Goal: Task Accomplishment & Management: Manage account settings

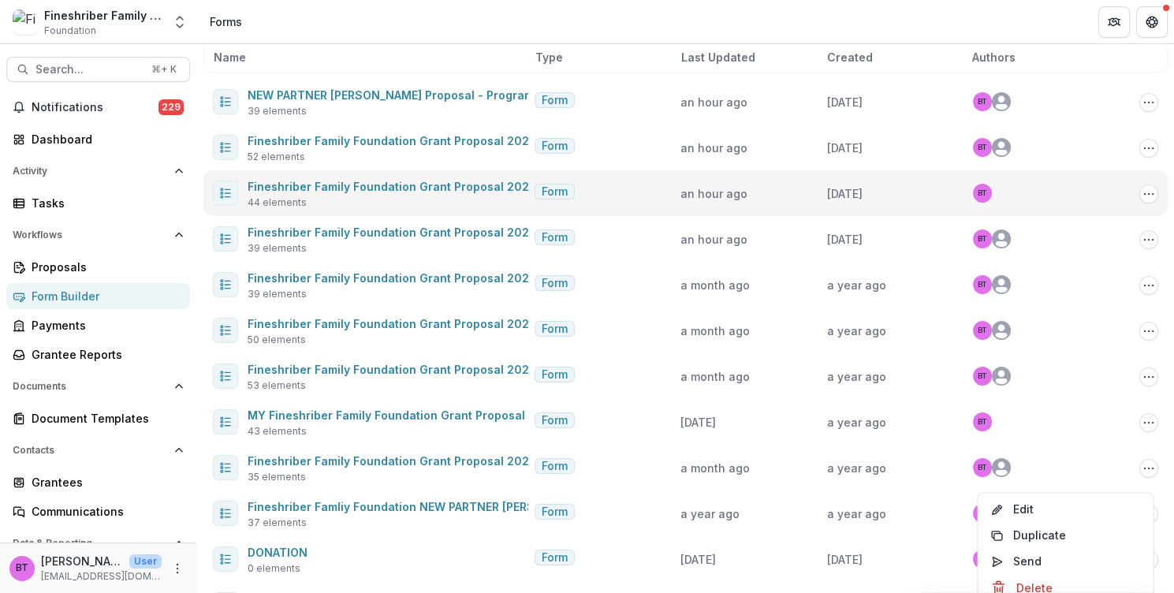
scroll to position [121, 0]
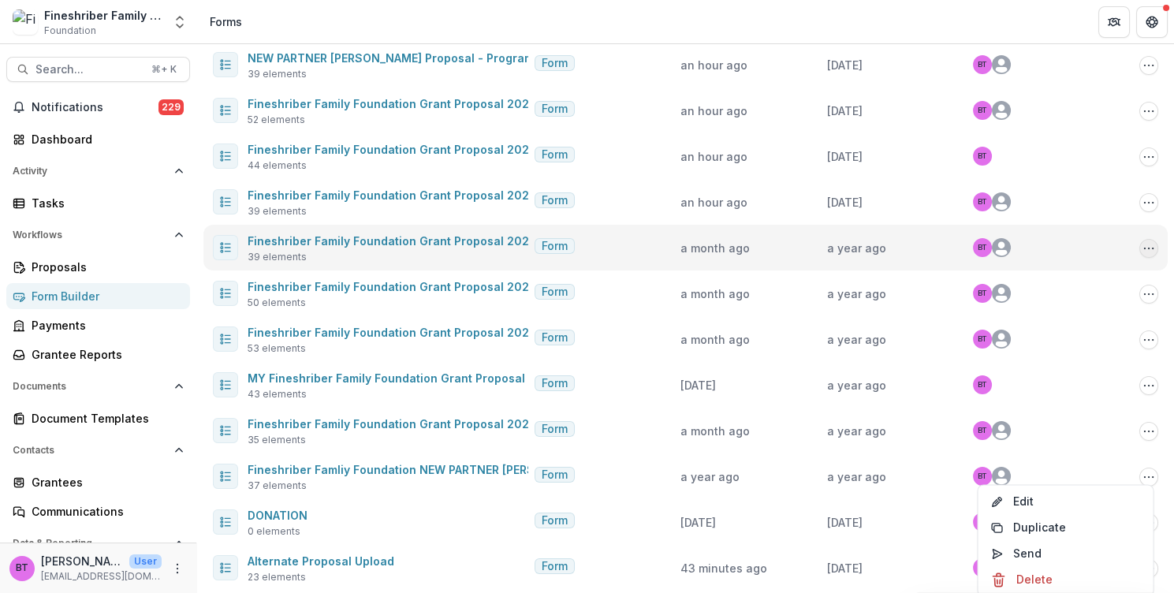
click at [1153, 248] on circle "Options" at bounding box center [1153, 248] width 1 height 1
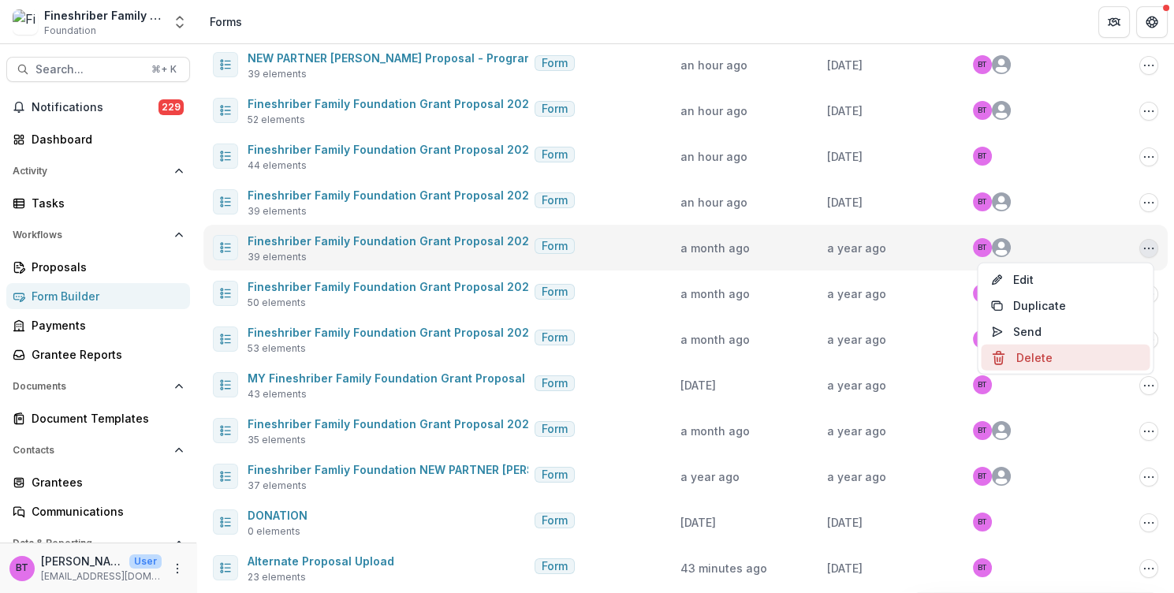
click at [1039, 358] on button "Delete" at bounding box center [1065, 358] width 169 height 26
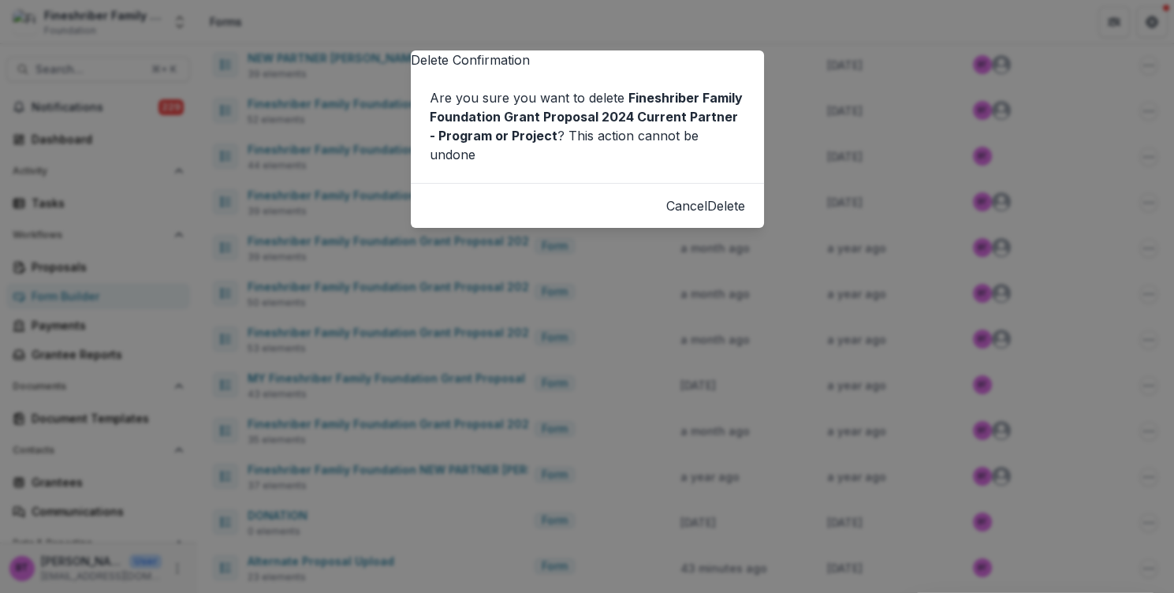
click at [724, 215] on button "Delete" at bounding box center [726, 205] width 38 height 19
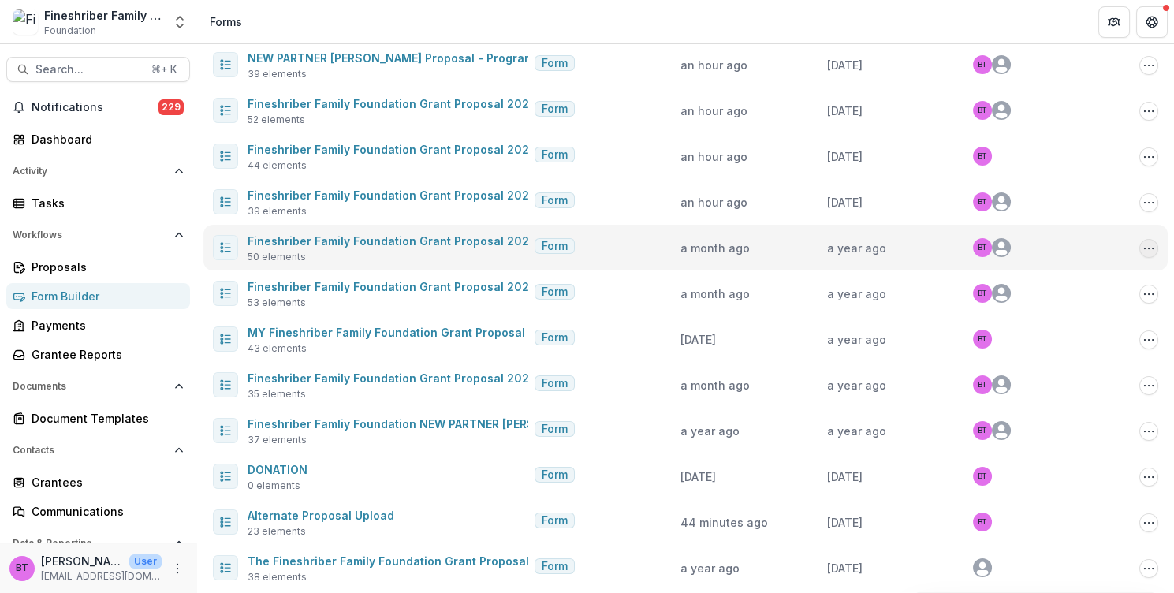
click at [1151, 247] on button "Options" at bounding box center [1149, 248] width 19 height 19
click at [1028, 357] on button "Delete" at bounding box center [1065, 358] width 169 height 26
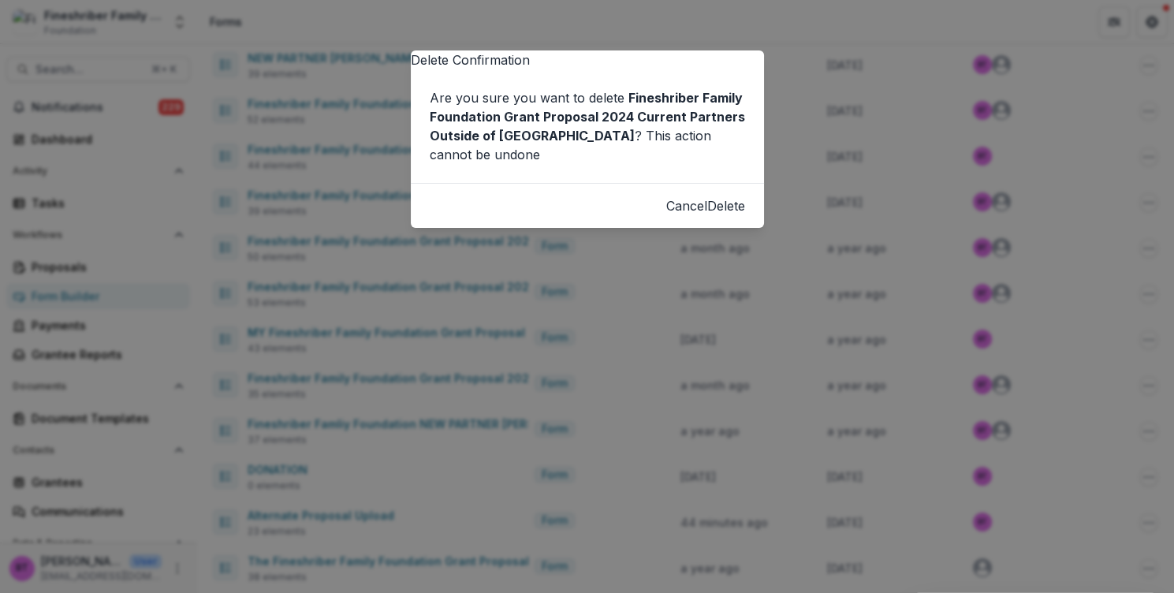
click at [719, 215] on button "Delete" at bounding box center [726, 205] width 38 height 19
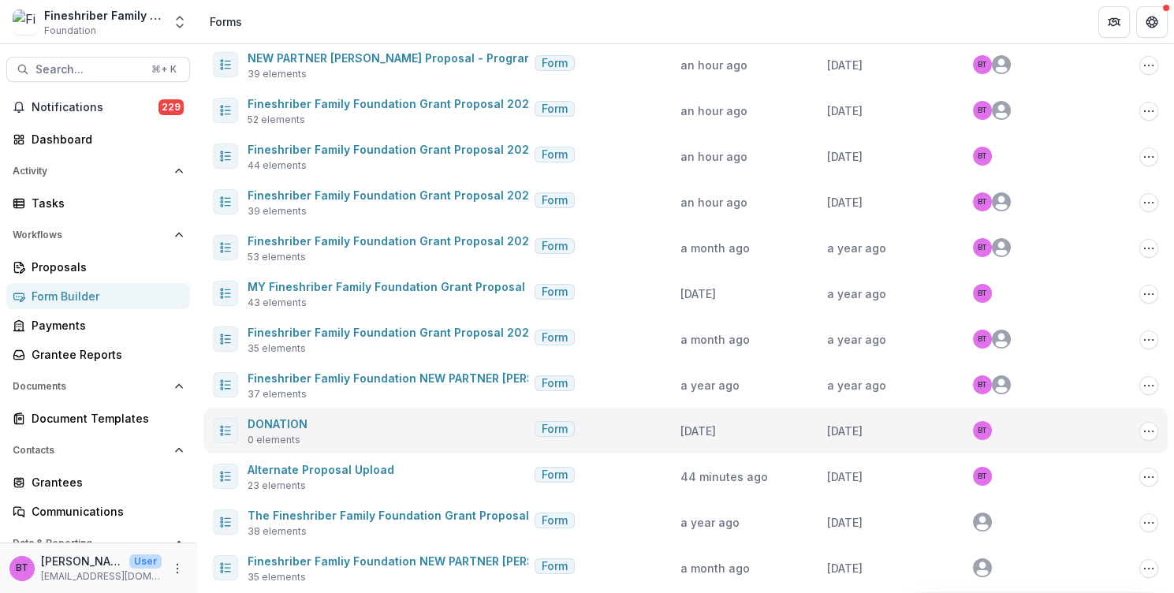
scroll to position [222, 0]
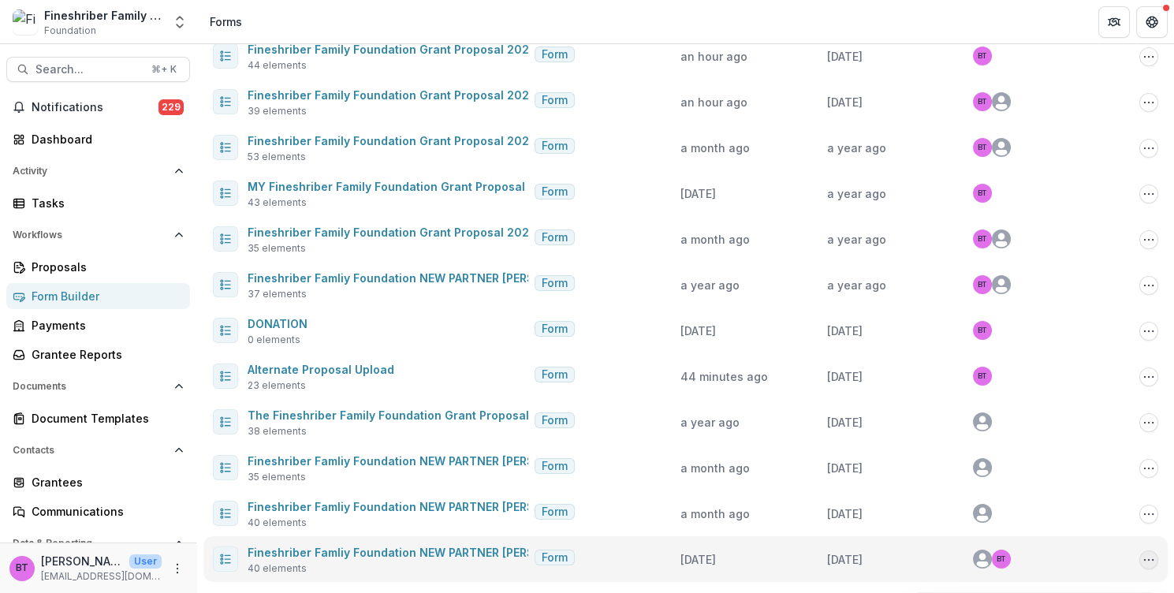
click at [1143, 558] on icon "Options" at bounding box center [1149, 560] width 13 height 13
click at [1042, 522] on button "Delete" at bounding box center [1065, 526] width 169 height 26
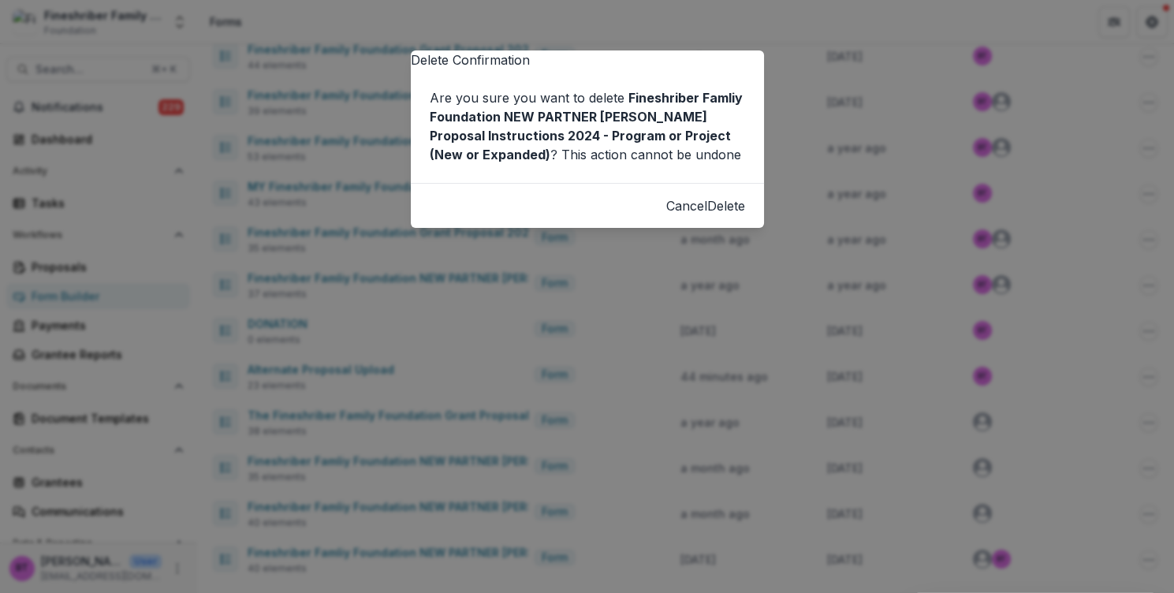
click at [726, 215] on button "Delete" at bounding box center [726, 205] width 38 height 19
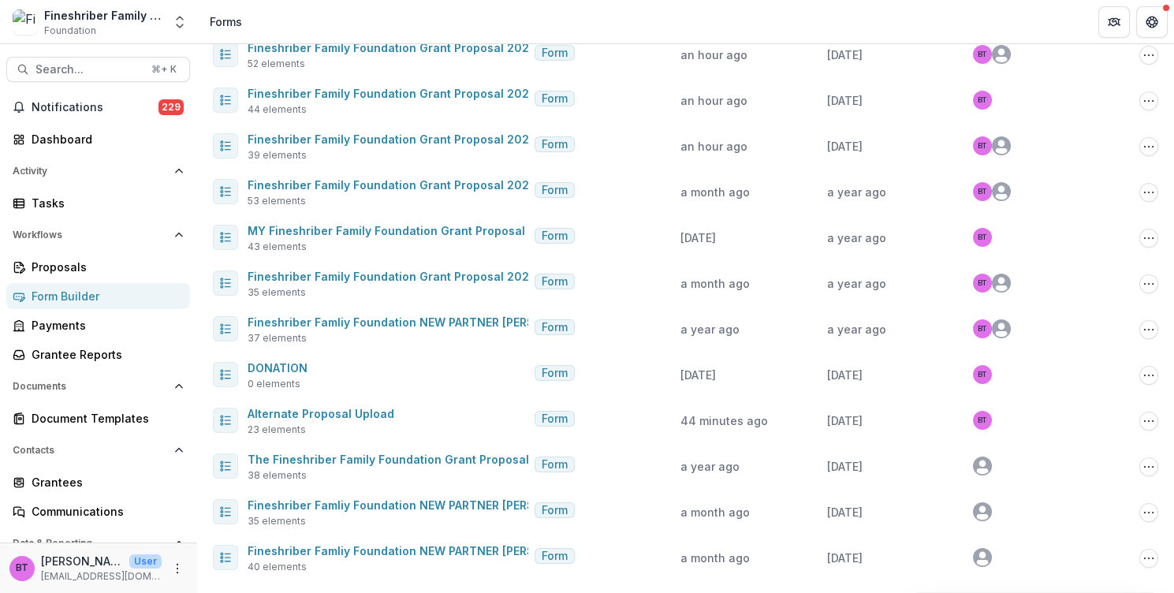
scroll to position [176, 0]
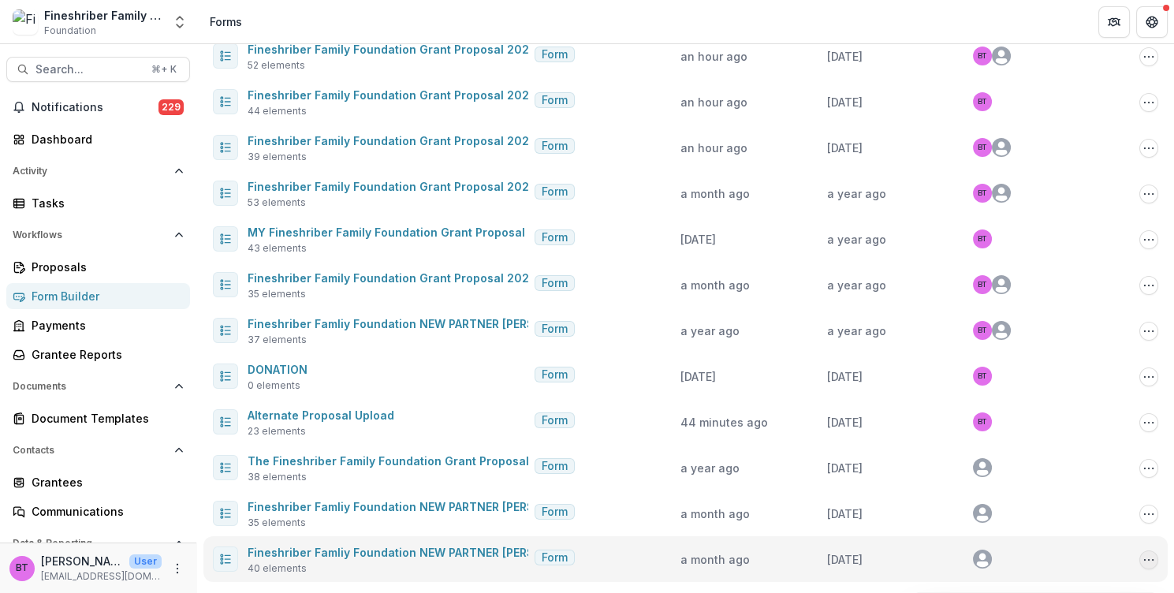
click at [1143, 560] on icon "Options" at bounding box center [1149, 560] width 13 height 13
click at [1046, 527] on button "Delete" at bounding box center [1065, 526] width 169 height 26
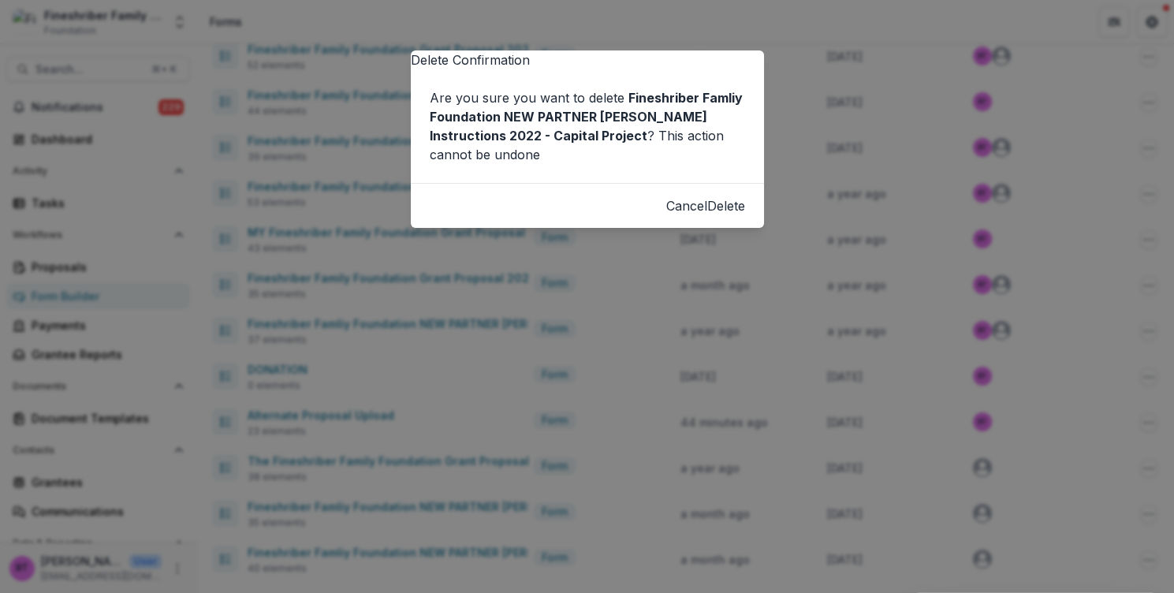
click at [718, 215] on button "Delete" at bounding box center [726, 205] width 38 height 19
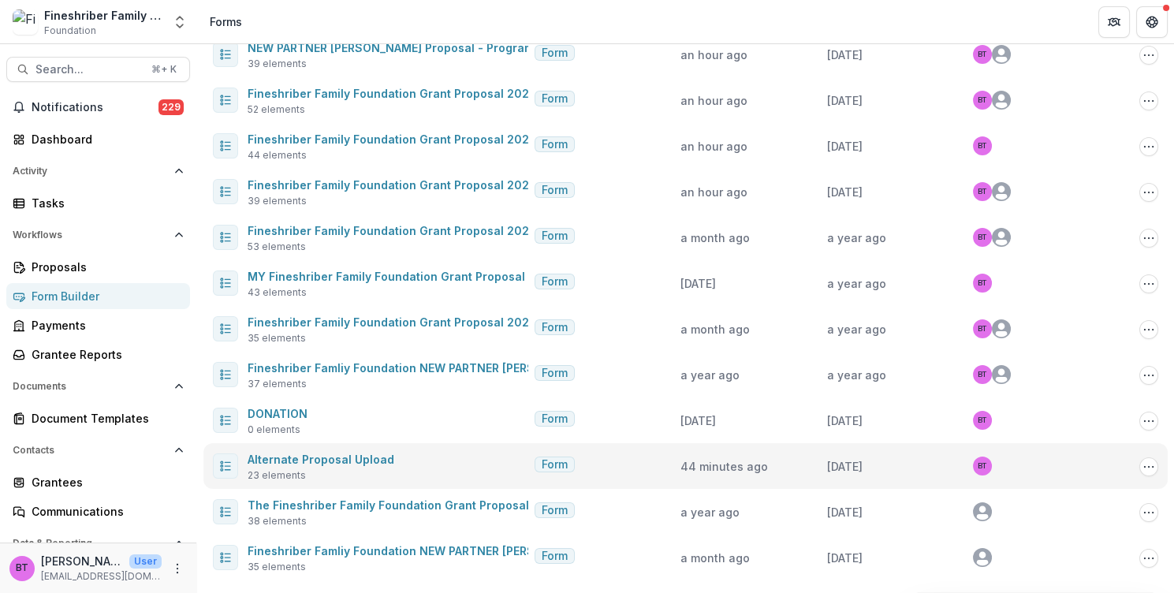
scroll to position [130, 0]
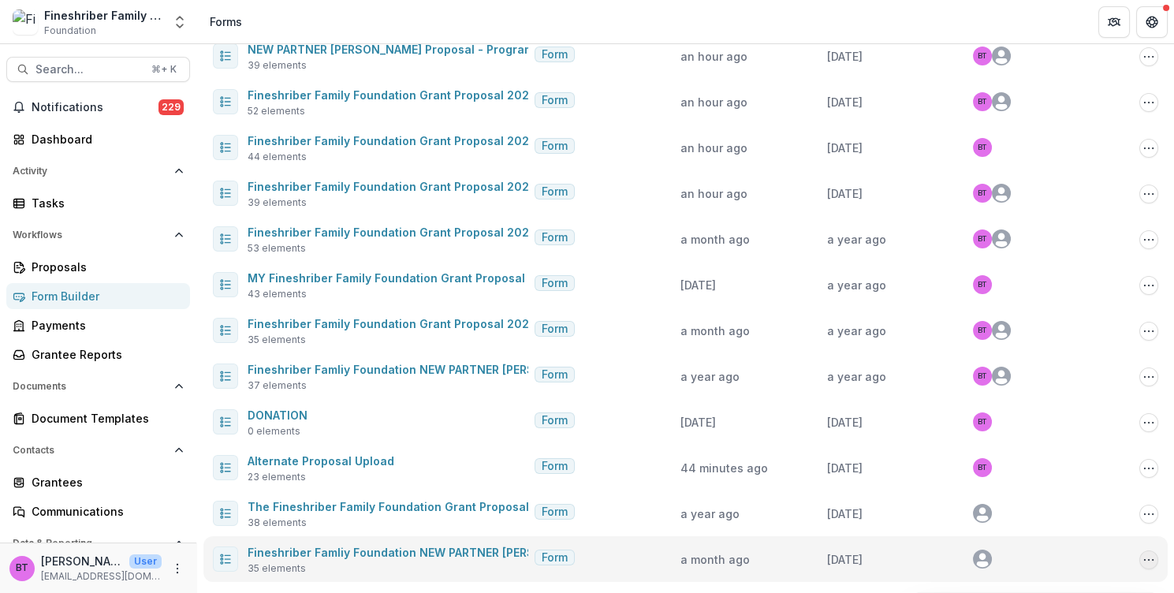
click at [1143, 565] on button "Options" at bounding box center [1149, 560] width 19 height 19
click at [1043, 522] on button "Delete" at bounding box center [1065, 526] width 169 height 26
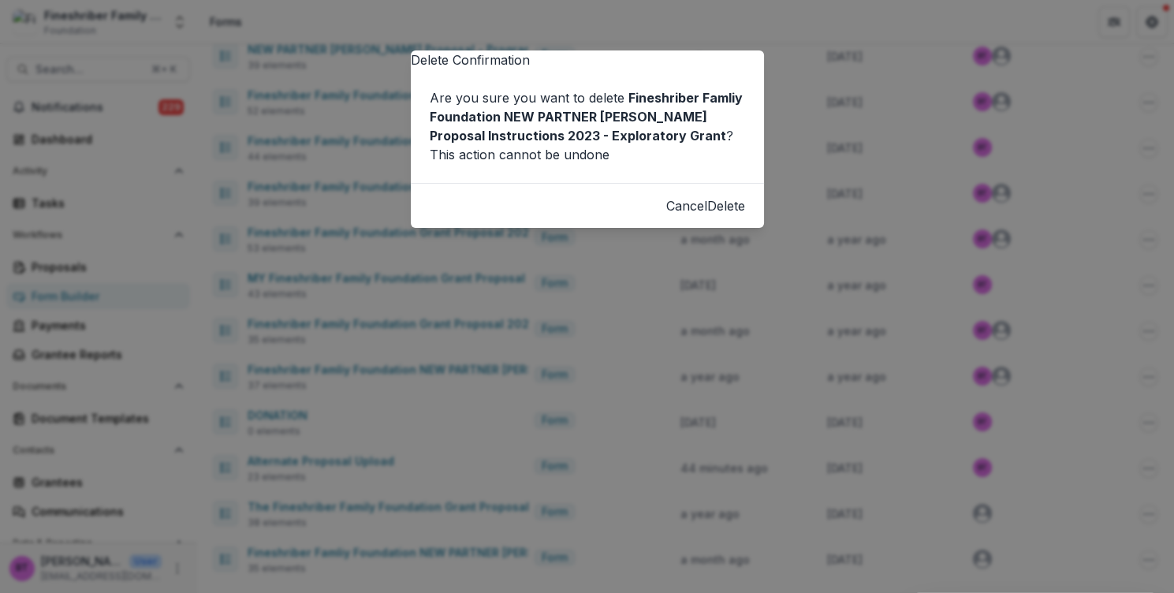
click at [721, 215] on button "Delete" at bounding box center [726, 205] width 38 height 19
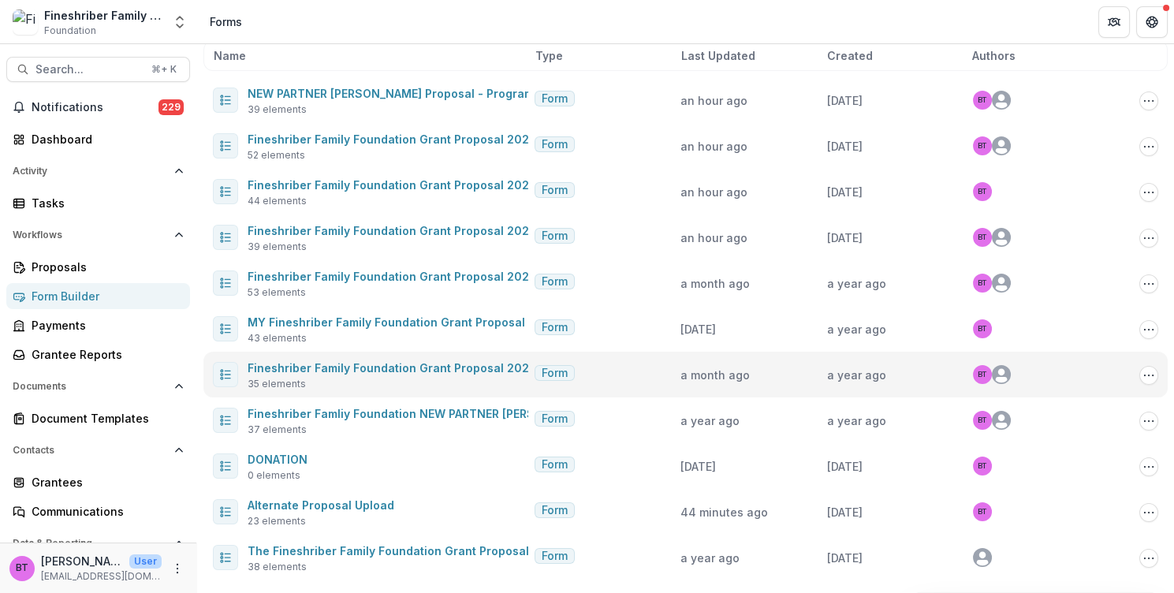
scroll to position [84, 0]
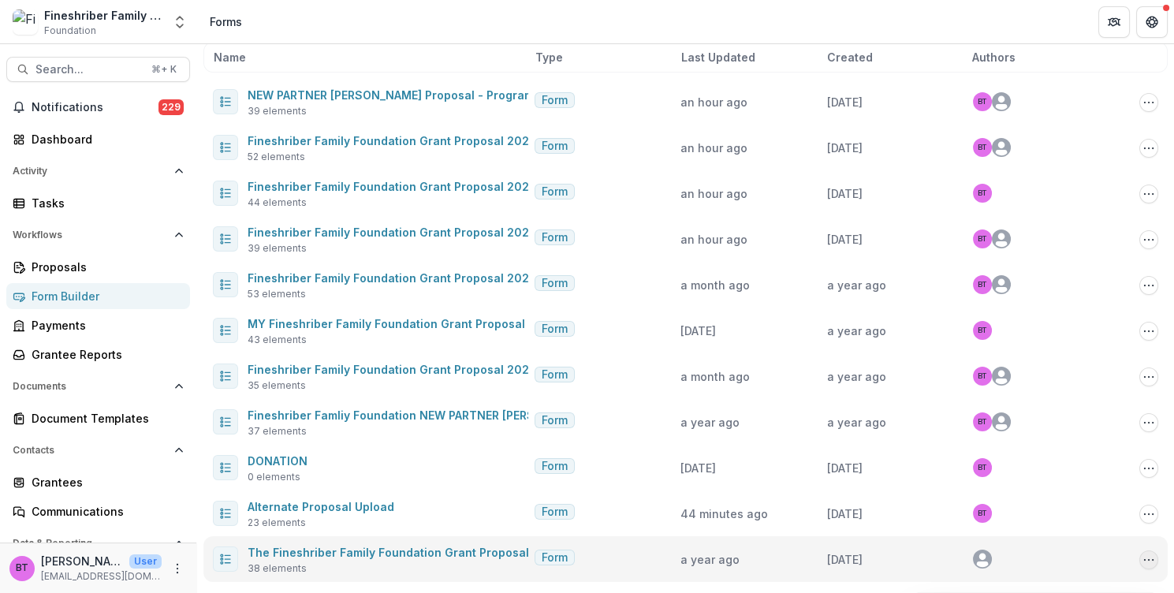
click at [1148, 558] on icon "Options" at bounding box center [1149, 560] width 13 height 13
click at [1045, 528] on button "Delete" at bounding box center [1065, 526] width 169 height 26
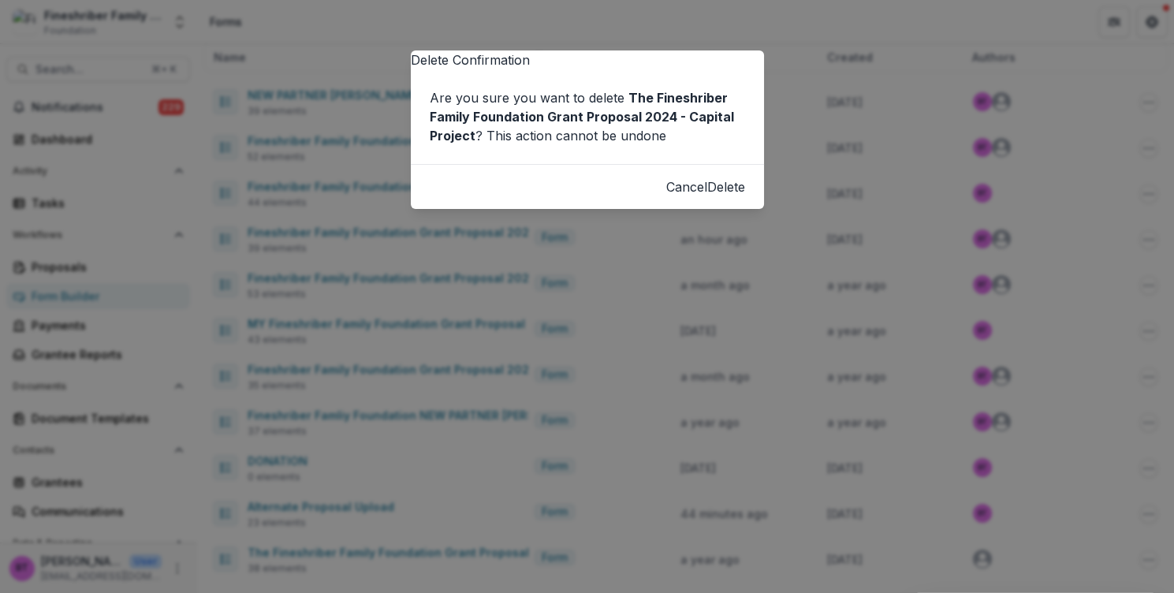
click at [719, 196] on button "Delete" at bounding box center [726, 186] width 38 height 19
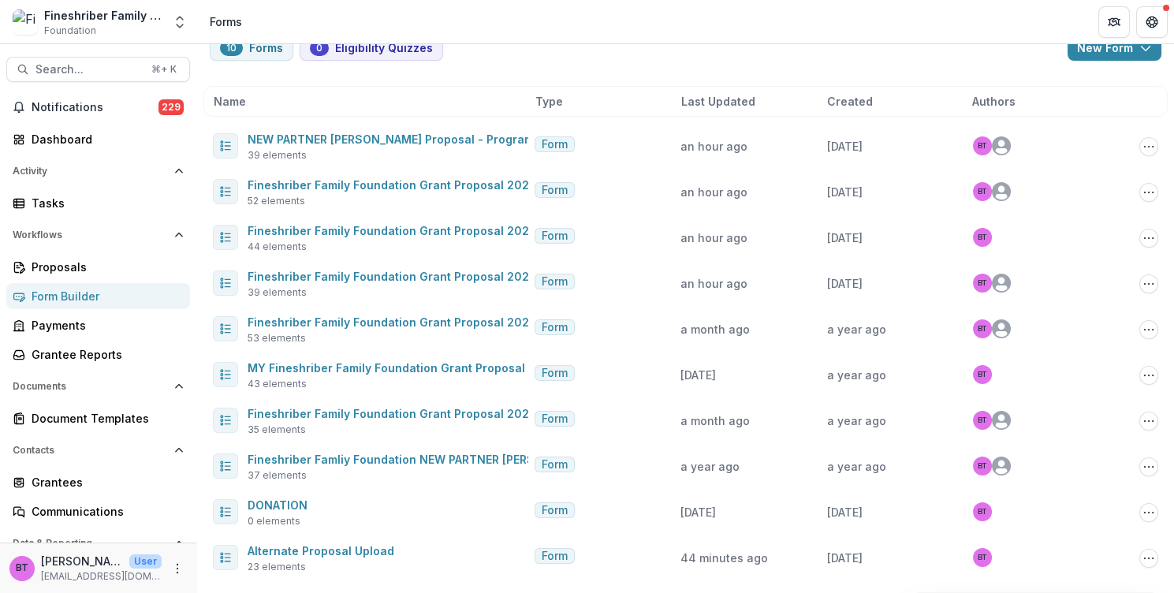
scroll to position [39, 0]
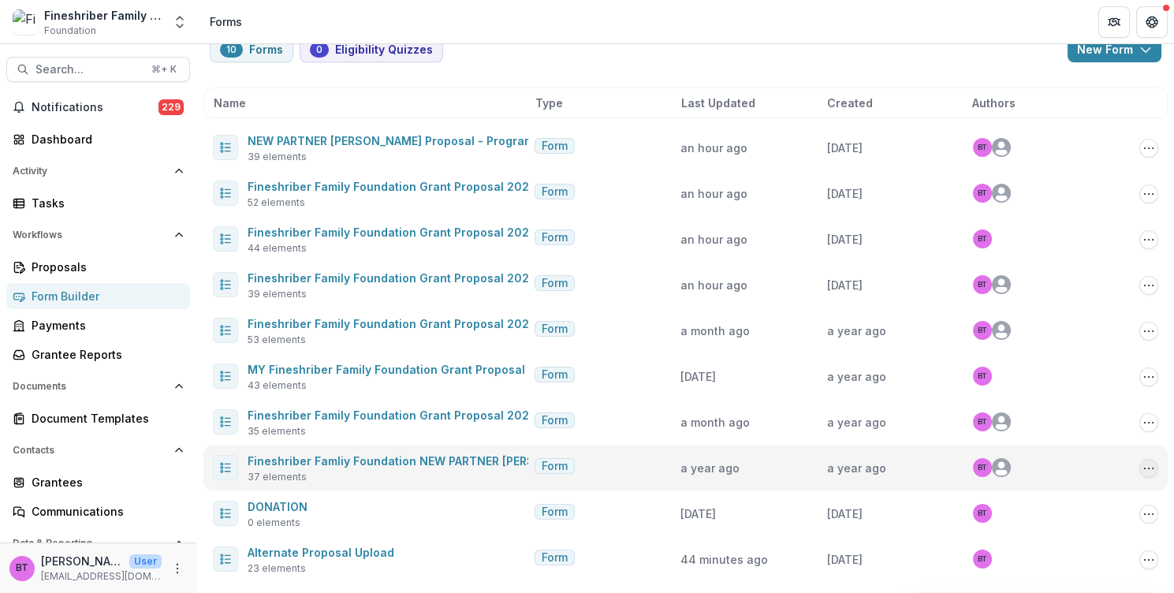
click at [1146, 464] on icon "Options" at bounding box center [1149, 468] width 13 height 13
click at [1034, 431] on button "Delete" at bounding box center [1065, 434] width 169 height 26
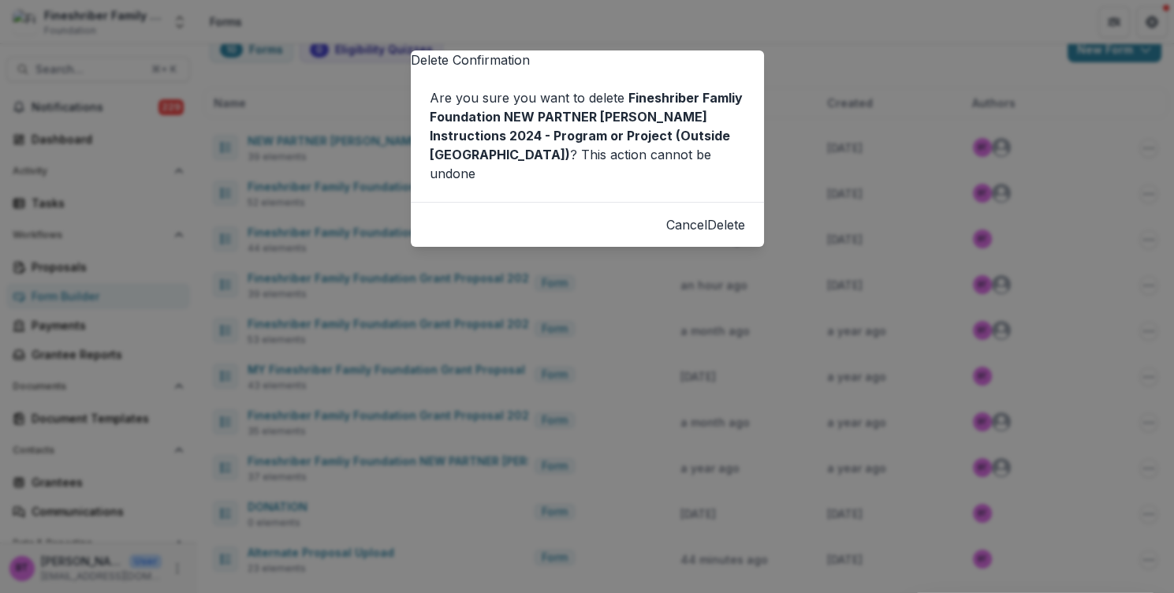
click at [708, 234] on button "Delete" at bounding box center [726, 224] width 38 height 19
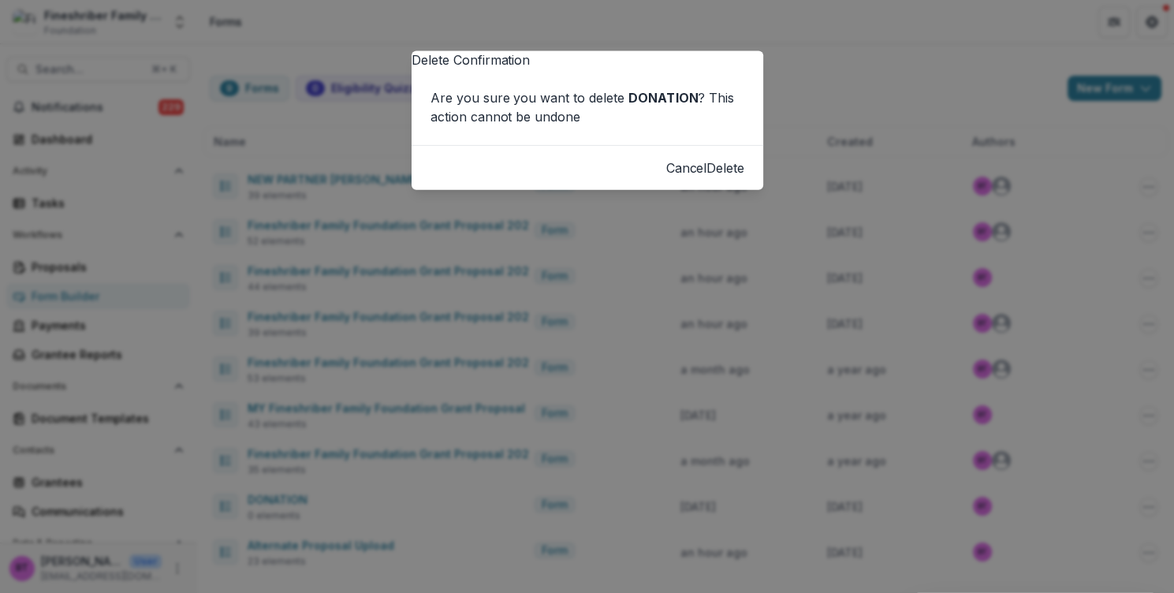
scroll to position [0, 0]
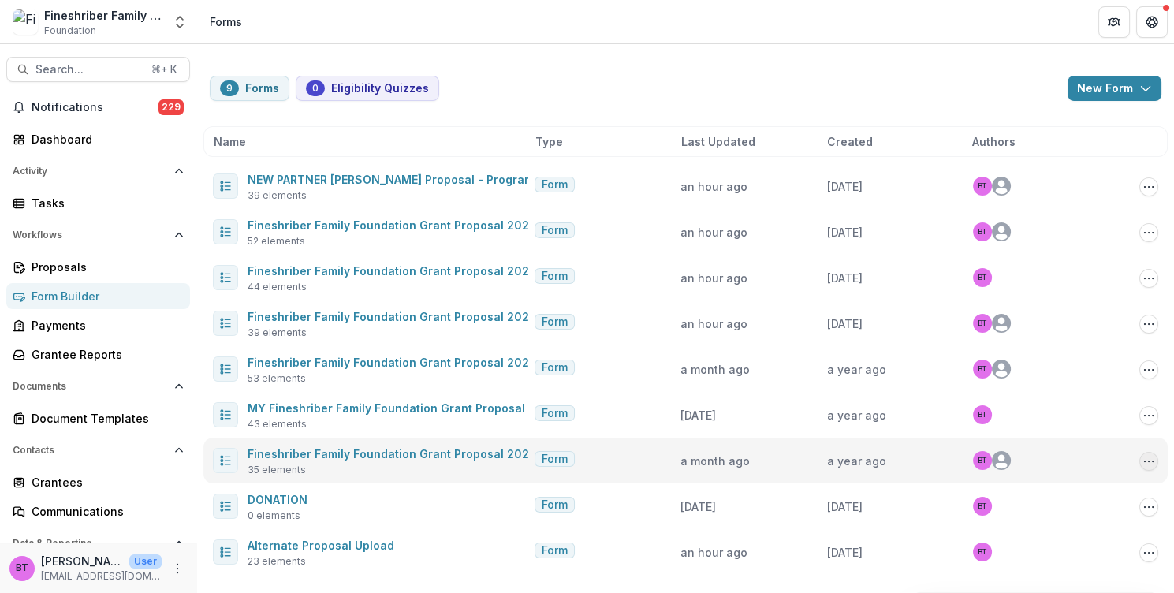
click at [1151, 459] on icon "Options" at bounding box center [1149, 461] width 13 height 13
click at [1056, 427] on button "Delete" at bounding box center [1070, 427] width 169 height 26
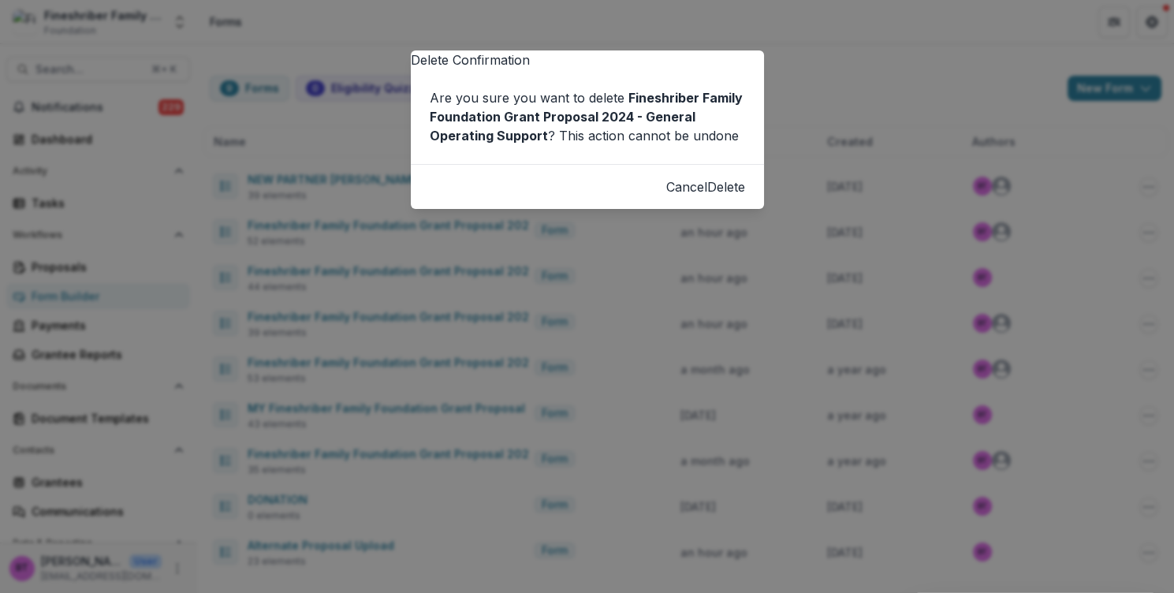
click at [719, 196] on button "Delete" at bounding box center [726, 186] width 38 height 19
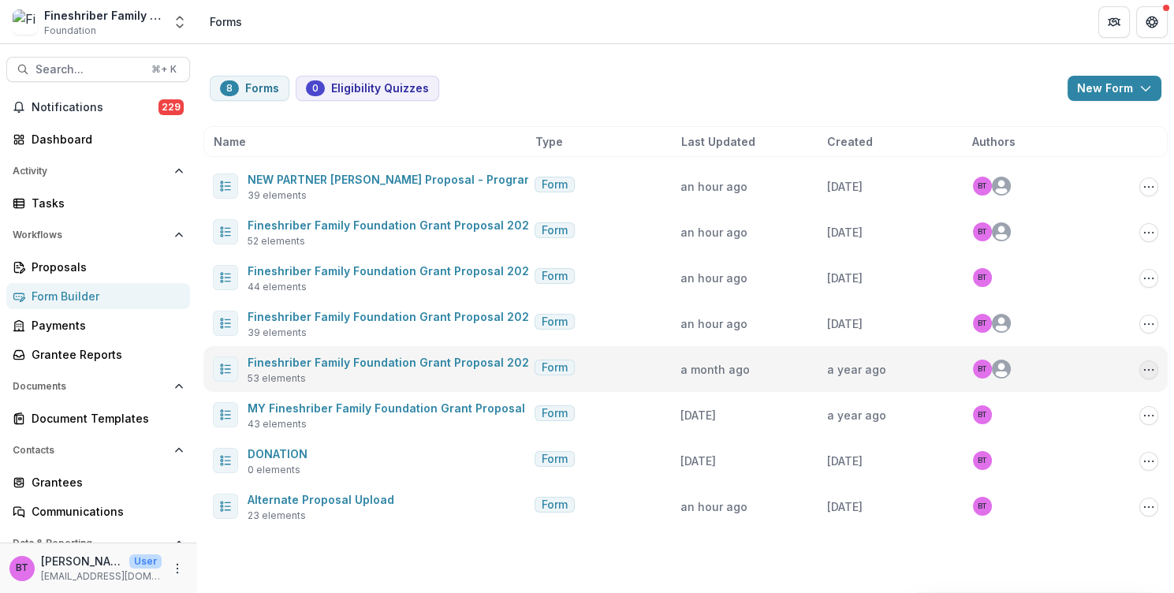
click at [1153, 365] on icon "Options" at bounding box center [1149, 370] width 13 height 13
click at [1040, 473] on button "Delete" at bounding box center [1070, 479] width 169 height 26
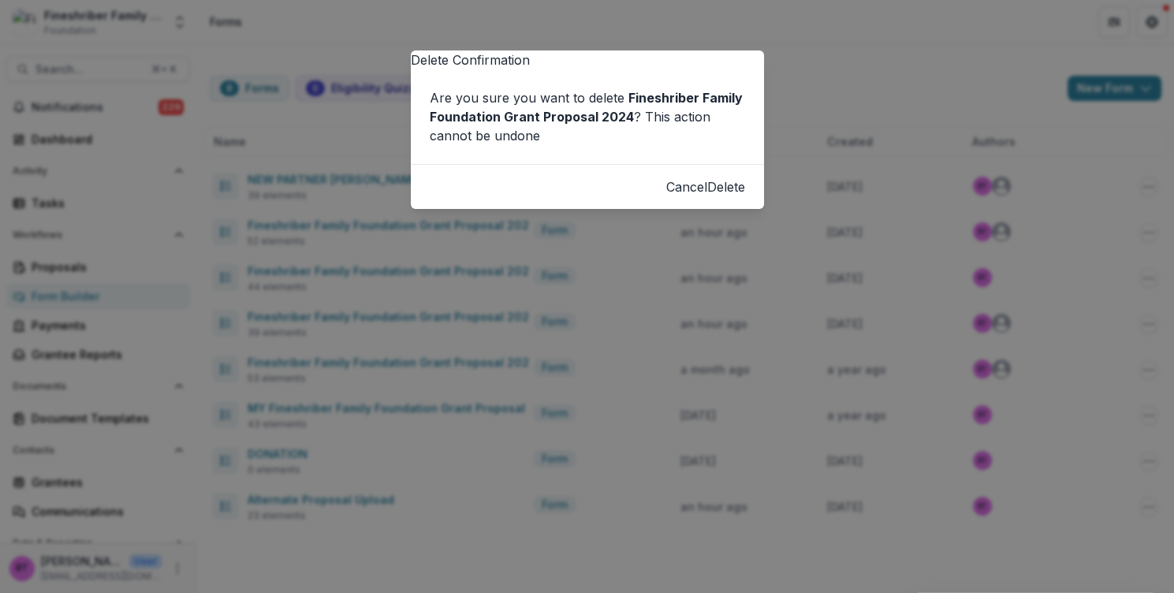
click at [722, 196] on button "Delete" at bounding box center [726, 186] width 38 height 19
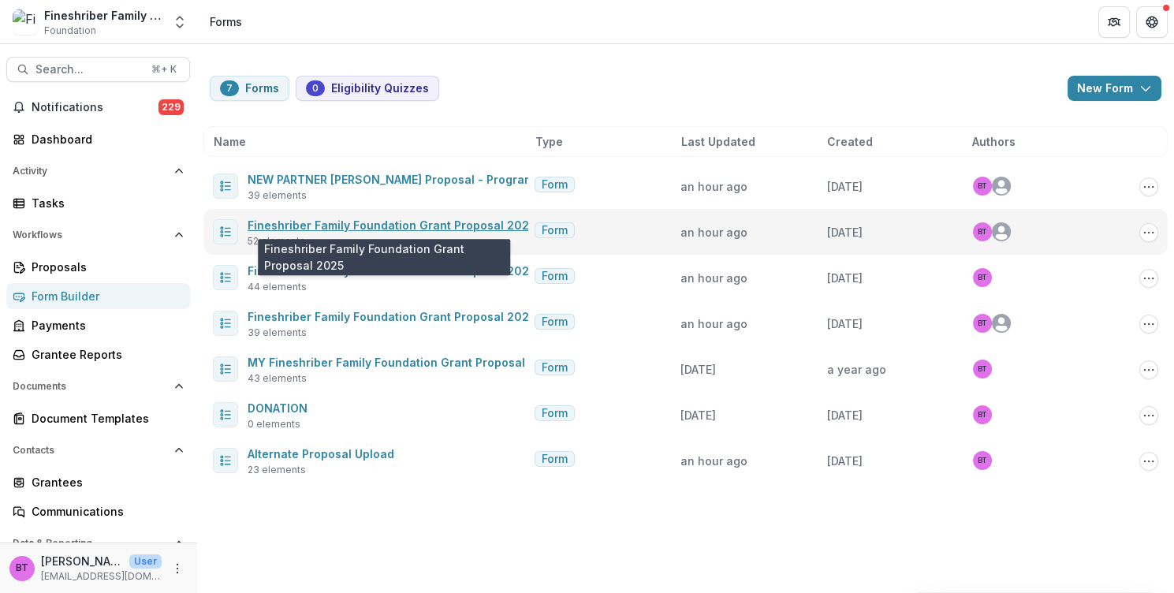
click at [370, 224] on link "Fineshriber Family Foundation Grant Proposal 2025" at bounding box center [392, 224] width 289 height 13
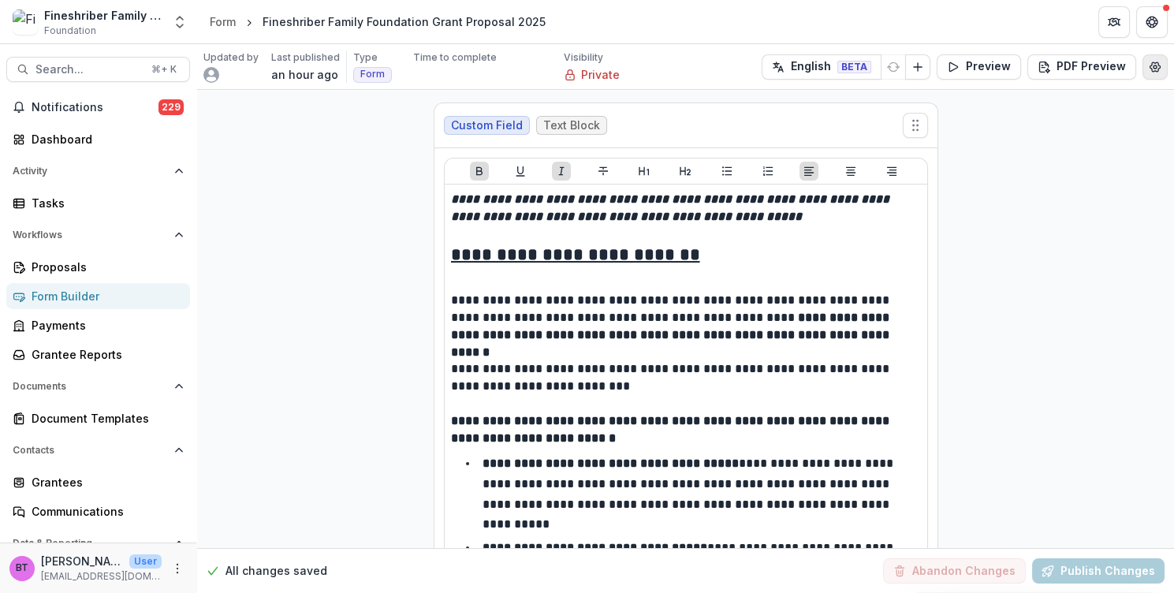
click at [1152, 66] on icon "Edit Form Settings" at bounding box center [1155, 67] width 13 height 13
select select "*******"
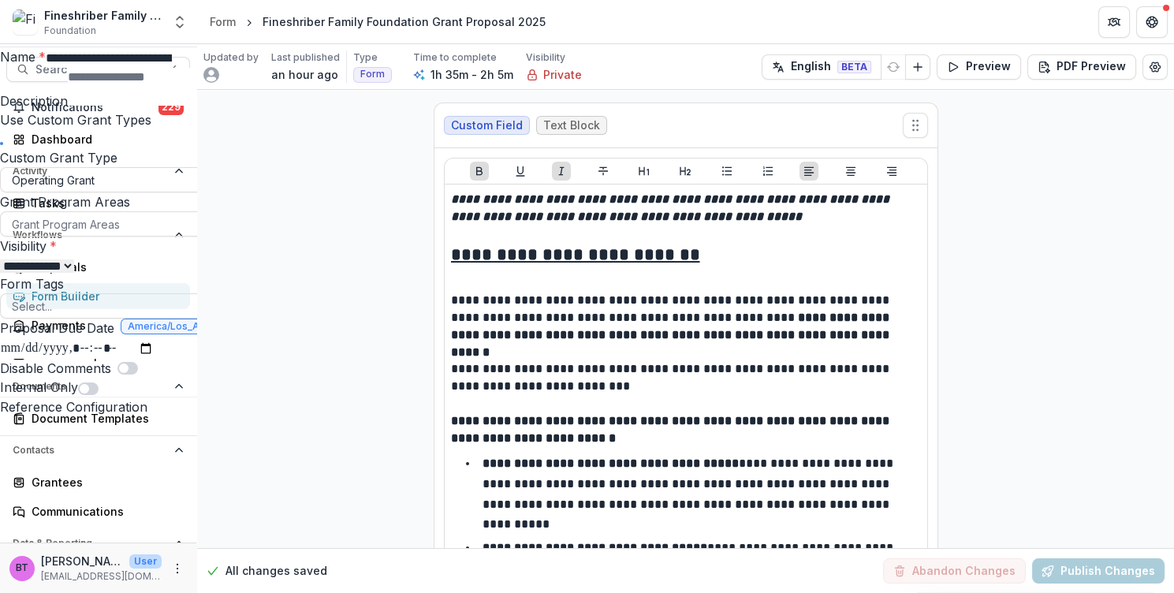
drag, startPoint x: 966, startPoint y: 108, endPoint x: 791, endPoint y: 111, distance: 175.1
click at [791, 111] on div "**********" at bounding box center [587, 241] width 1174 height 388
click at [172, 68] on input "**********" at bounding box center [109, 58] width 126 height 19
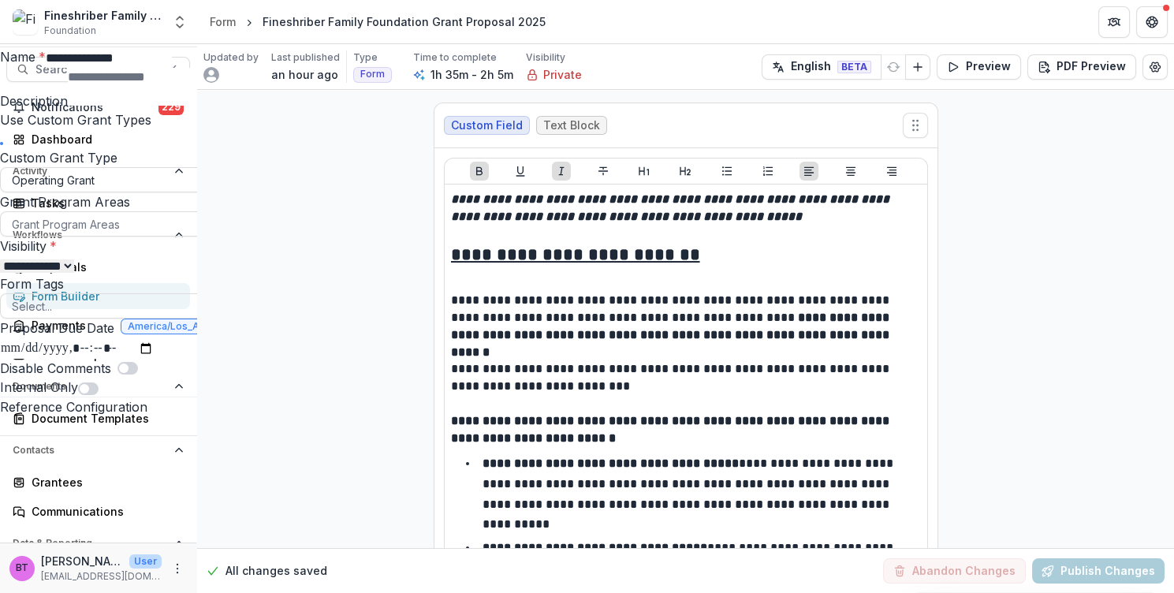
type input "**********"
click at [1096, 474] on button "Update Form Settings" at bounding box center [1086, 461] width 140 height 25
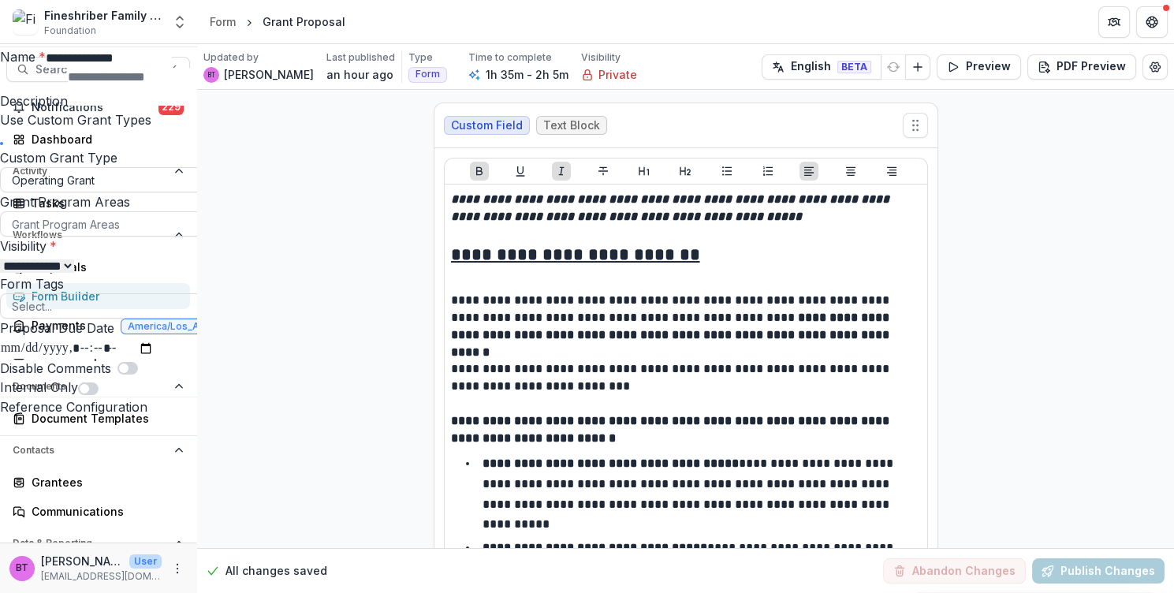
click at [154, 359] on input "Proposal Due Date" at bounding box center [77, 348] width 154 height 21
click at [371, 592] on div "**********" at bounding box center [587, 593] width 1174 height 0
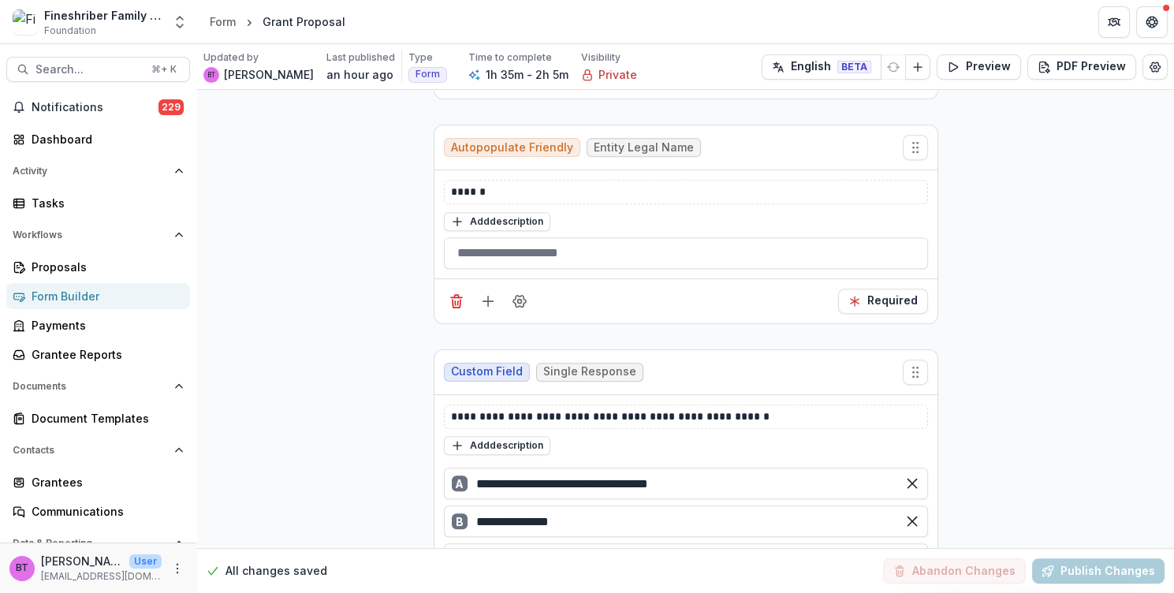
scroll to position [1322, 0]
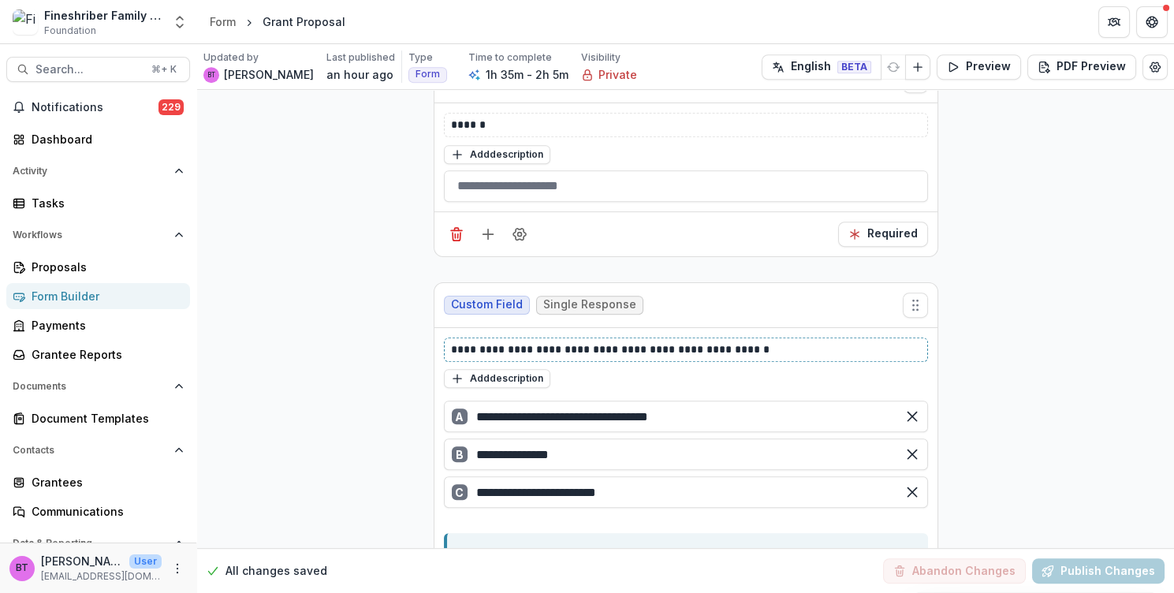
click at [567, 342] on p "**********" at bounding box center [687, 350] width 472 height 17
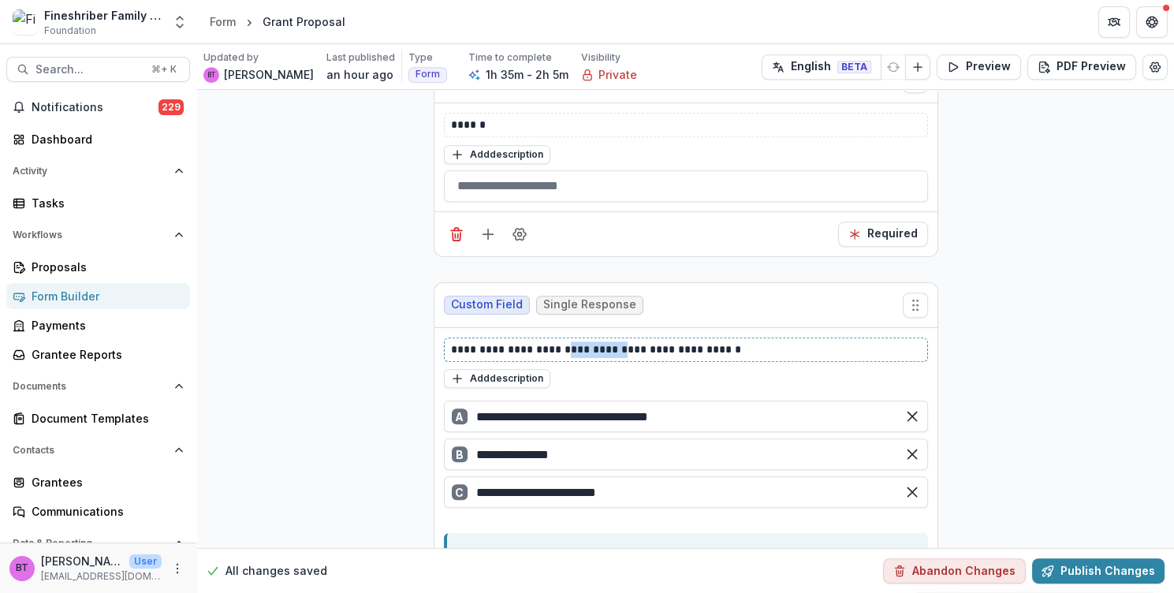
drag, startPoint x: 611, startPoint y: 316, endPoint x: 558, endPoint y: 322, distance: 53.1
click at [558, 342] on p "**********" at bounding box center [687, 350] width 472 height 17
click at [651, 342] on p "**********" at bounding box center [687, 350] width 472 height 17
click at [1100, 569] on button "Publish Changes" at bounding box center [1098, 570] width 133 height 25
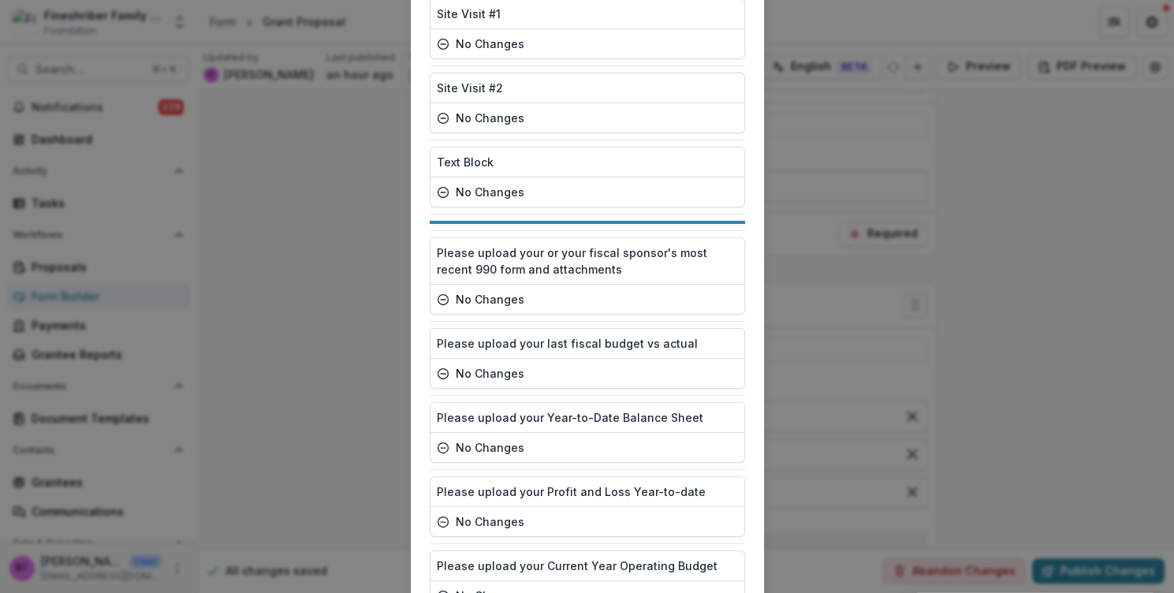
scroll to position [3890, 0]
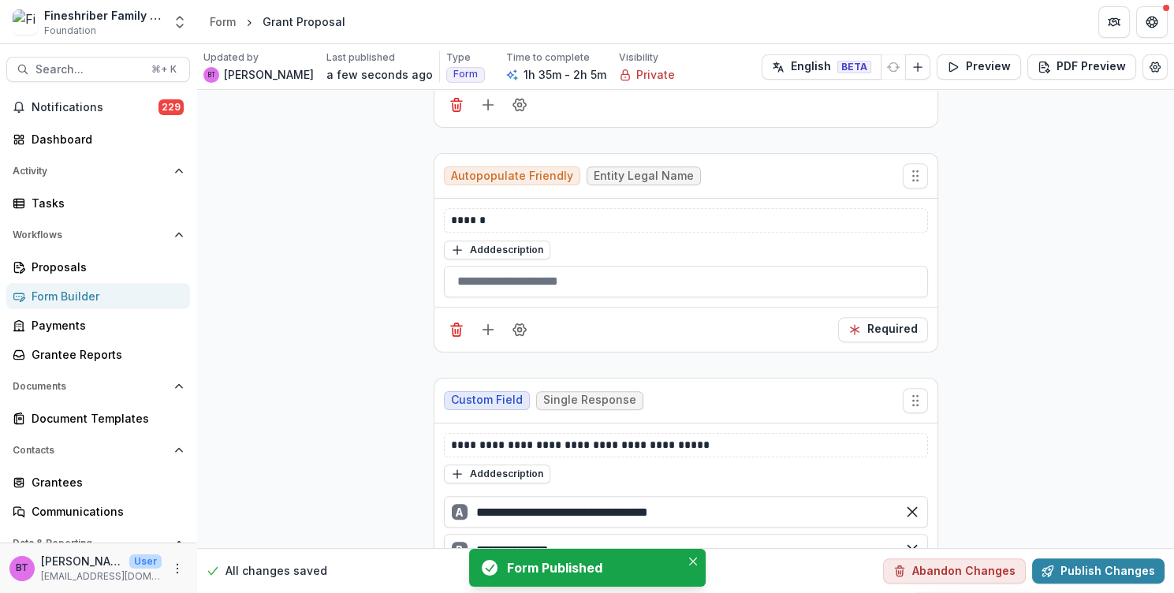
scroll to position [0, 0]
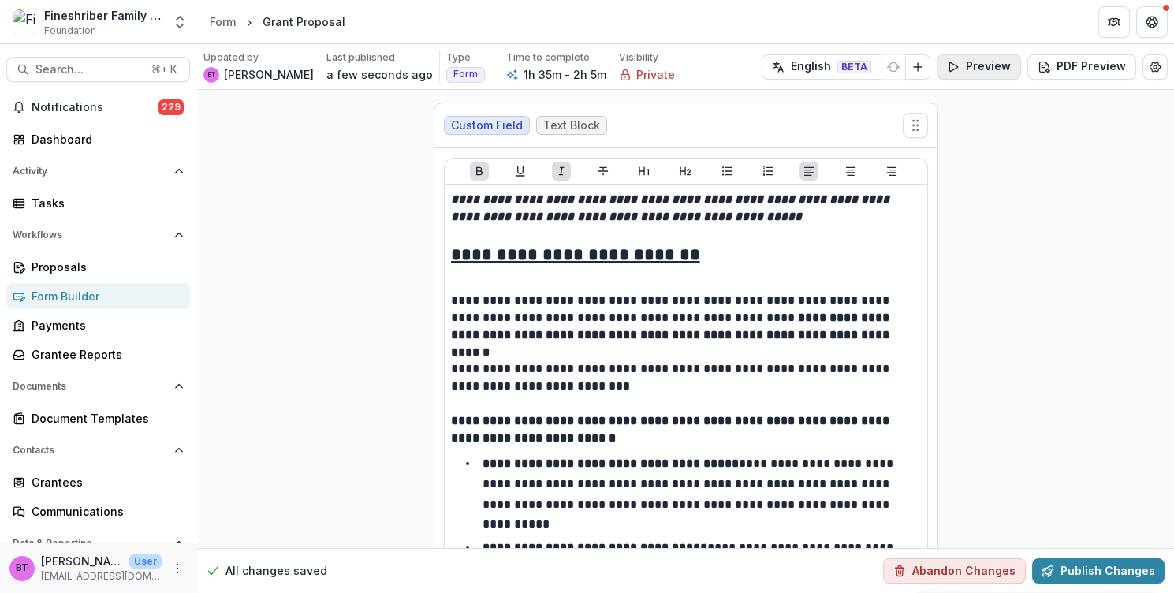
click at [977, 63] on button "Preview" at bounding box center [979, 66] width 84 height 25
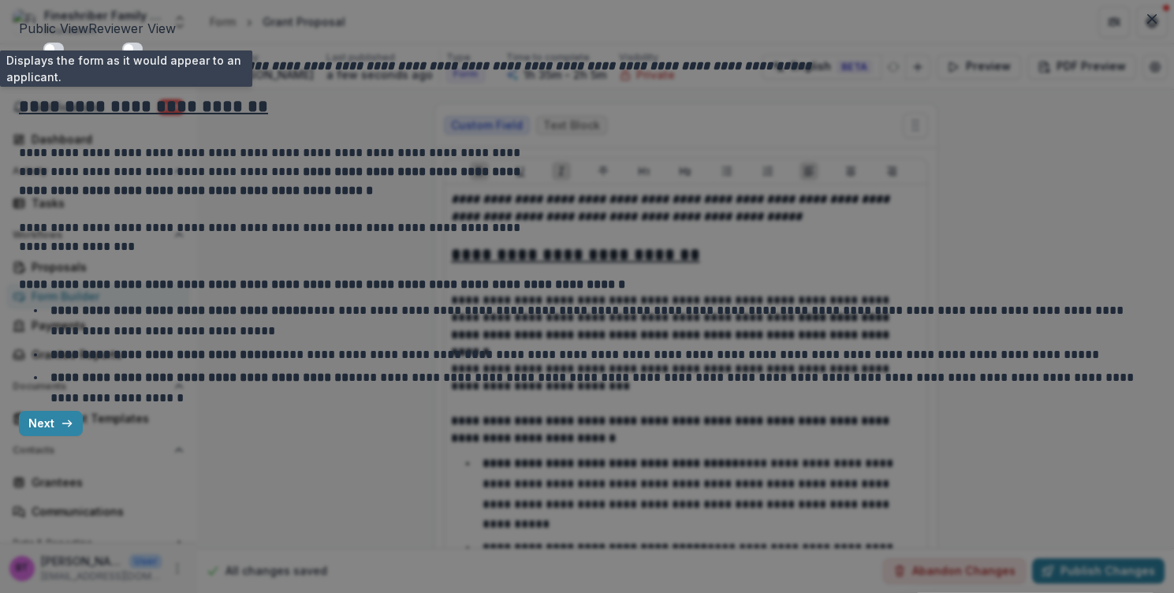
scroll to position [16, 0]
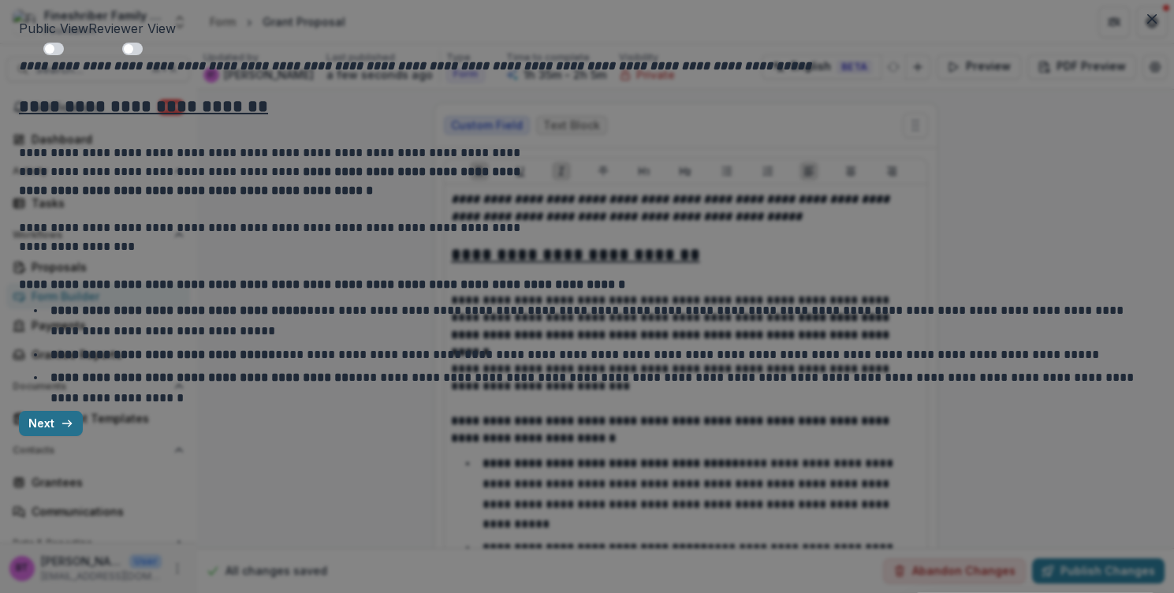
click at [83, 436] on button "Next" at bounding box center [51, 423] width 64 height 25
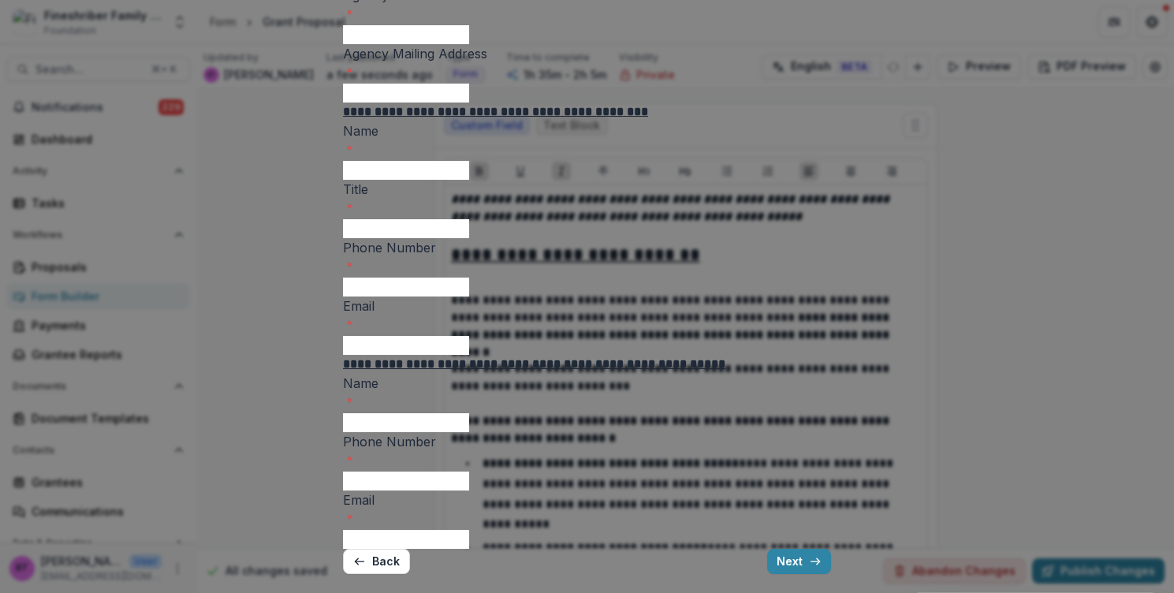
scroll to position [0, 0]
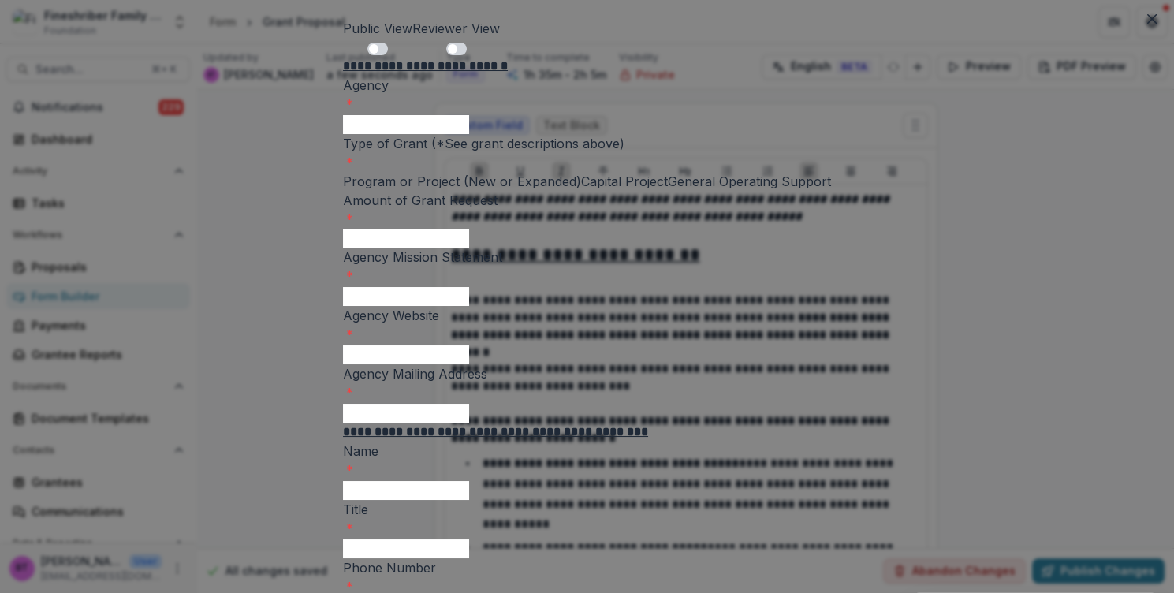
click at [437, 306] on input "Agency Mission Statement *" at bounding box center [406, 296] width 126 height 19
click at [343, 242] on div "**********" at bounding box center [587, 476] width 488 height 838
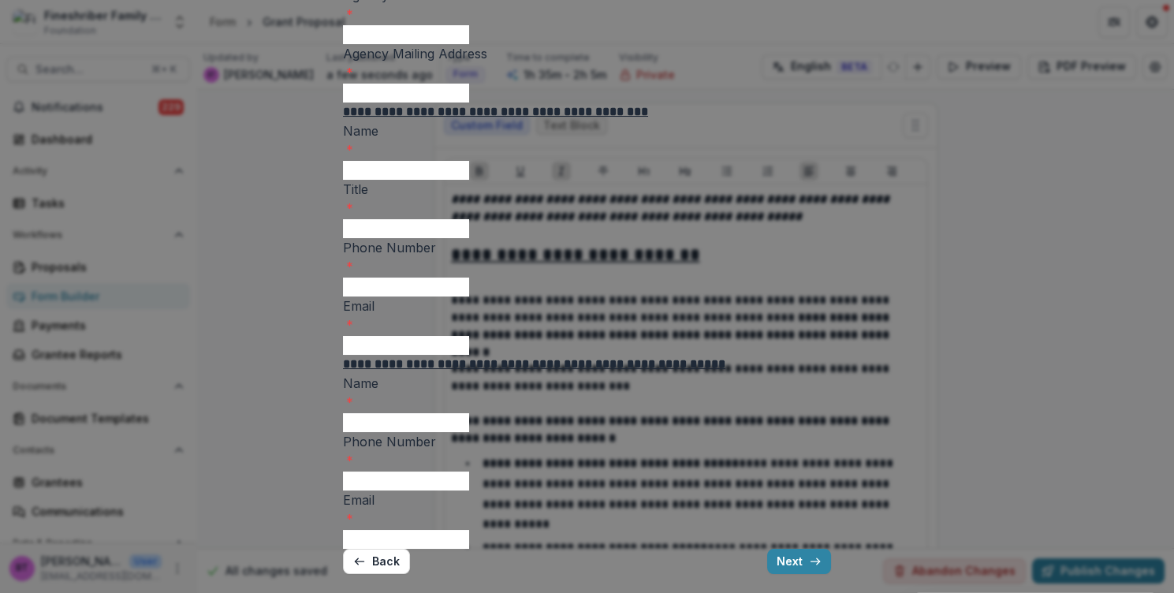
scroll to position [647, 0]
click at [358, 549] on button "Back" at bounding box center [376, 561] width 67 height 25
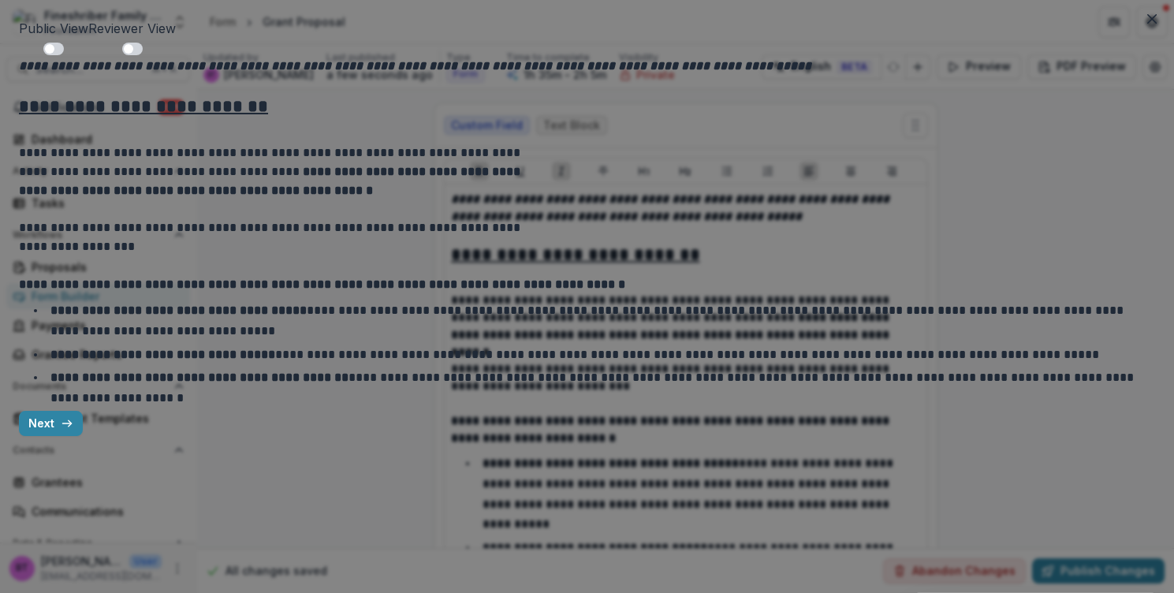
scroll to position [10, 0]
click at [1148, 14] on icon "Close" at bounding box center [1152, 18] width 9 height 9
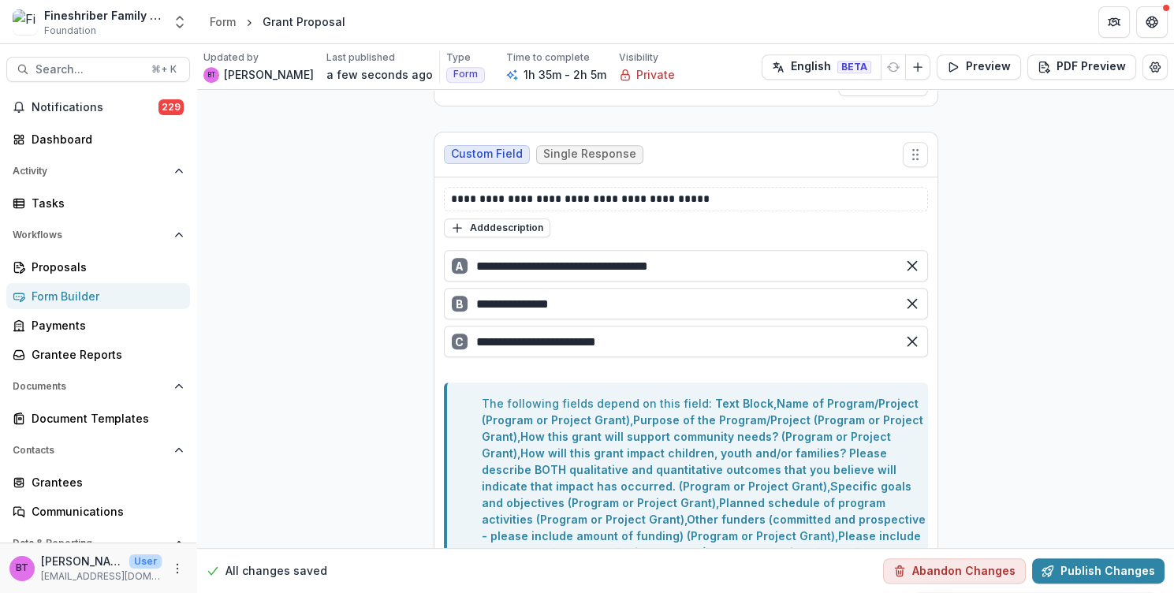
scroll to position [1478, 0]
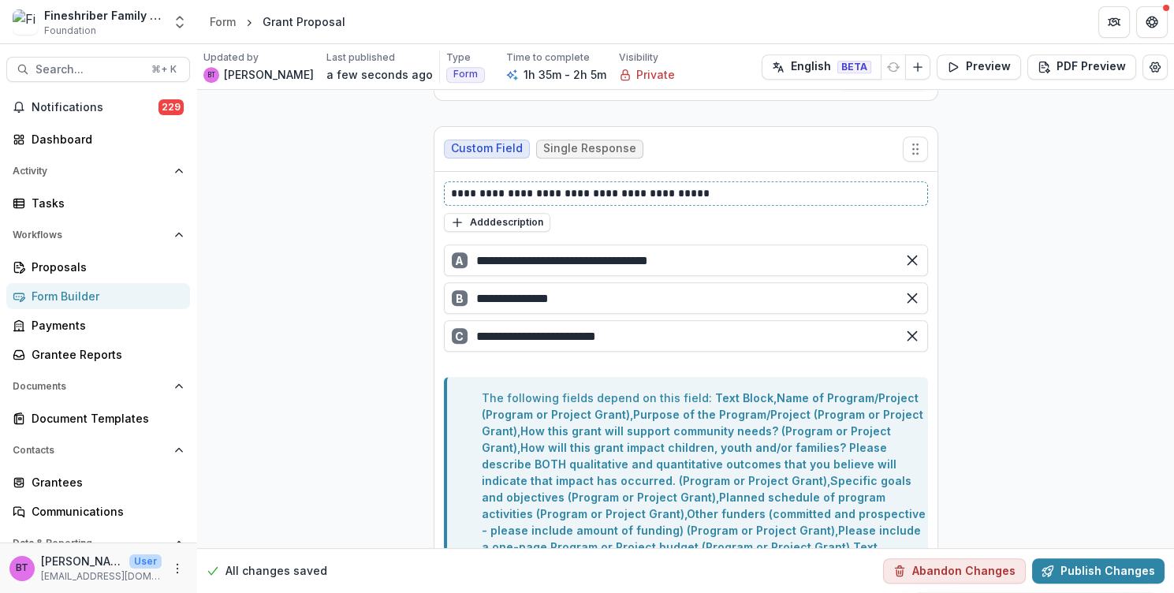
click at [668, 185] on p "**********" at bounding box center [687, 193] width 472 height 17
click at [1091, 568] on button "Publish Changes" at bounding box center [1098, 570] width 133 height 25
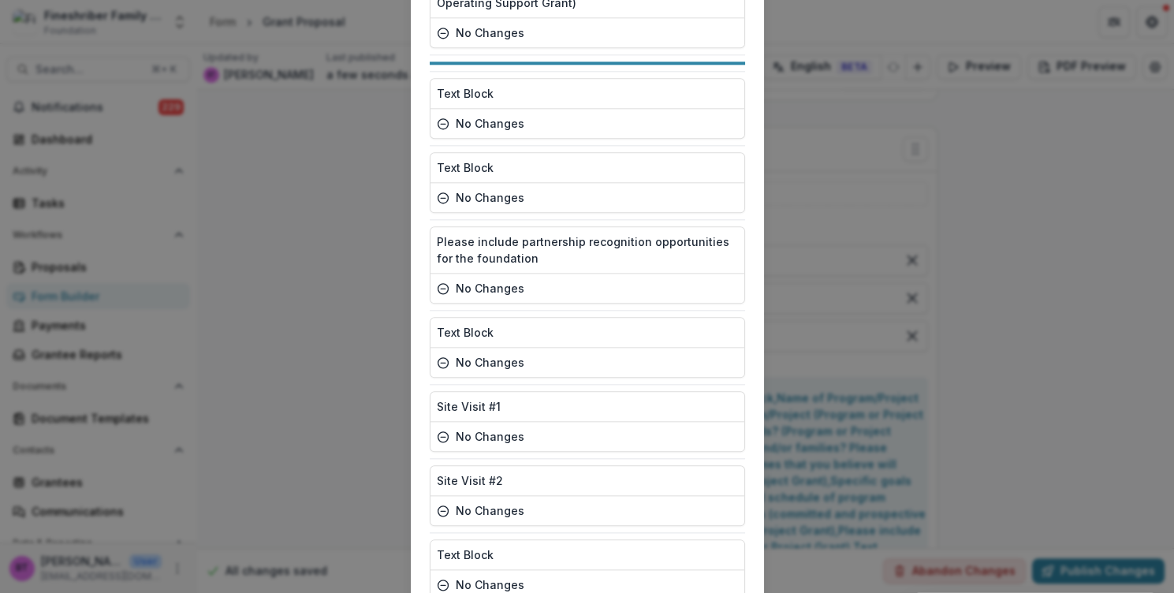
scroll to position [3890, 0]
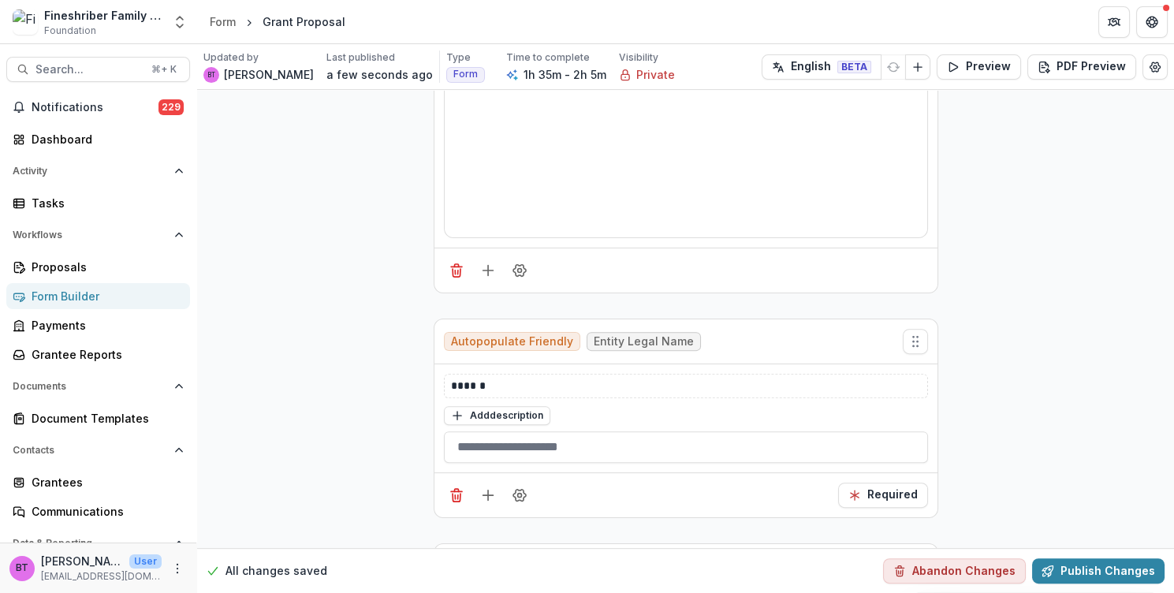
scroll to position [1060, 0]
click at [517, 488] on icon "Field Settings" at bounding box center [520, 496] width 16 height 16
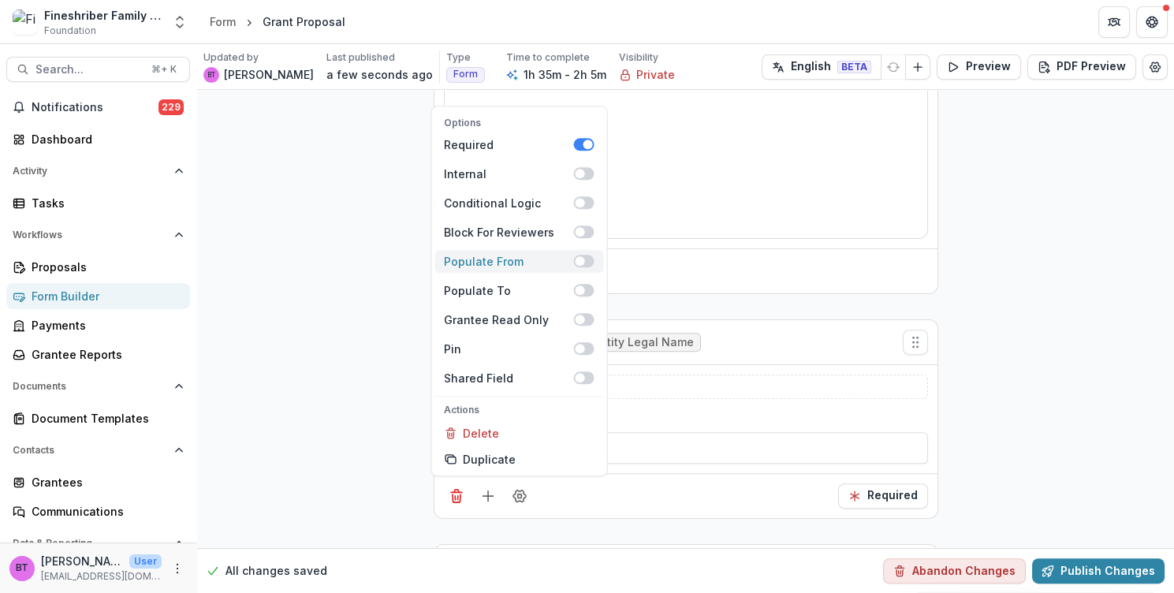
click at [585, 256] on span at bounding box center [583, 262] width 21 height 13
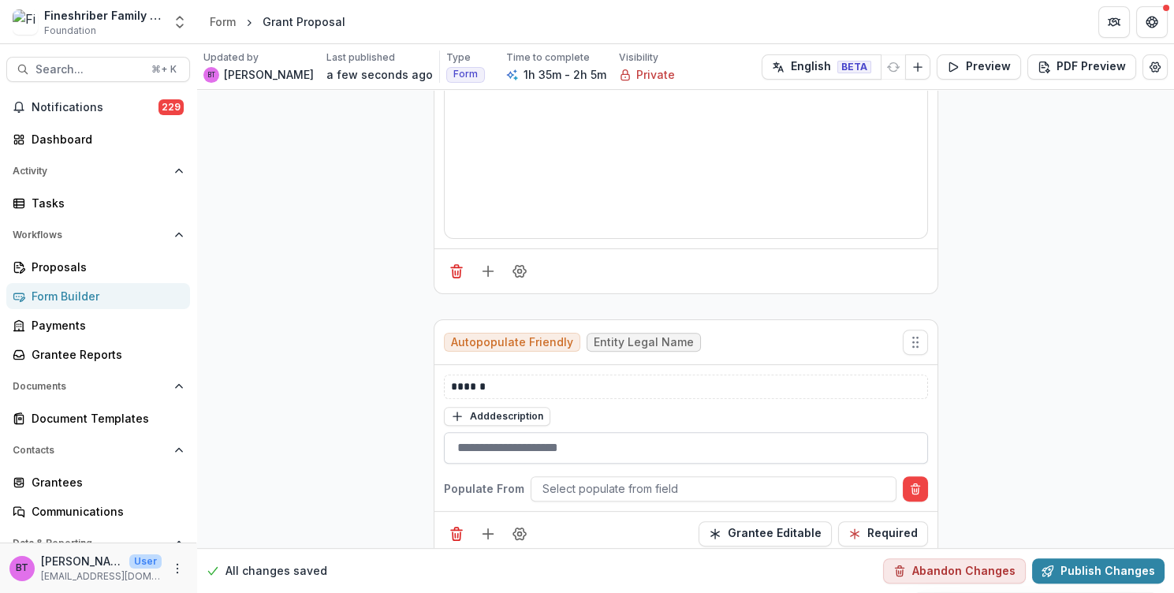
click at [543, 432] on input "text" at bounding box center [686, 448] width 484 height 32
click at [573, 479] on div at bounding box center [714, 489] width 342 height 20
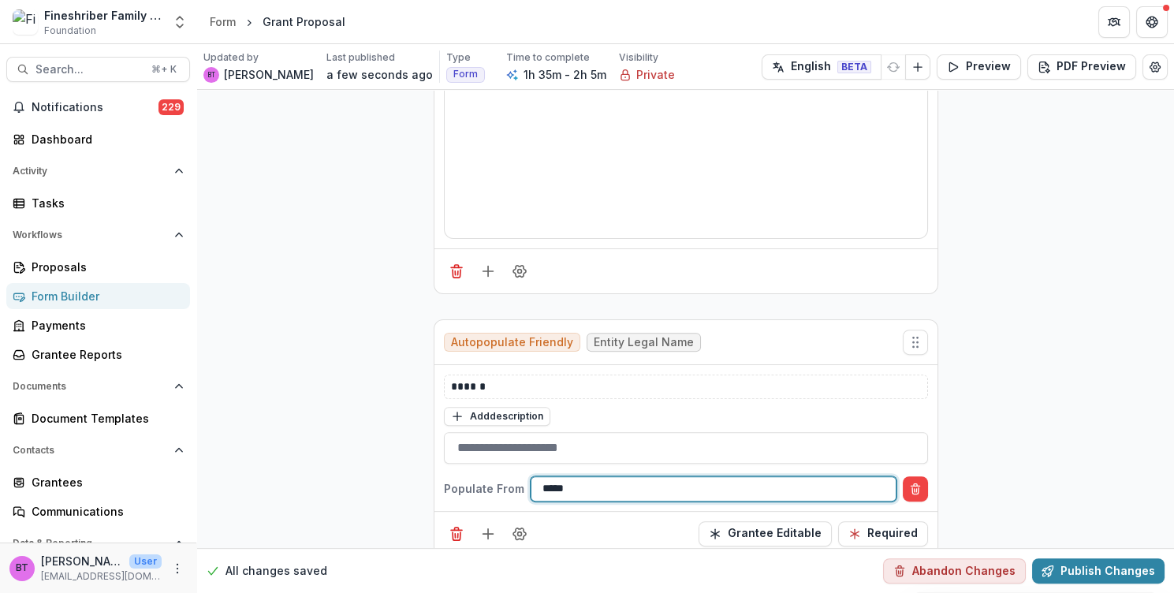
type input "******"
drag, startPoint x: 584, startPoint y: 458, endPoint x: 555, endPoint y: 456, distance: 28.5
click at [555, 479] on div at bounding box center [714, 489] width 342 height 20
click at [914, 483] on icon "Delete condition" at bounding box center [915, 484] width 3 height 2
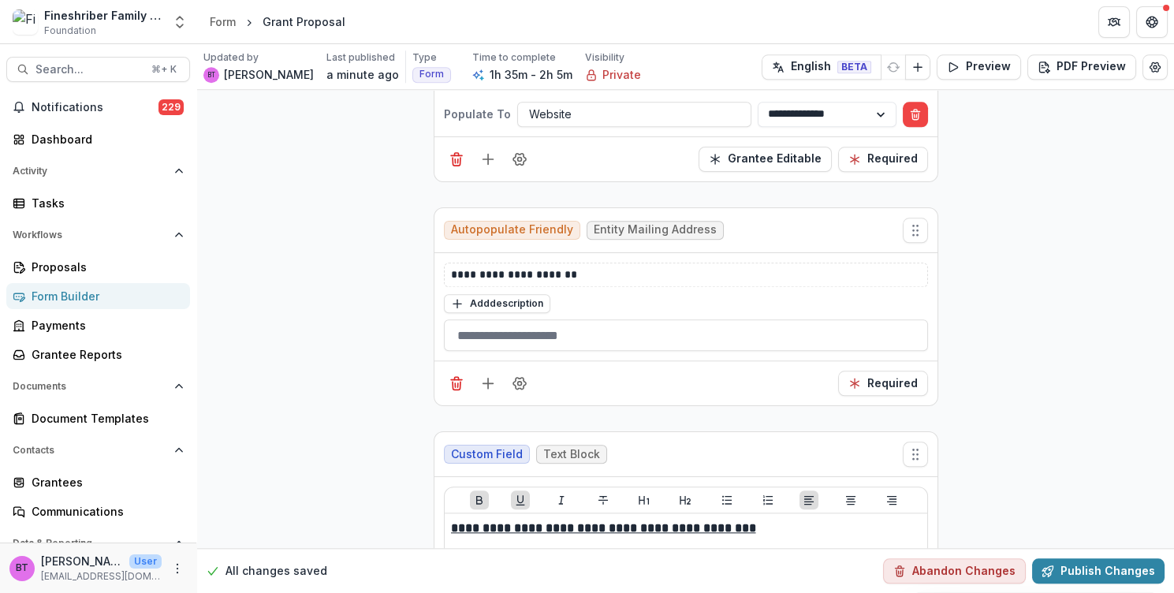
scroll to position [3058, 0]
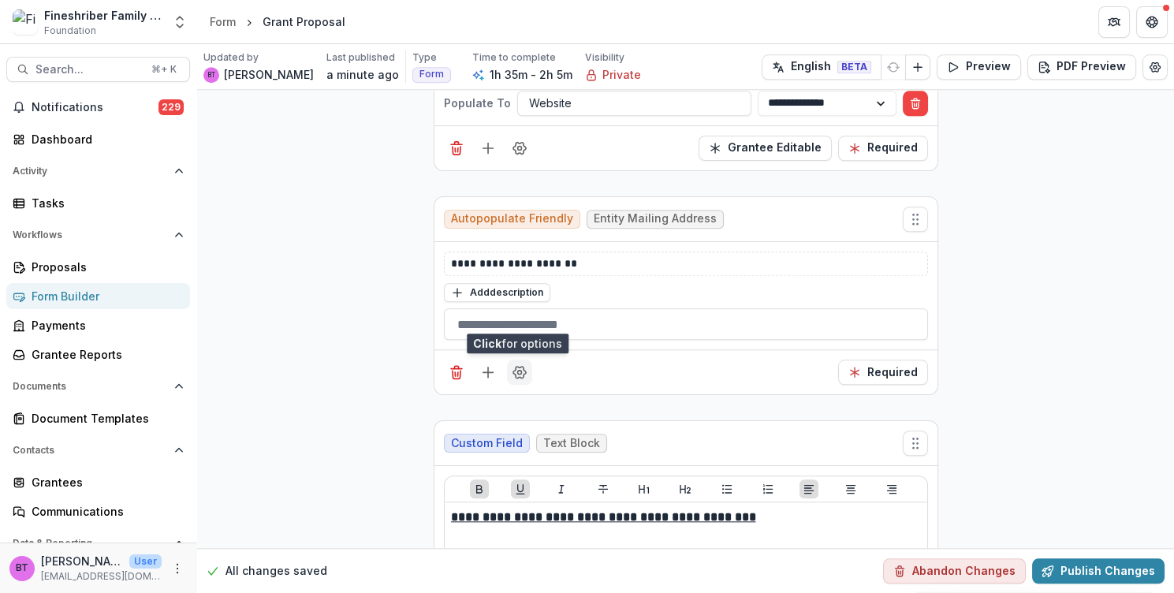
click at [513, 367] on icon "Field Settings" at bounding box center [519, 373] width 13 height 12
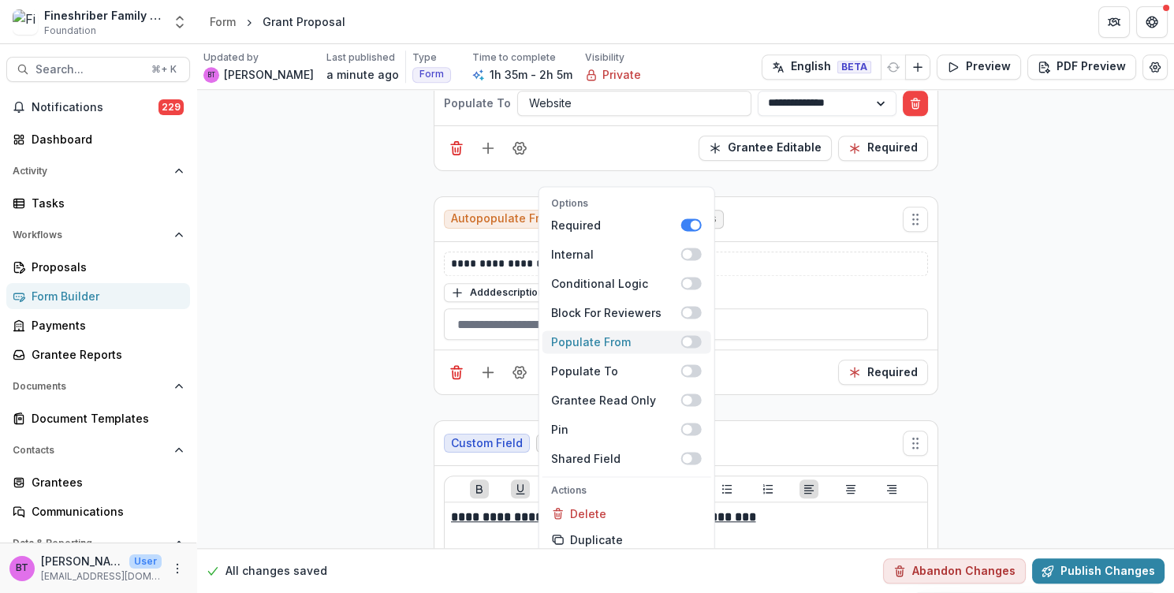
click at [690, 336] on span at bounding box center [691, 342] width 21 height 13
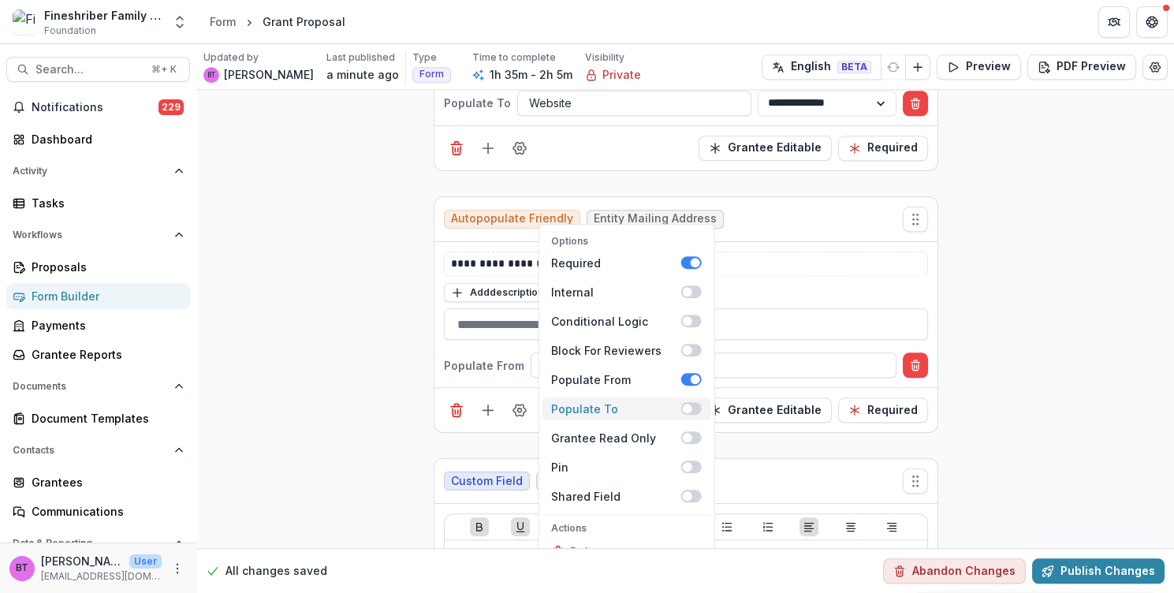
click at [690, 402] on span at bounding box center [691, 408] width 21 height 13
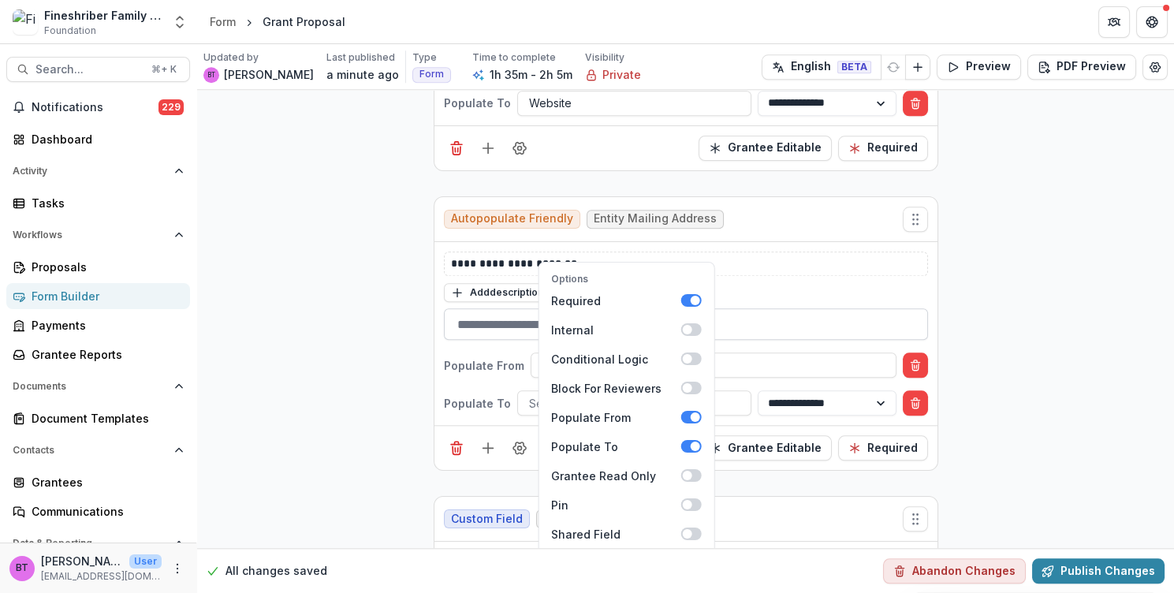
click at [474, 308] on input "text" at bounding box center [686, 324] width 484 height 32
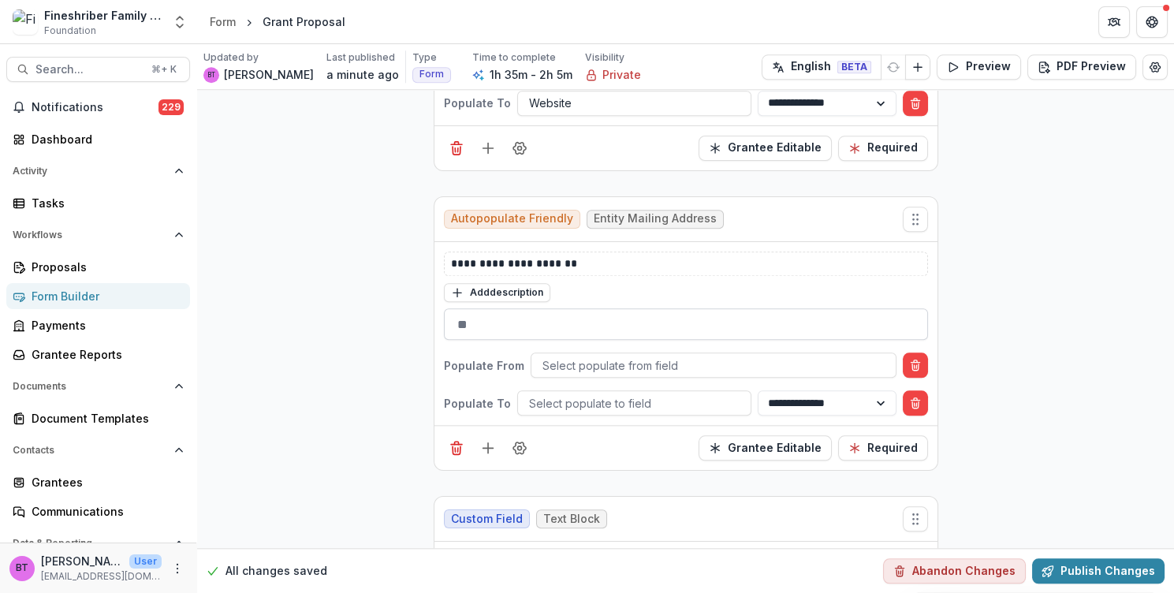
type input "*"
click at [602, 356] on div at bounding box center [714, 366] width 342 height 20
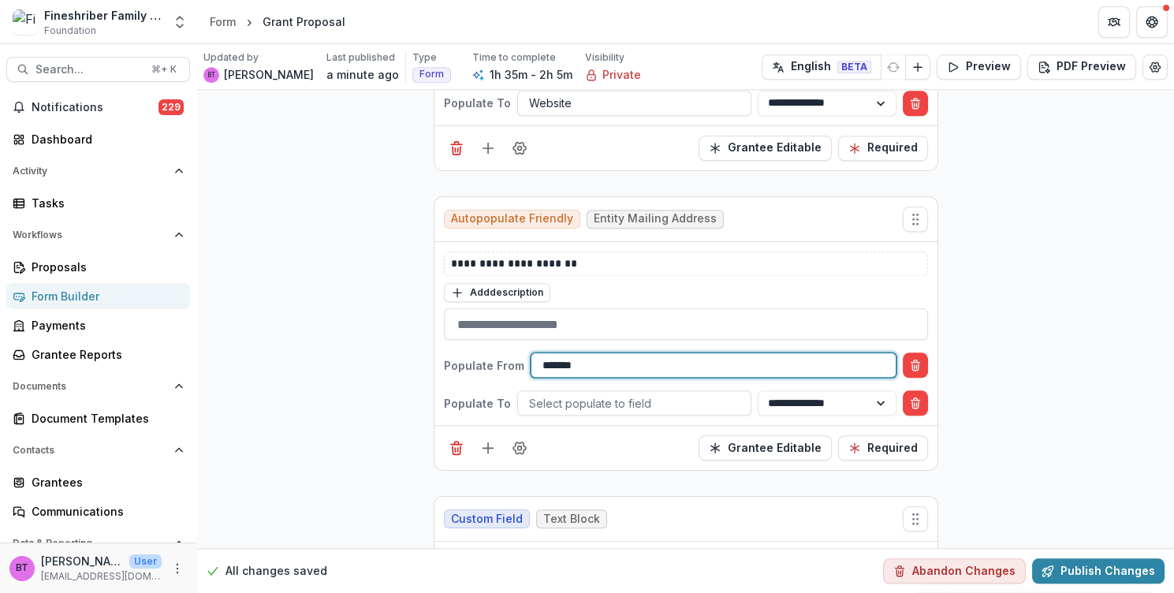
scroll to position [0, 0]
type input "*******"
click at [715, 282] on div "Add description" at bounding box center [686, 292] width 484 height 21
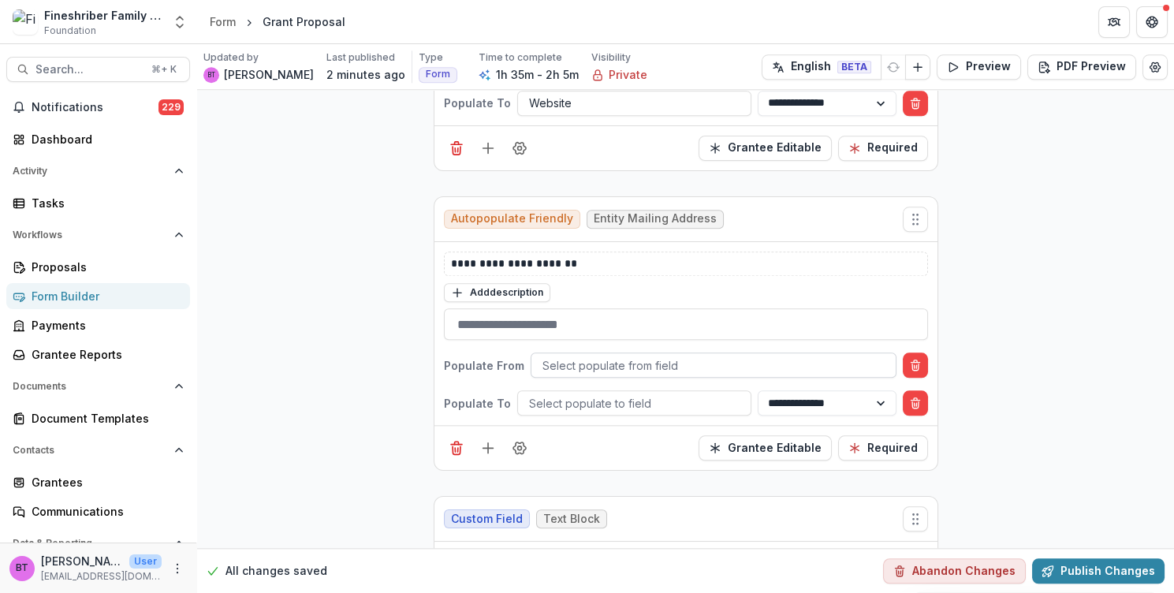
click at [655, 356] on div at bounding box center [714, 366] width 342 height 20
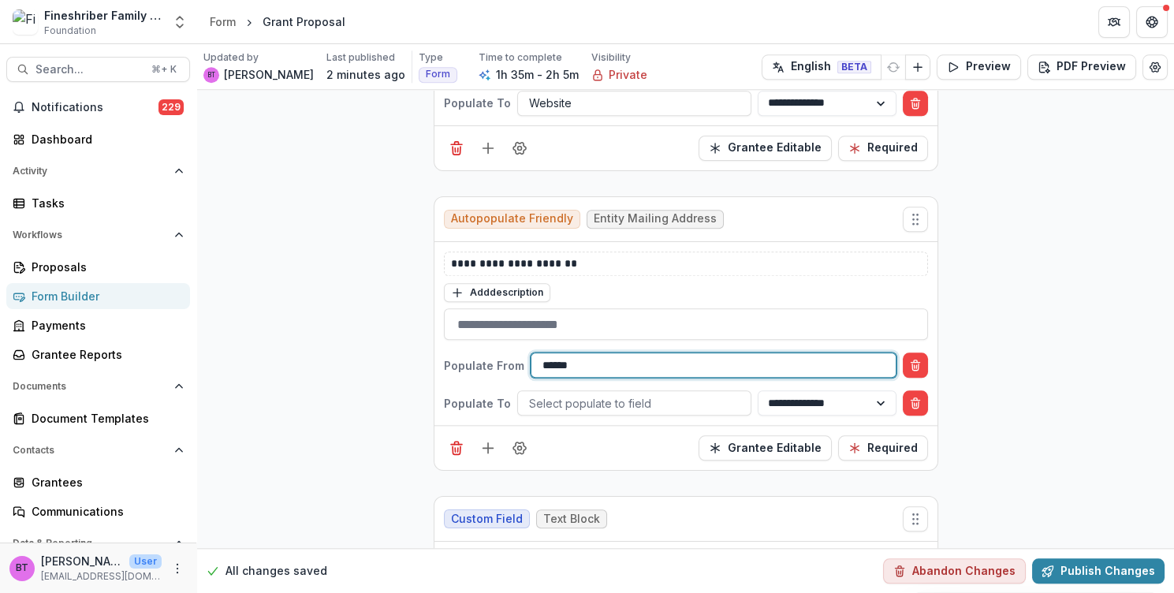
type input "*******"
click at [916, 401] on line "Delete condition" at bounding box center [915, 401] width 9 height 0
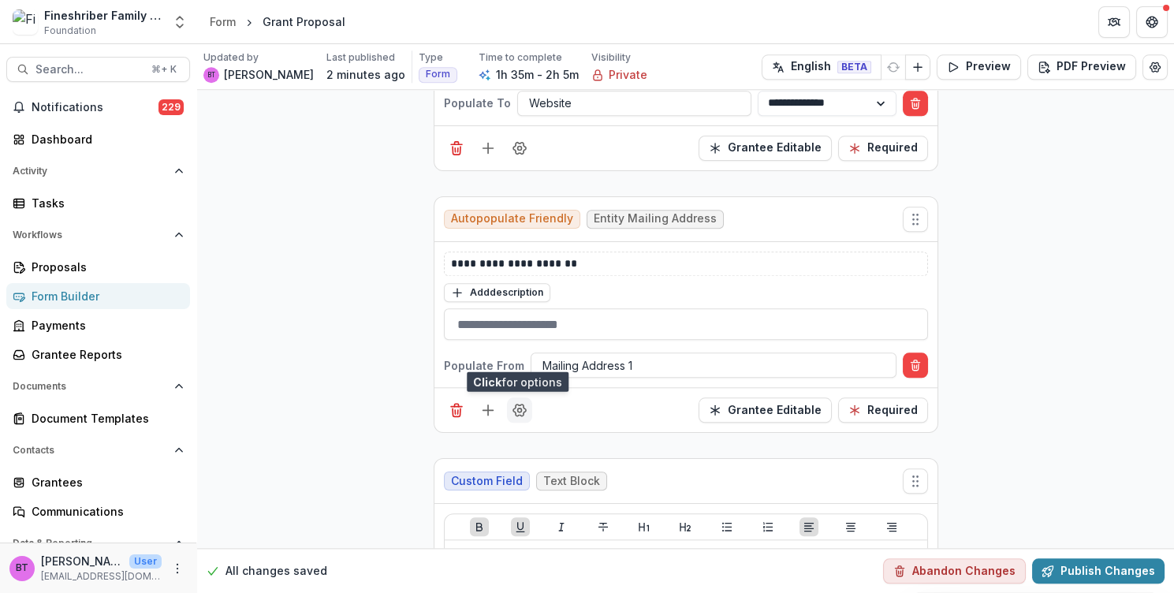
click at [519, 402] on icon "Field Settings" at bounding box center [520, 410] width 16 height 16
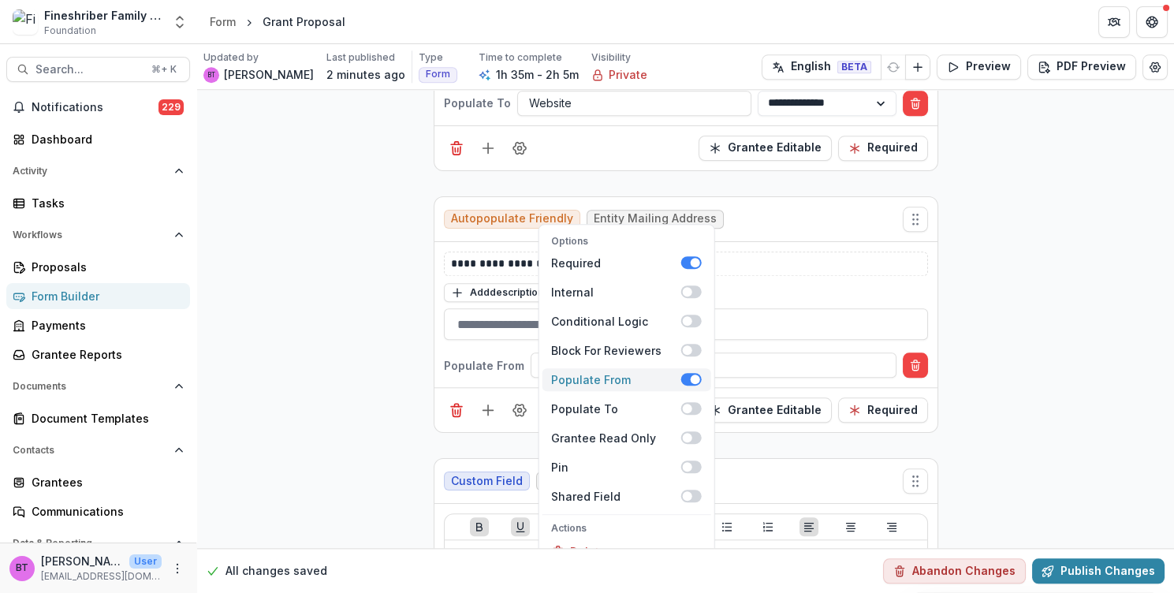
click at [640, 371] on div "Populate From" at bounding box center [615, 379] width 129 height 17
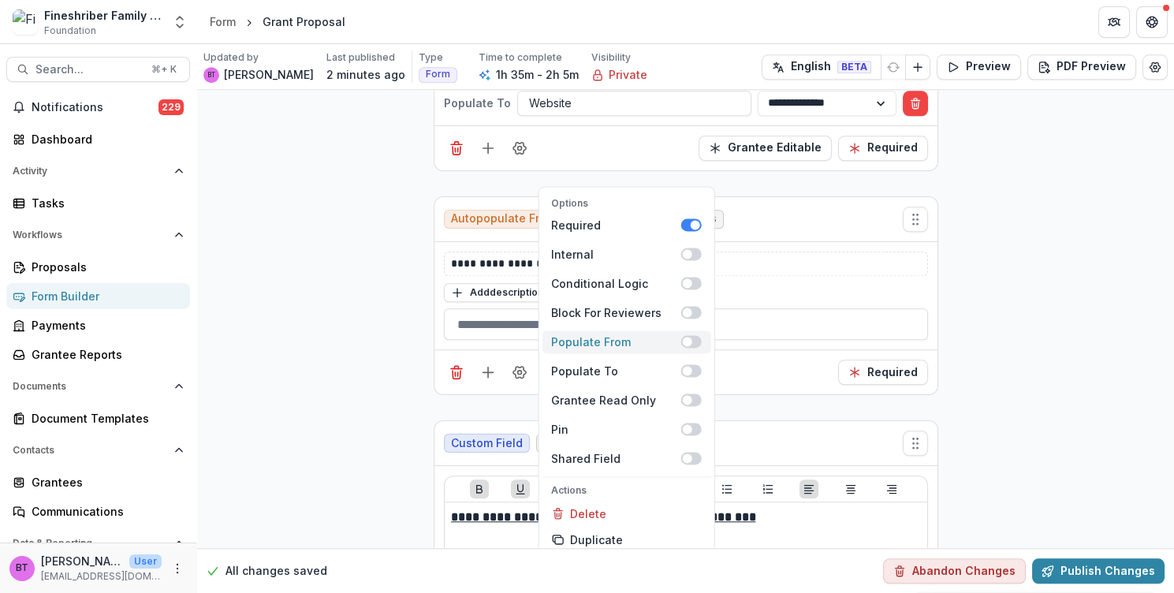
click at [685, 338] on span at bounding box center [686, 342] width 9 height 9
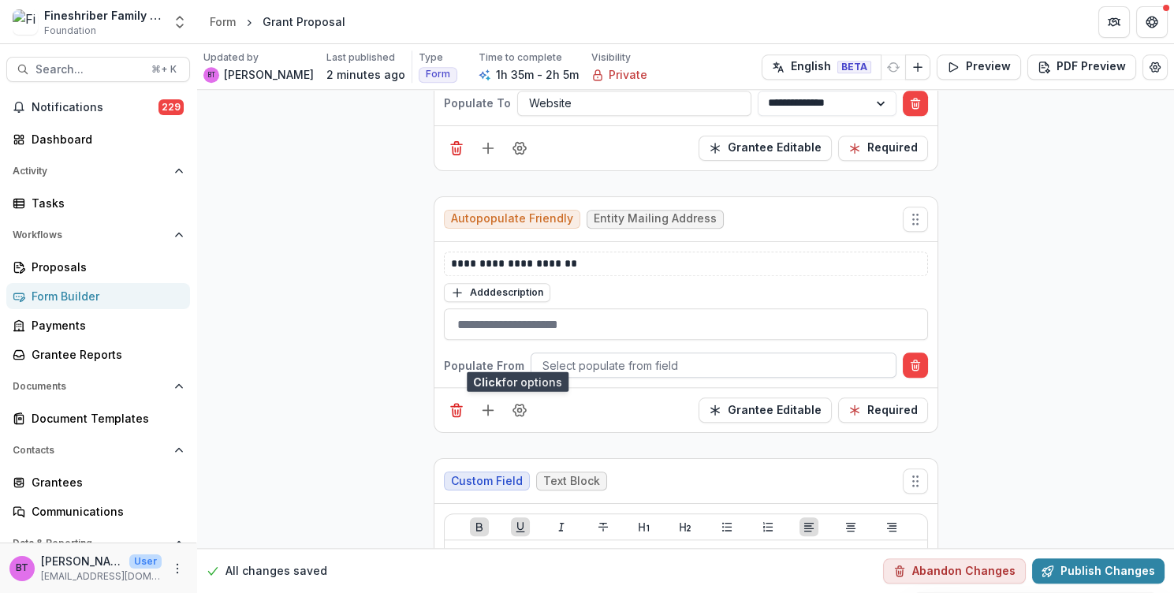
click at [562, 356] on div at bounding box center [714, 366] width 342 height 20
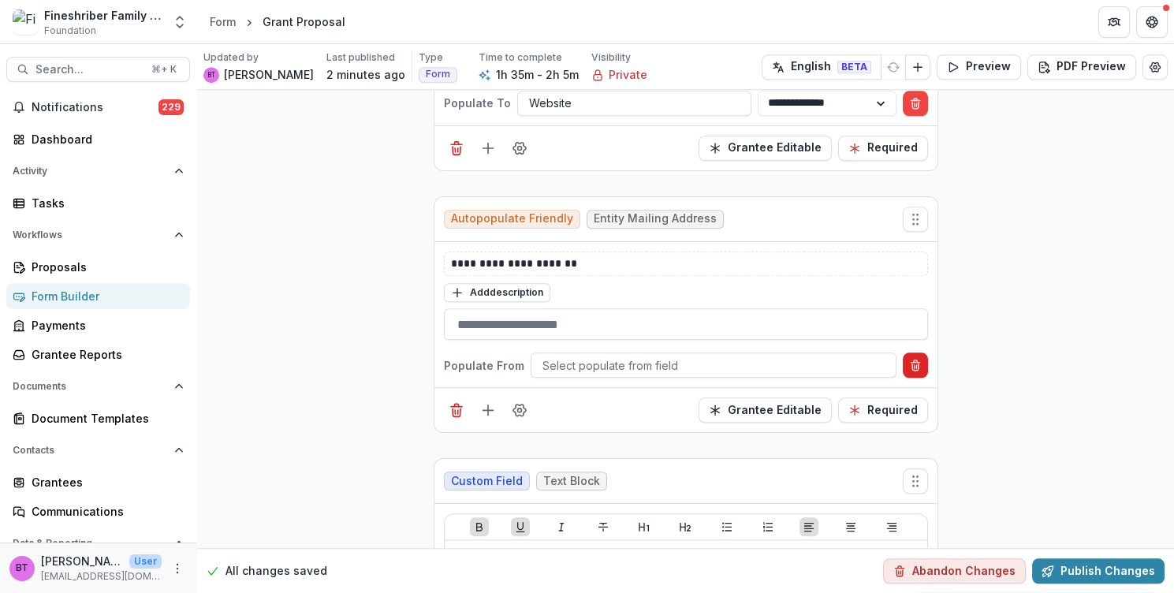
click at [914, 359] on icon "Delete condition" at bounding box center [915, 365] width 13 height 13
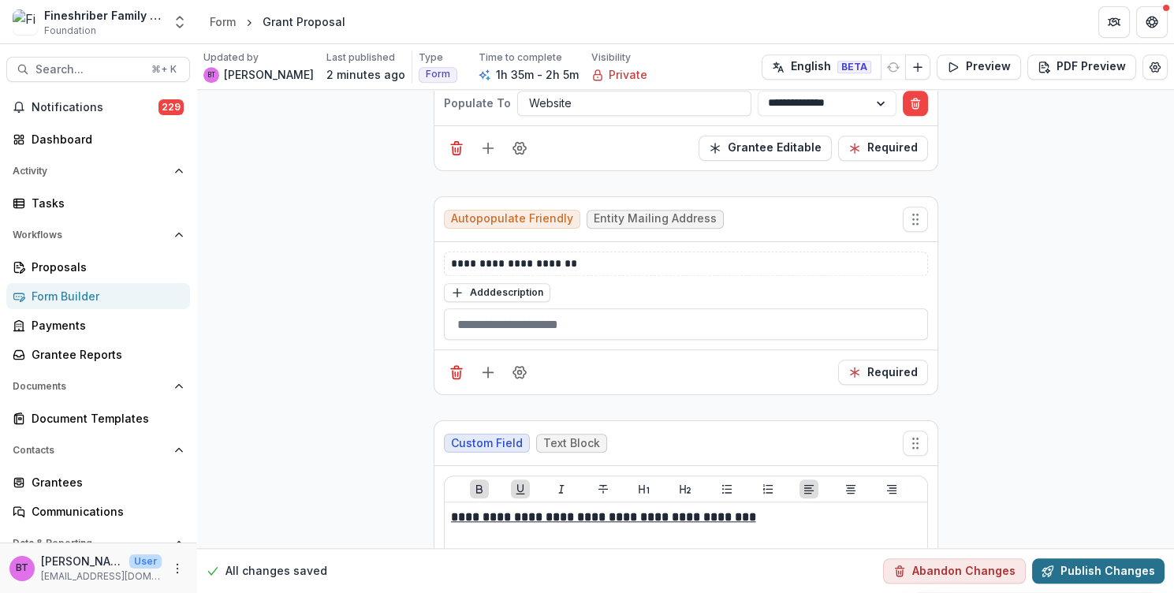
click at [1103, 572] on button "Publish Changes" at bounding box center [1098, 570] width 133 height 25
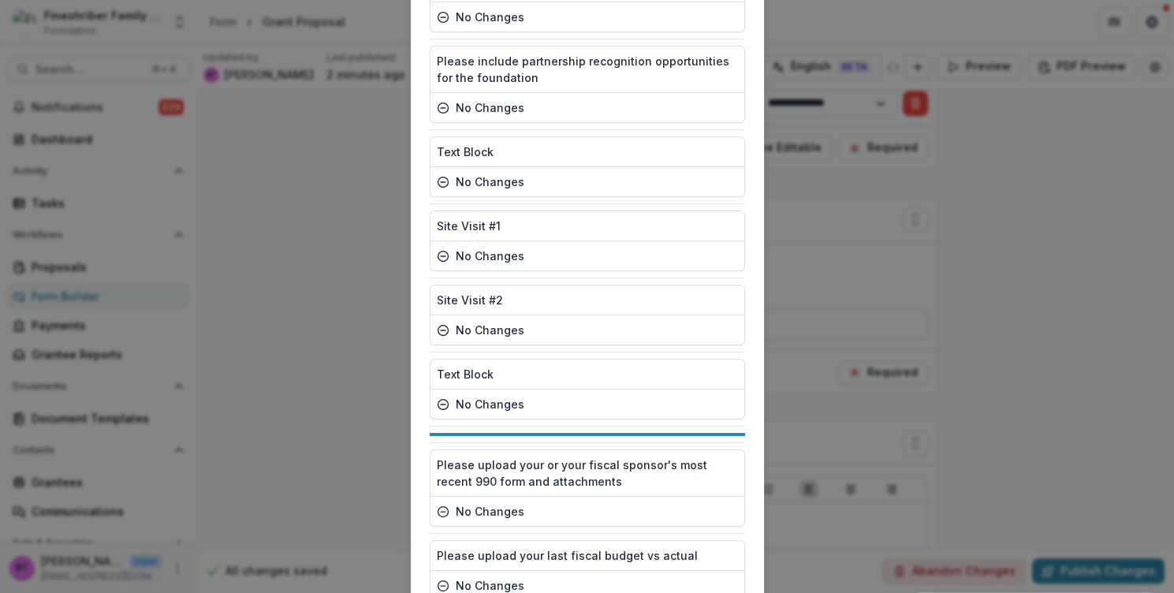
scroll to position [3862, 0]
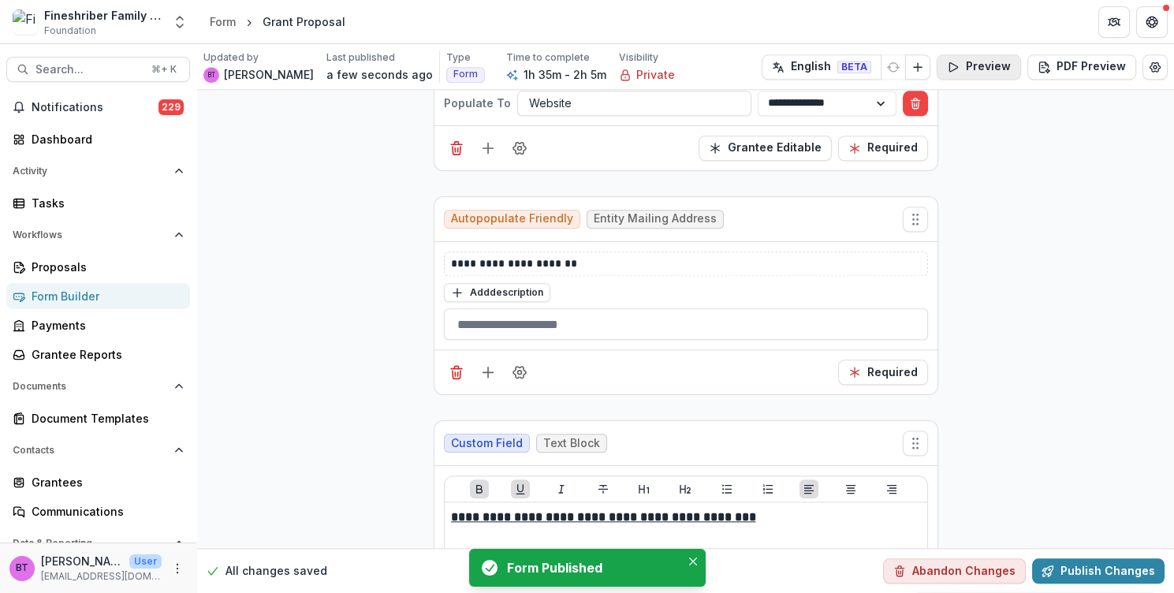
click at [972, 64] on button "Preview" at bounding box center [979, 66] width 84 height 25
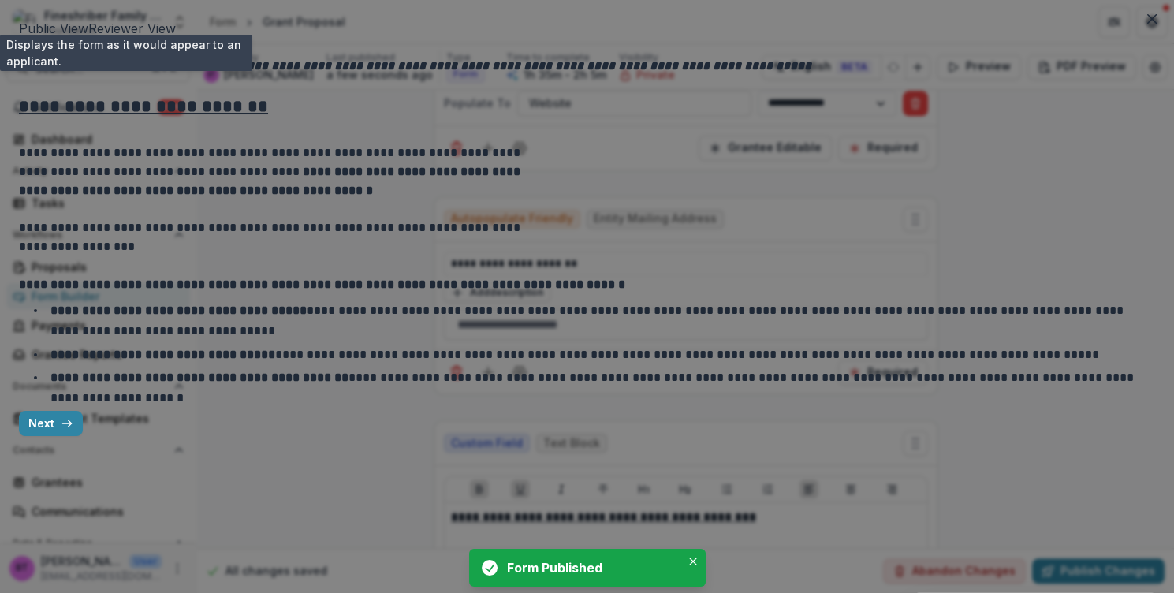
scroll to position [16, 0]
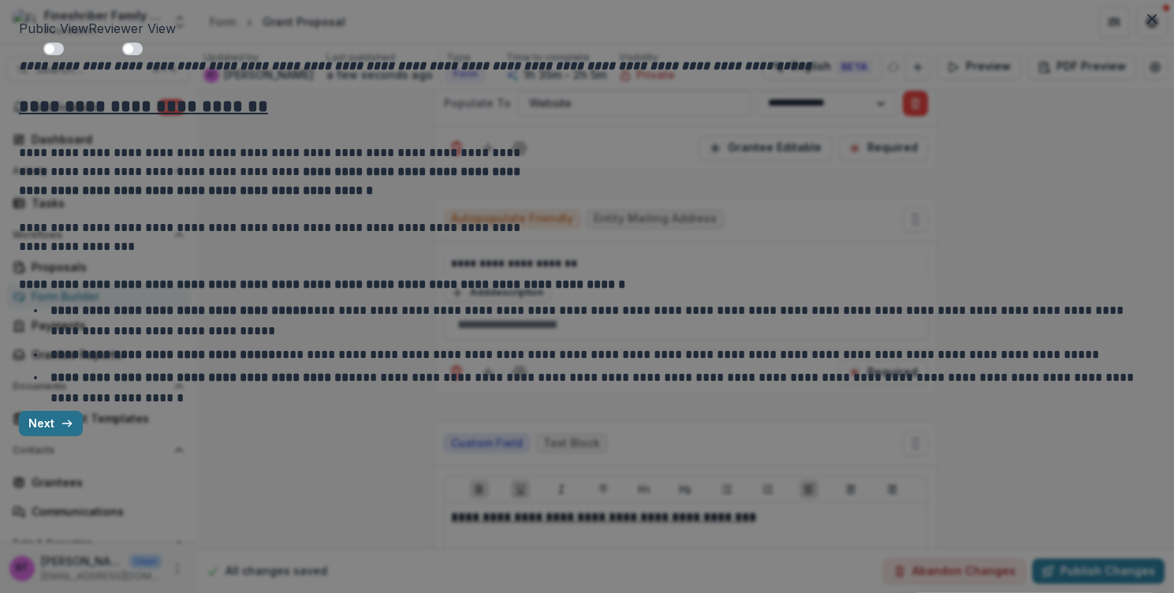
click at [83, 436] on button "Next" at bounding box center [51, 423] width 64 height 25
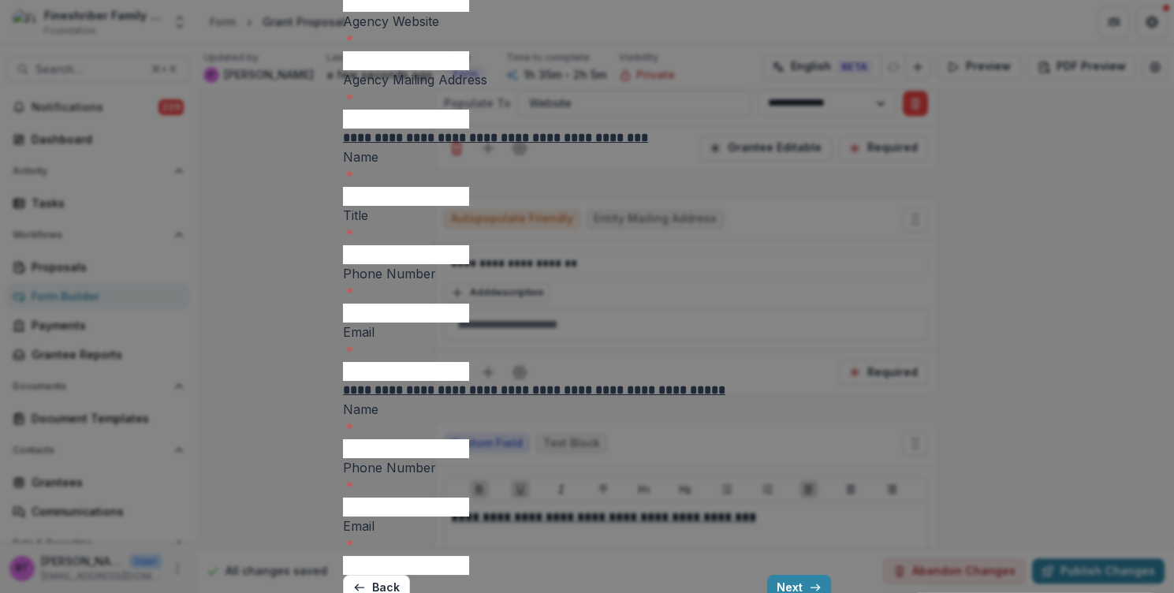
scroll to position [271, 0]
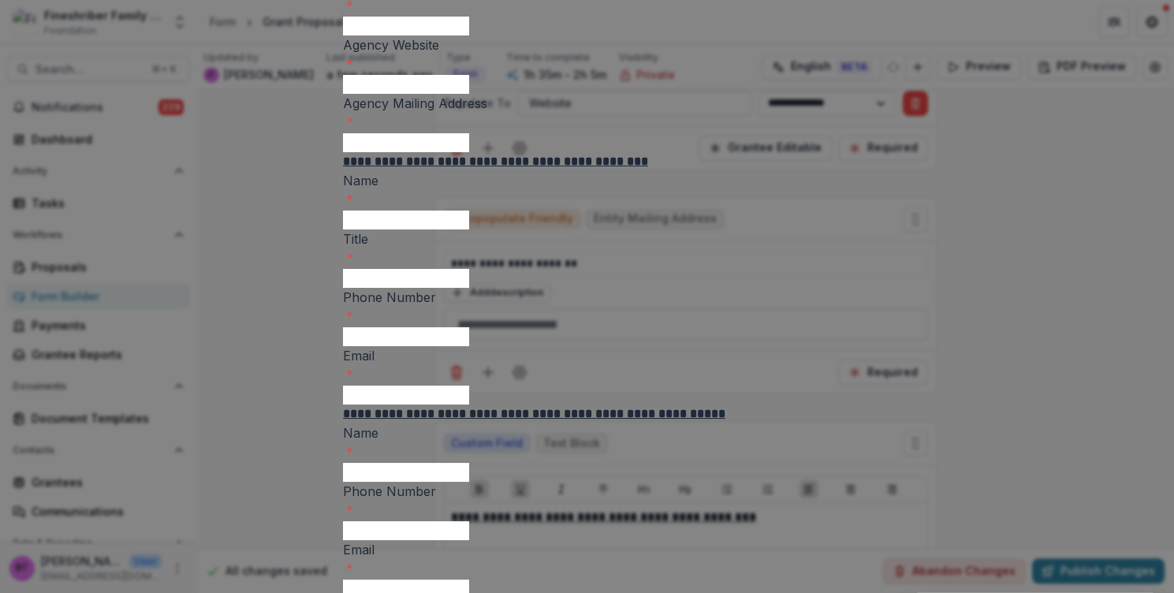
click at [388, 152] on input "Agency Mailing Address *" at bounding box center [406, 142] width 126 height 19
click at [343, 318] on div "**********" at bounding box center [587, 205] width 488 height 838
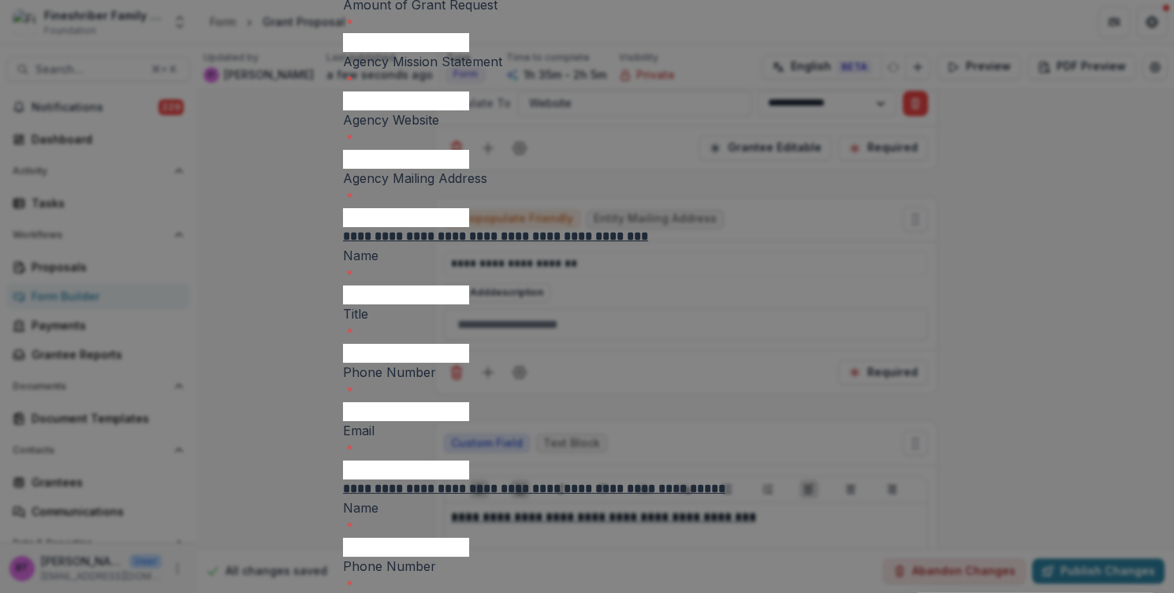
scroll to position [202, 0]
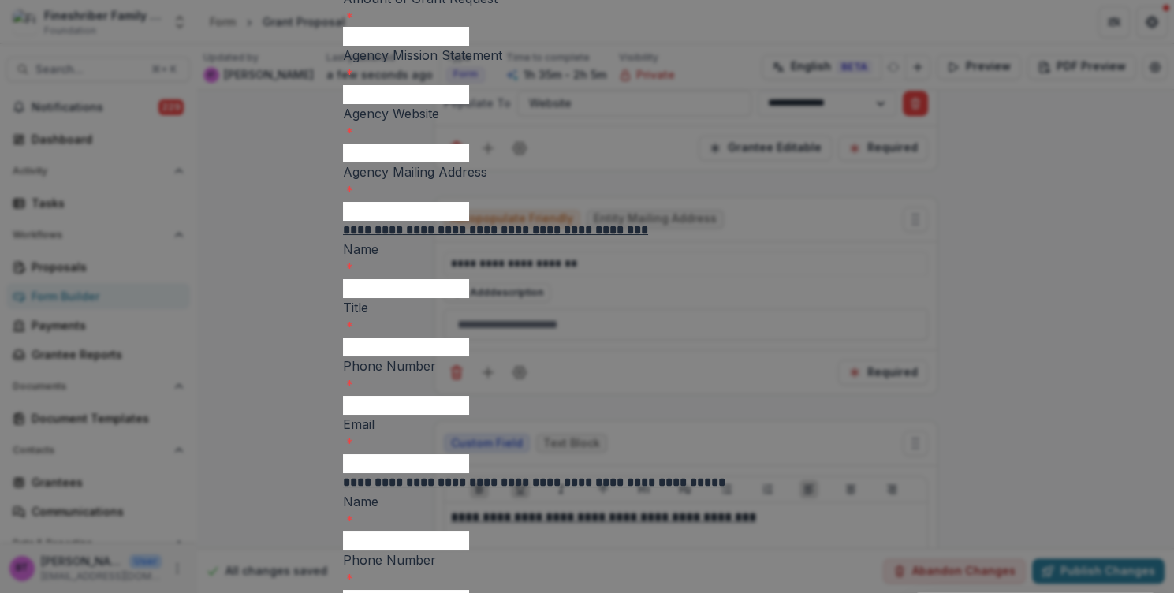
click at [398, 104] on input "Agency Mission Statement *" at bounding box center [406, 94] width 126 height 19
click at [343, 244] on div "**********" at bounding box center [587, 274] width 488 height 838
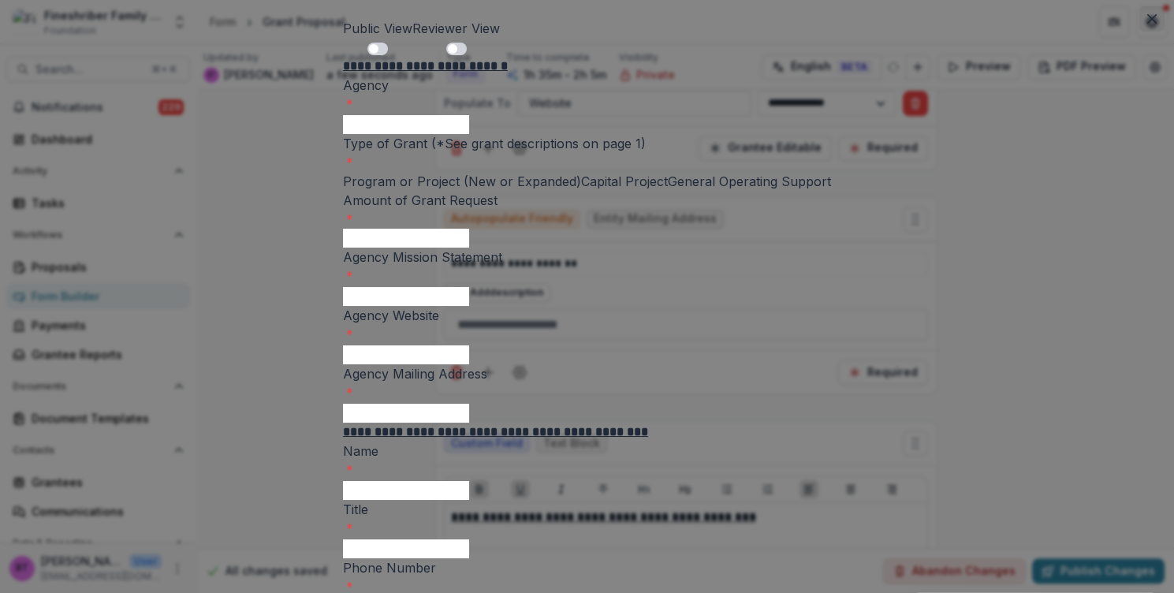
click at [1148, 19] on icon "Close" at bounding box center [1152, 18] width 9 height 9
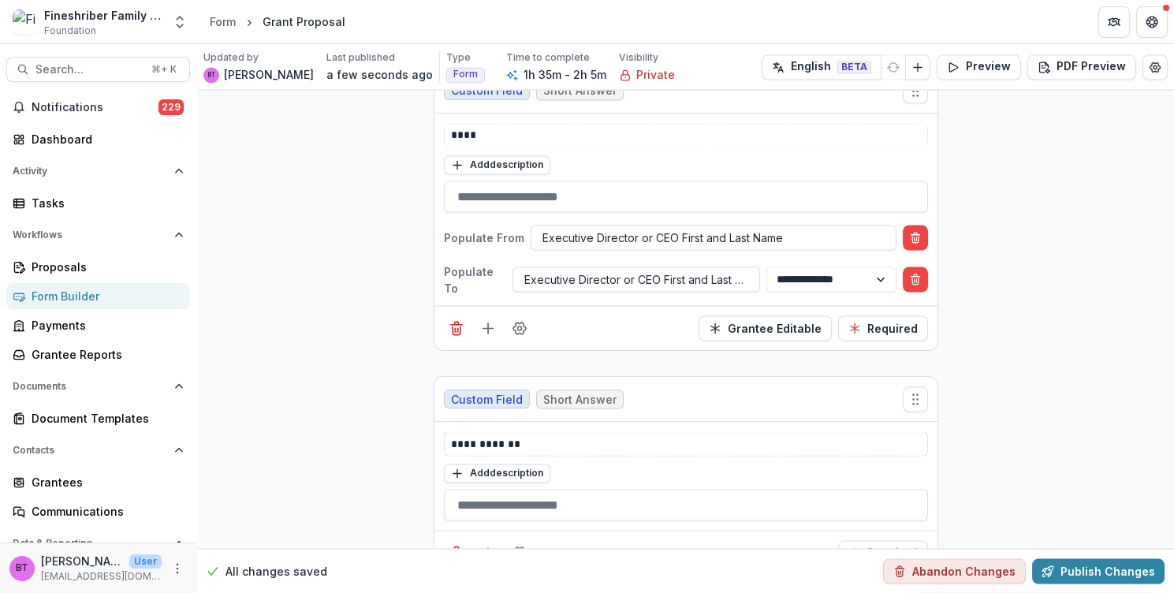
scroll to position [5135, 0]
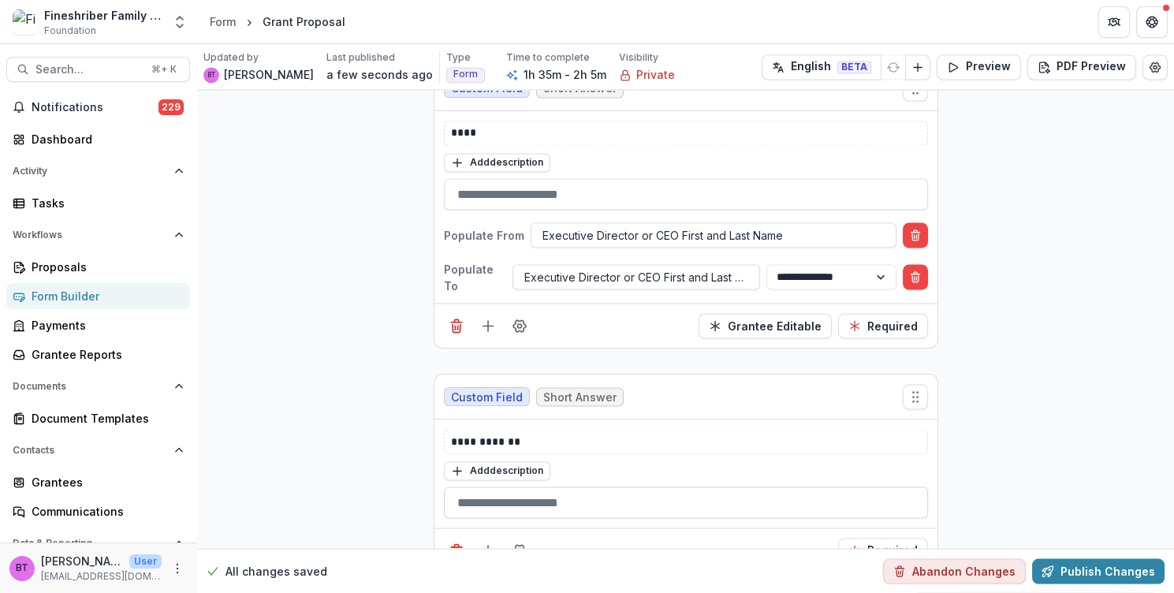
click at [583, 487] on input "text" at bounding box center [686, 503] width 484 height 32
click at [518, 548] on circle "Field Settings" at bounding box center [519, 550] width 4 height 4
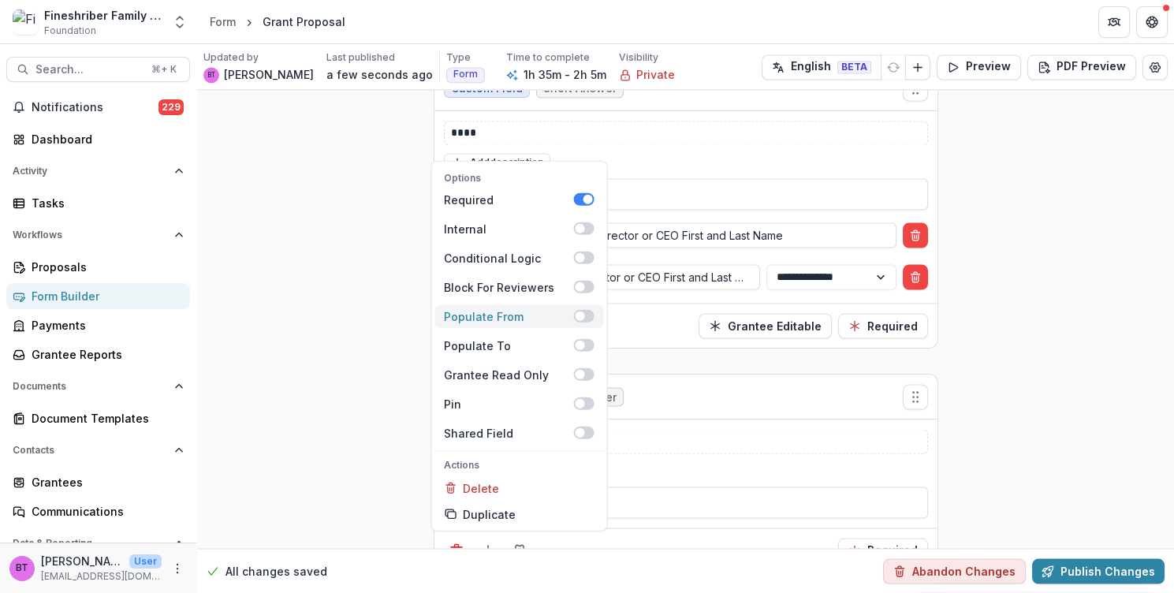
click at [586, 309] on span at bounding box center [583, 315] width 21 height 13
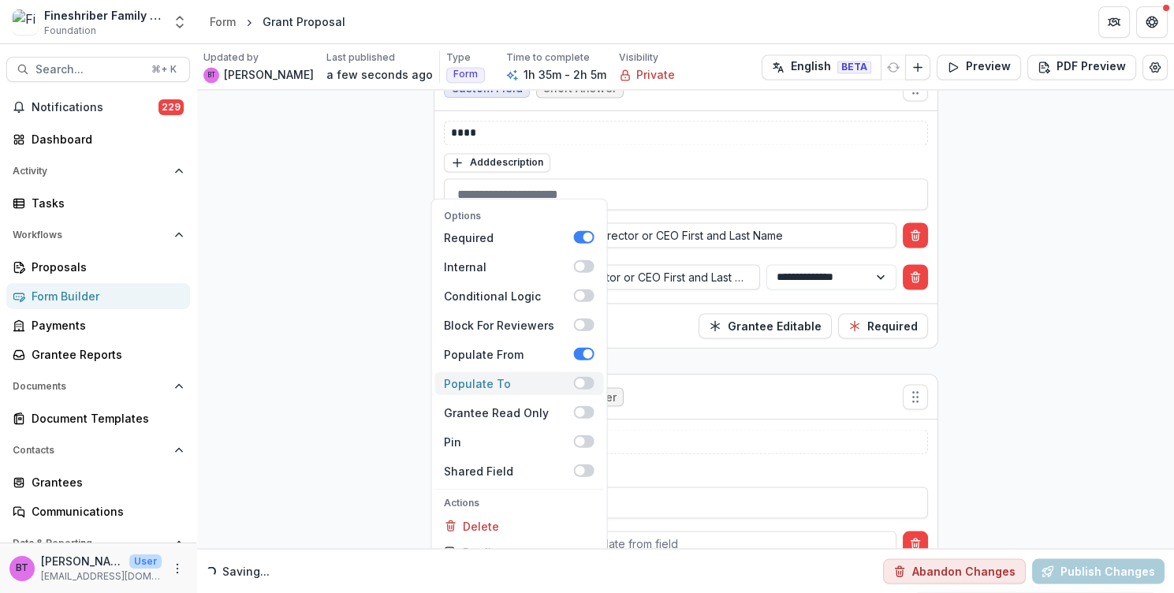
click at [582, 376] on span at bounding box center [583, 382] width 21 height 13
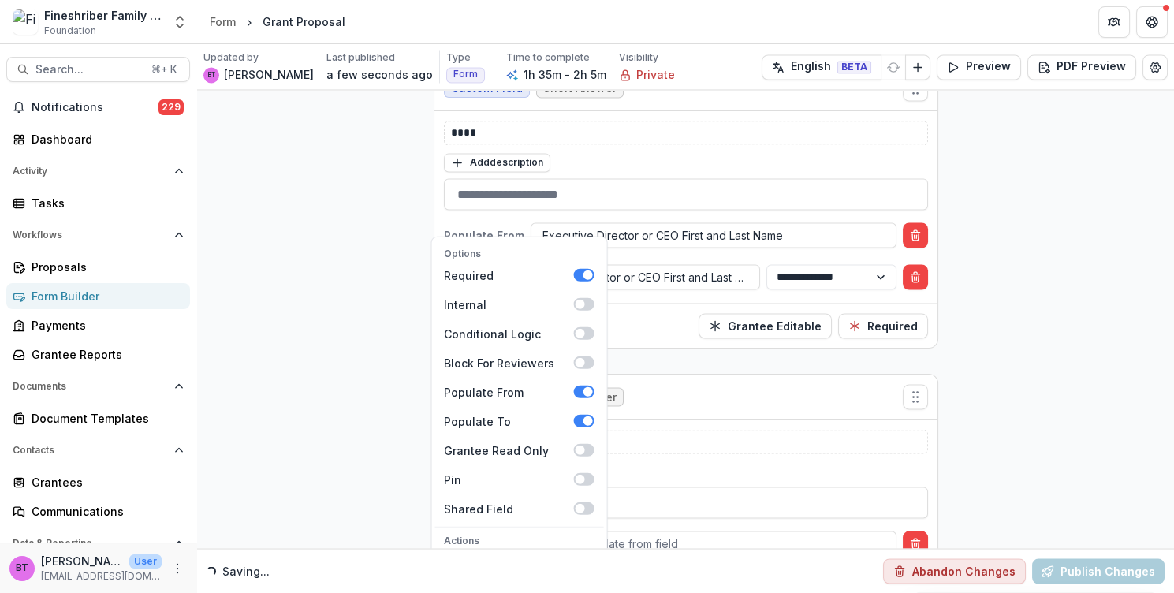
click at [679, 429] on div "**********" at bounding box center [686, 473] width 484 height 89
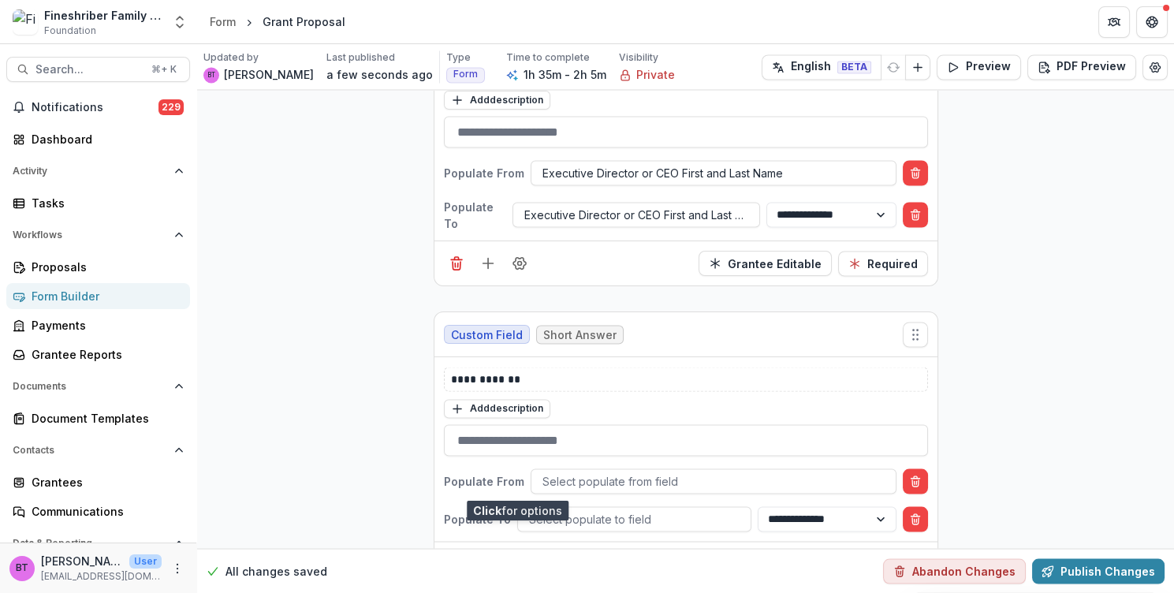
scroll to position [5203, 0]
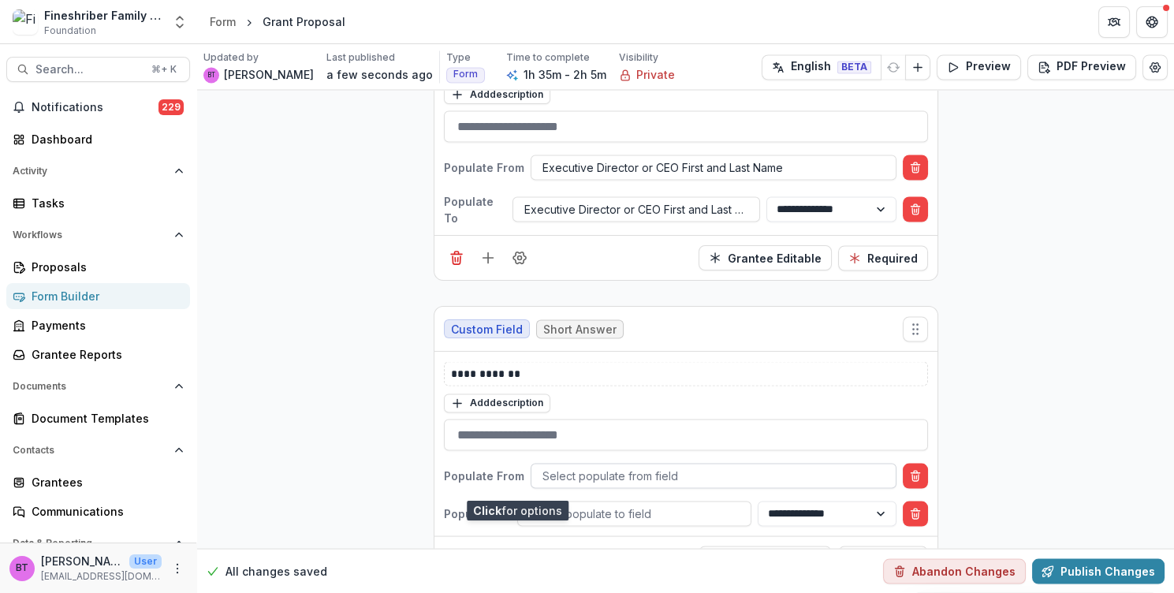
click at [611, 465] on div at bounding box center [714, 475] width 342 height 20
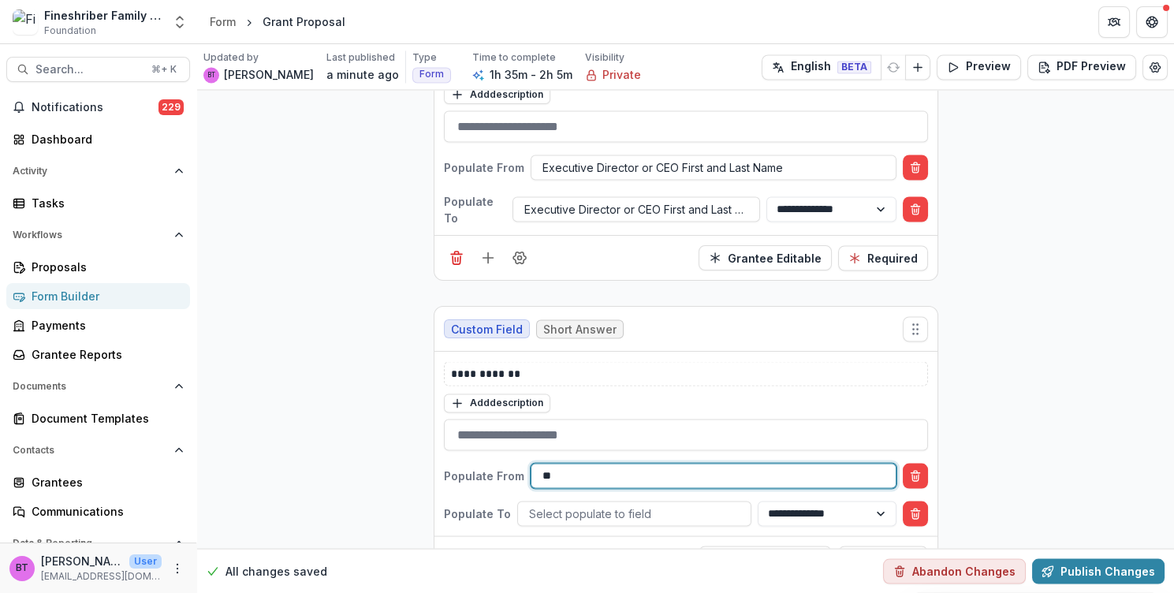
type input "*"
type input "*****"
click at [645, 419] on input "text" at bounding box center [686, 435] width 484 height 32
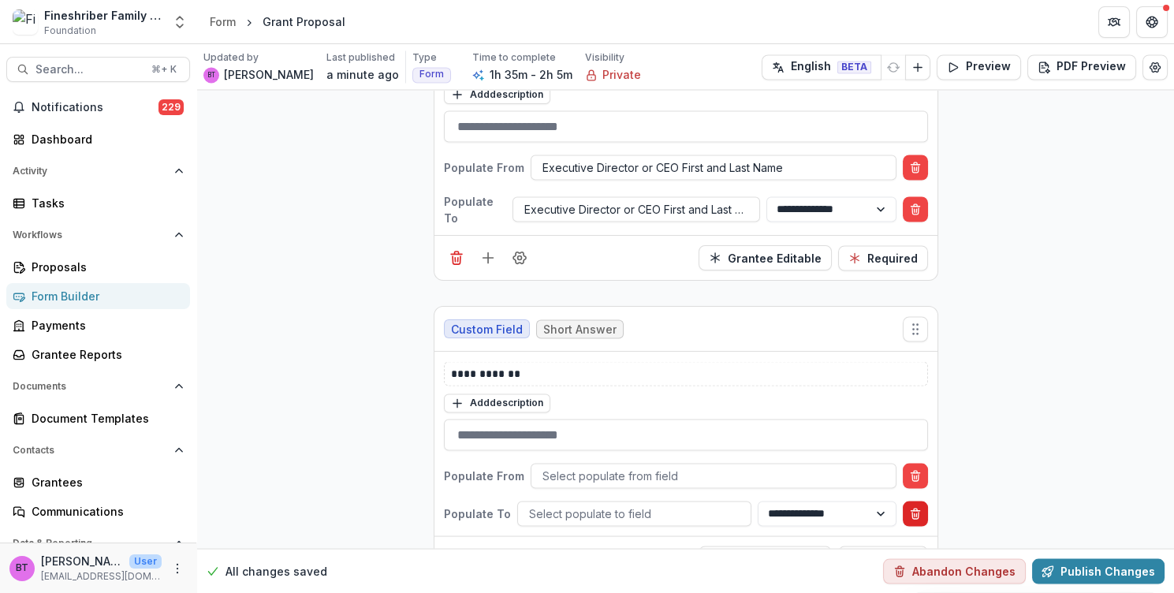
click at [911, 510] on line "Delete condition" at bounding box center [915, 510] width 9 height 0
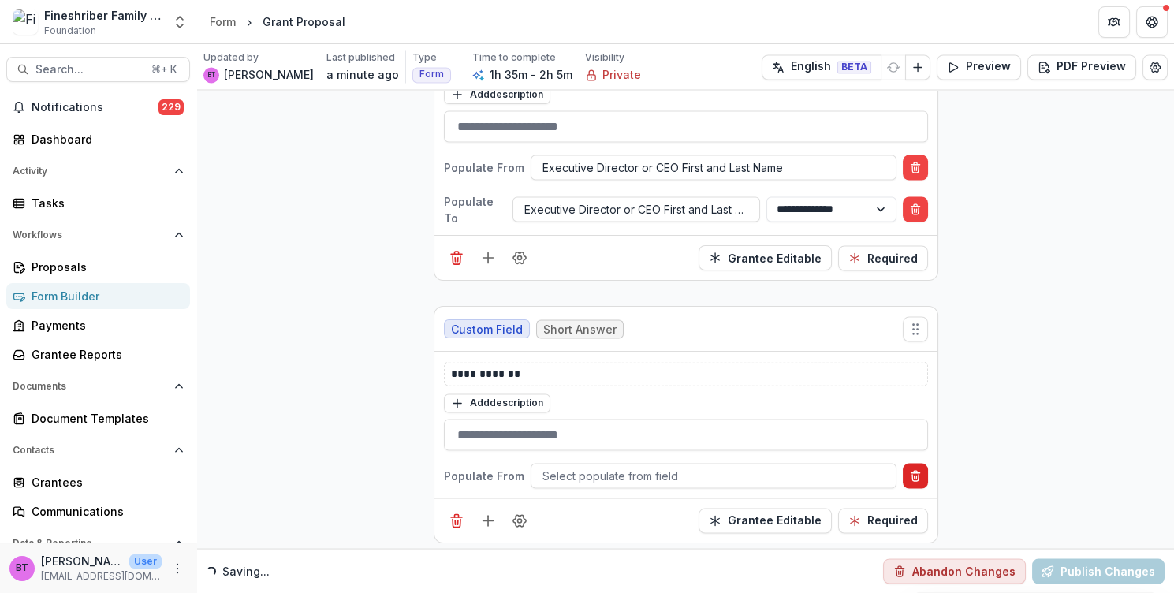
click at [911, 463] on button "Delete condition" at bounding box center [915, 475] width 25 height 25
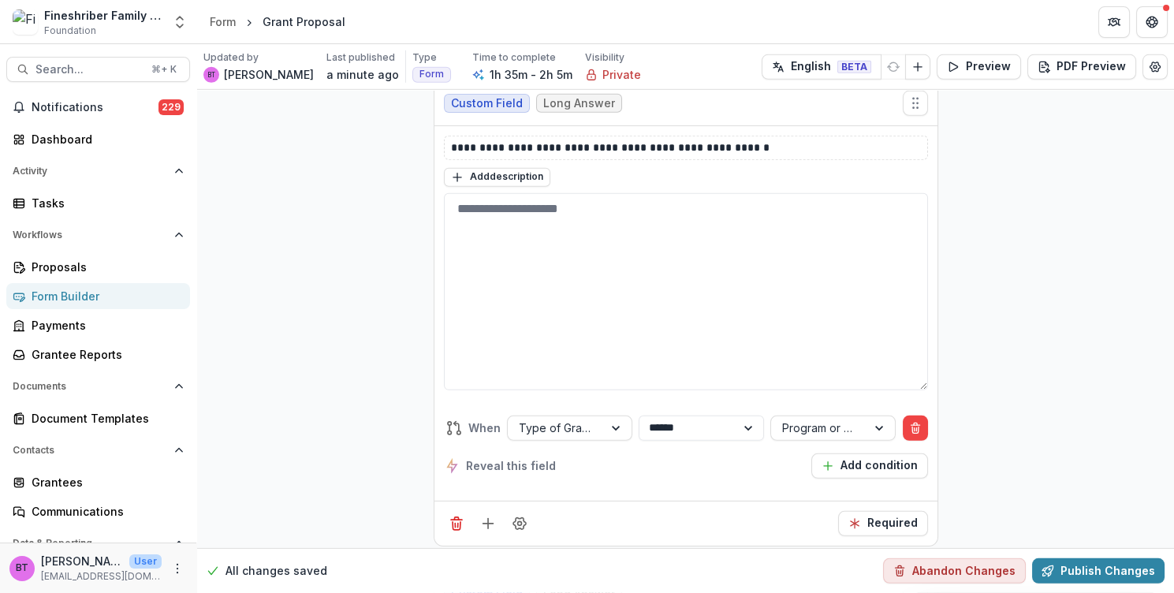
scroll to position [8603, 0]
click at [1085, 563] on button "Publish Changes" at bounding box center [1098, 570] width 133 height 25
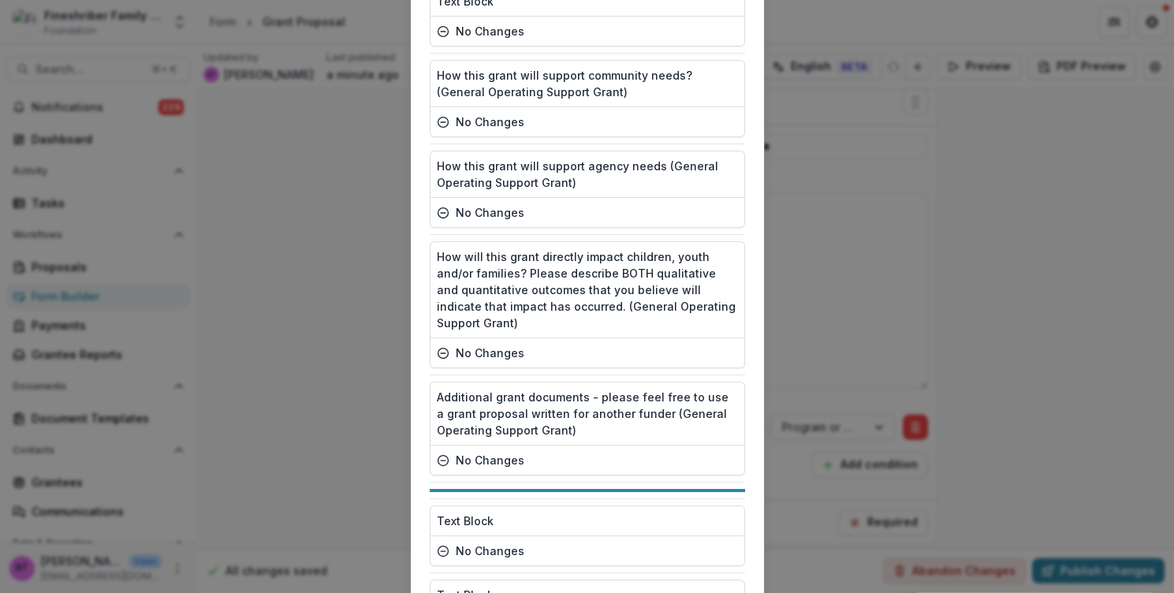
scroll to position [3890, 0]
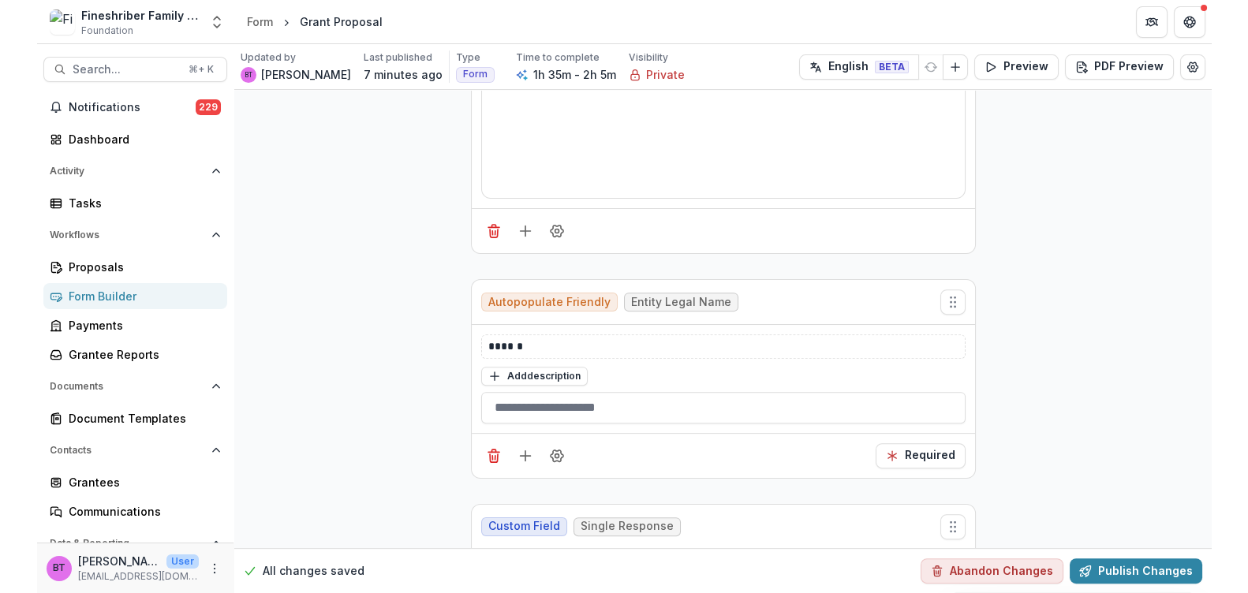
scroll to position [0, 0]
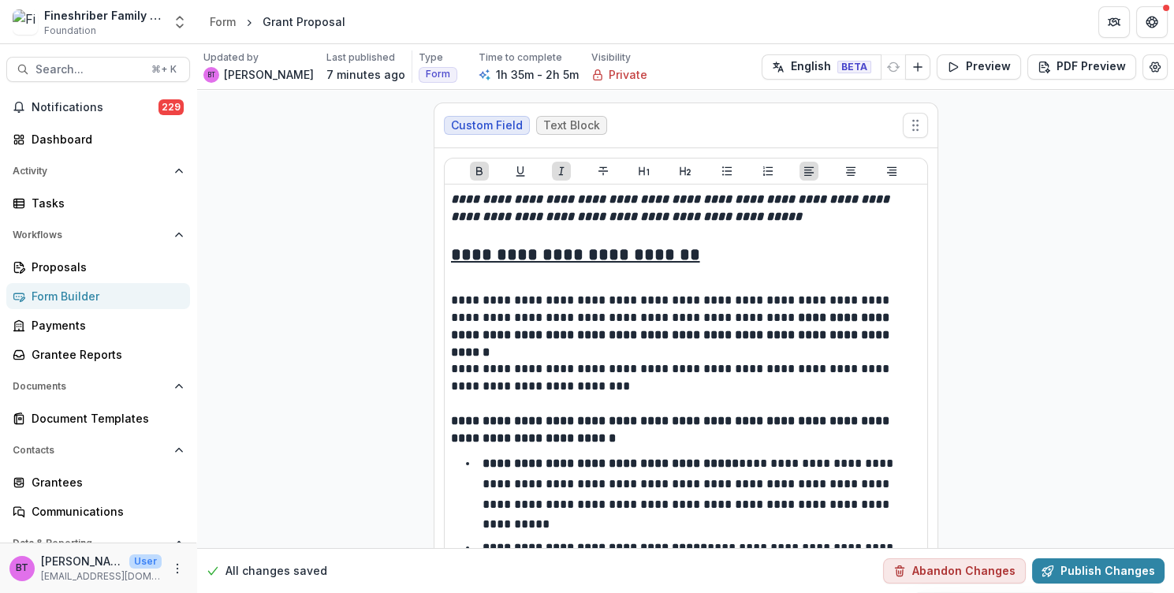
click at [80, 295] on div "Form Builder" at bounding box center [105, 296] width 146 height 17
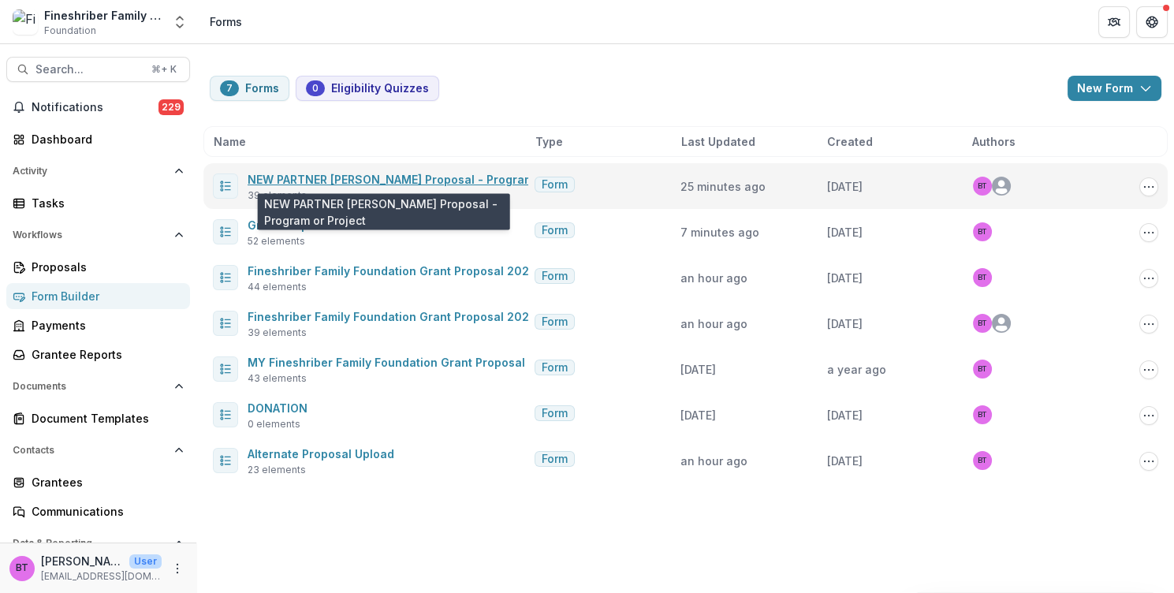
click at [401, 174] on link "NEW PARTNER Grant Proposal - Program or Project" at bounding box center [420, 179] width 345 height 13
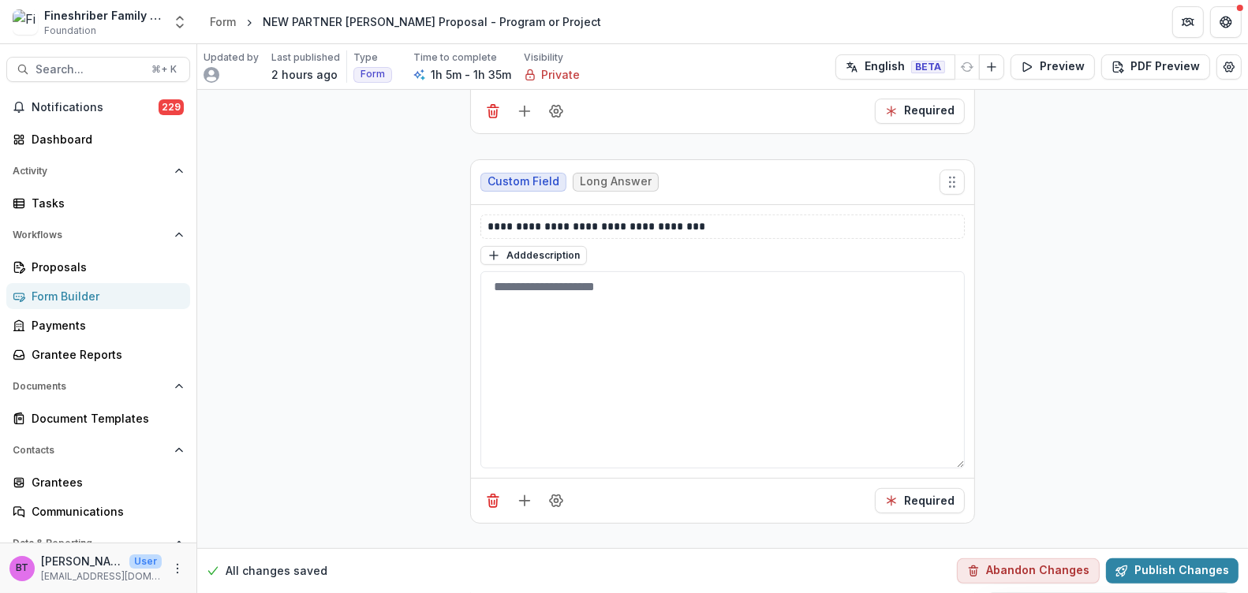
scroll to position [6172, 0]
click at [519, 491] on icon "Add field" at bounding box center [525, 499] width 16 height 16
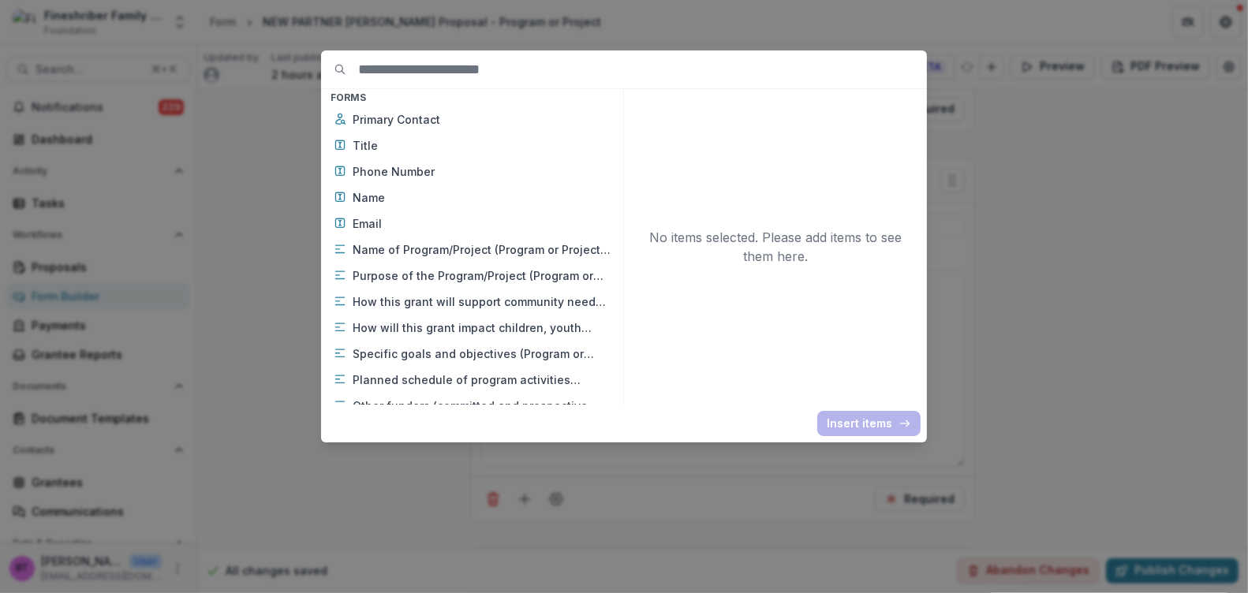
scroll to position [928, 0]
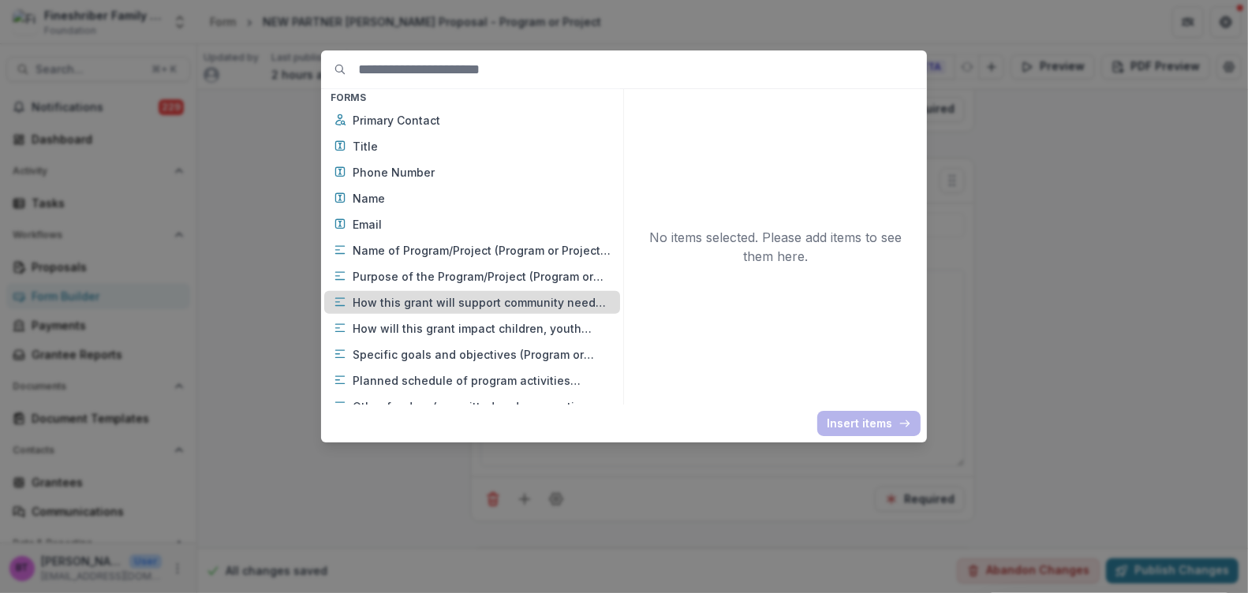
click at [357, 297] on p "How this grant will support community needs? (Program or Project Grant)" at bounding box center [482, 302] width 258 height 17
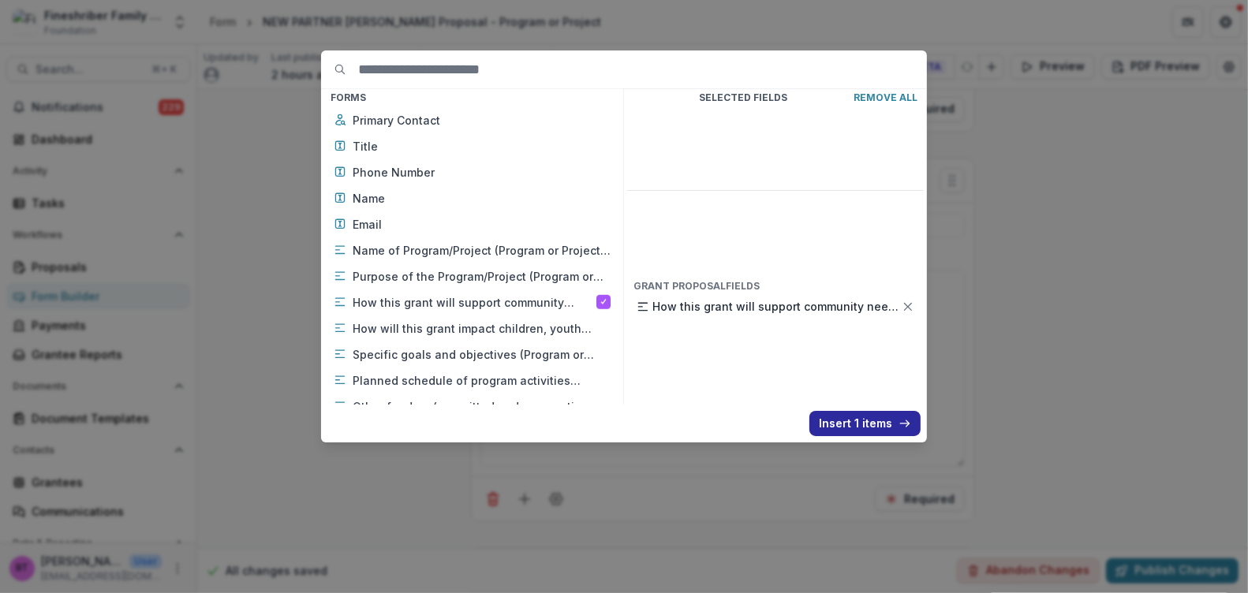
click at [857, 419] on button "Insert 1 items" at bounding box center [864, 423] width 111 height 25
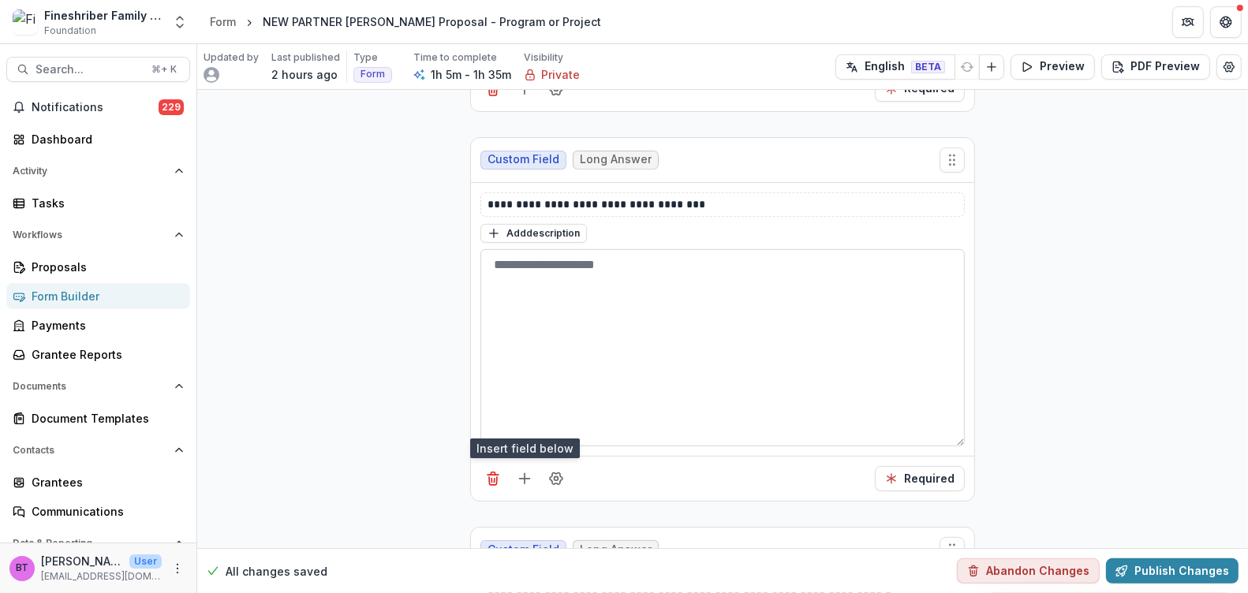
scroll to position [6200, 0]
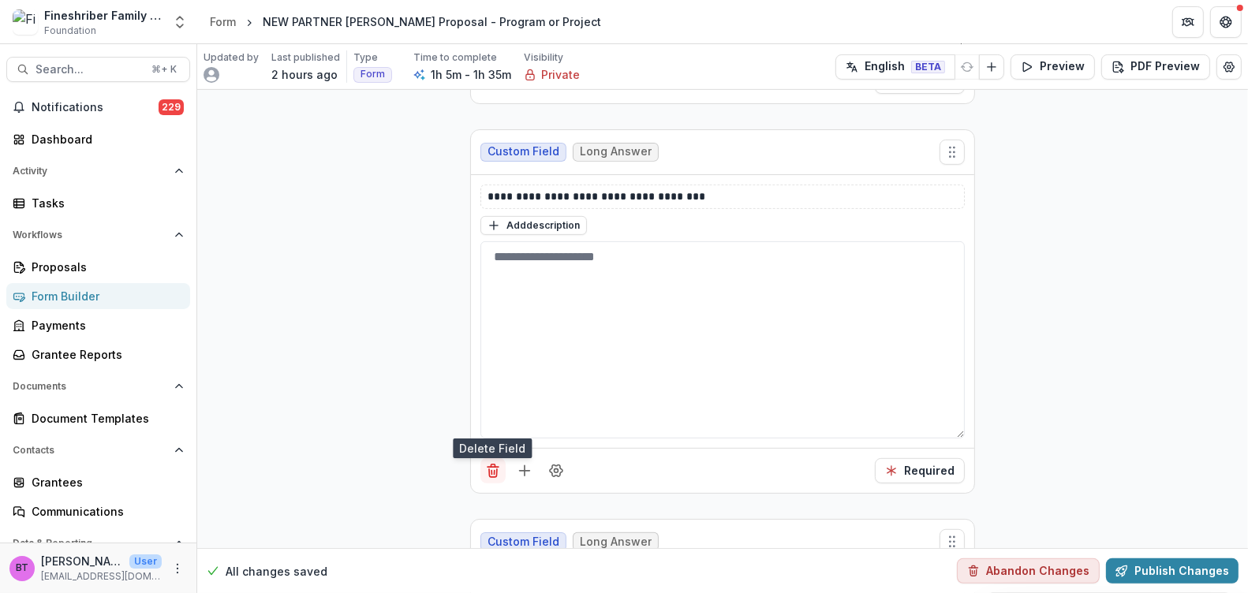
click at [488, 463] on icon "Delete field" at bounding box center [493, 471] width 16 height 16
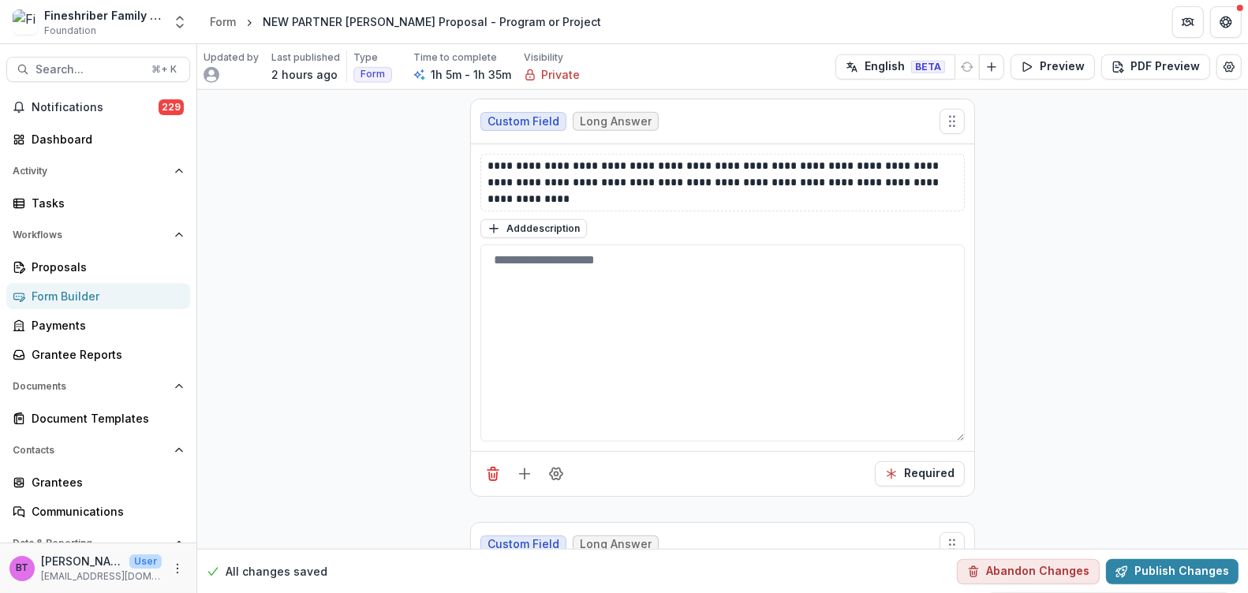
scroll to position [6629, 0]
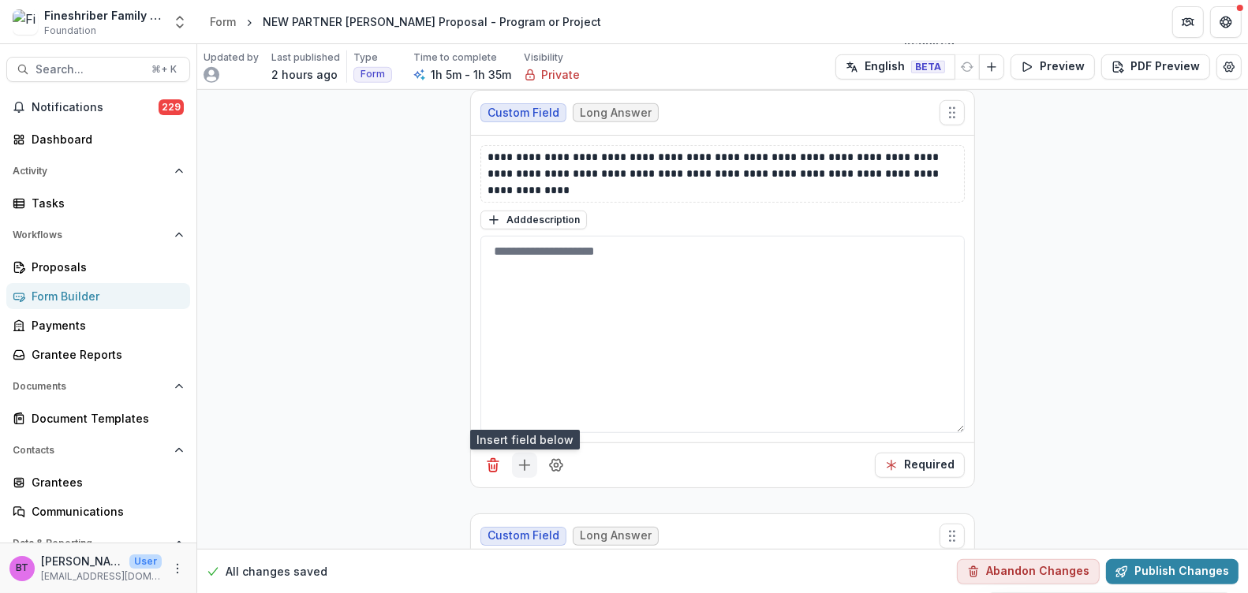
click at [524, 460] on line "Add field" at bounding box center [524, 465] width 0 height 10
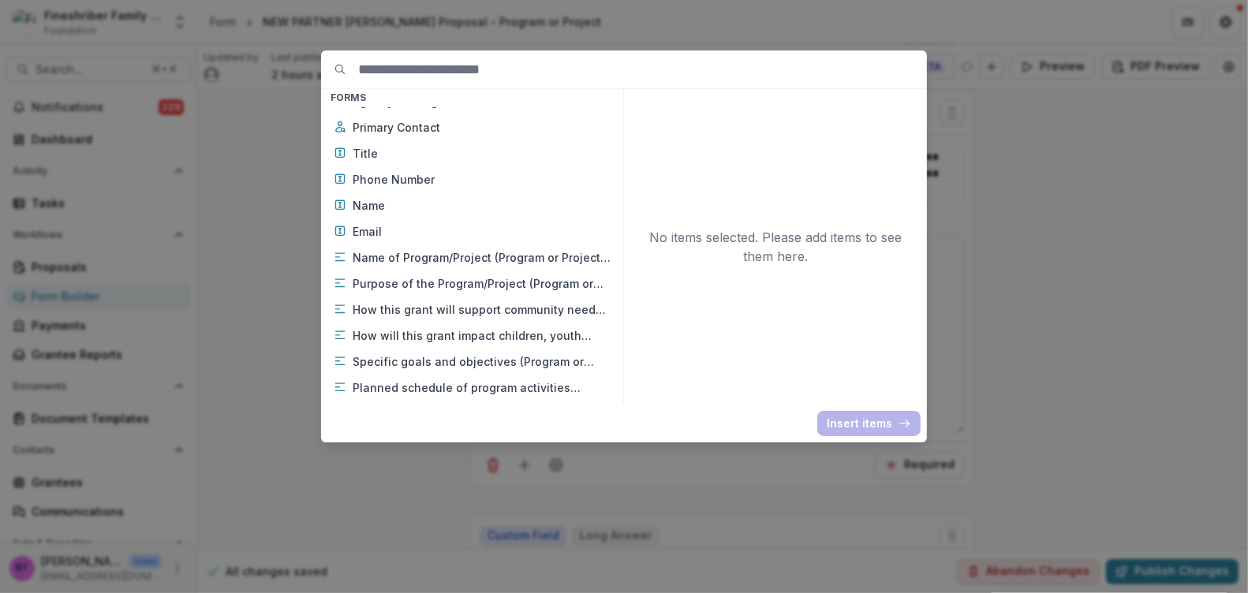
scroll to position [926, 0]
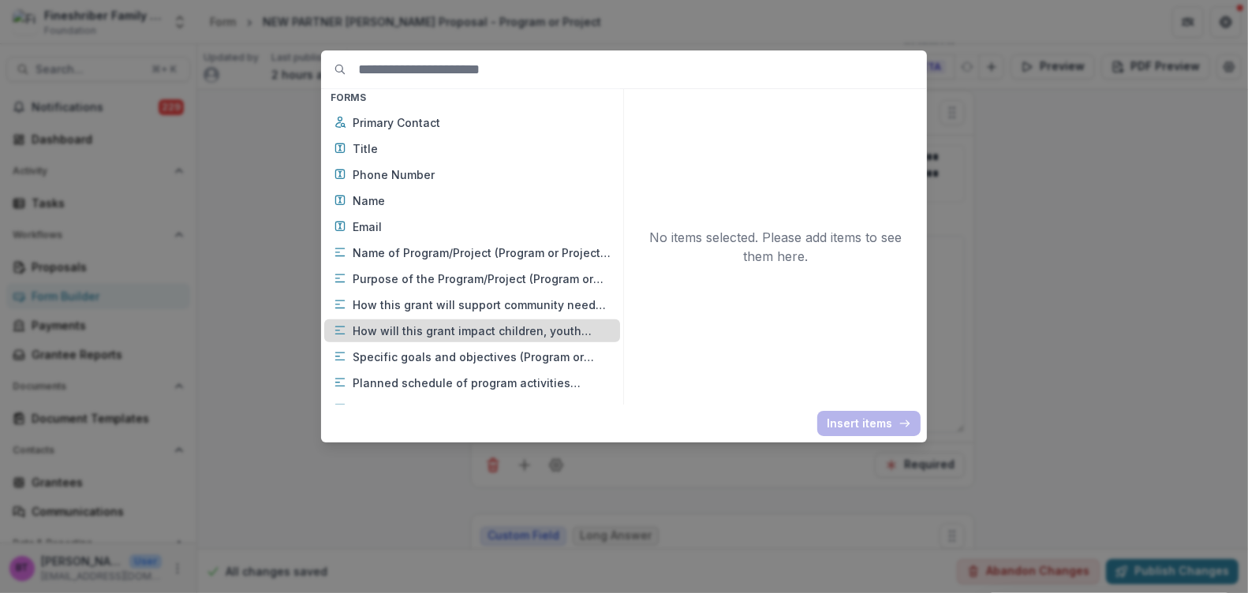
click at [383, 324] on p "How will this grant impact children, youth and/or families? Please describe BOT…" at bounding box center [482, 331] width 258 height 17
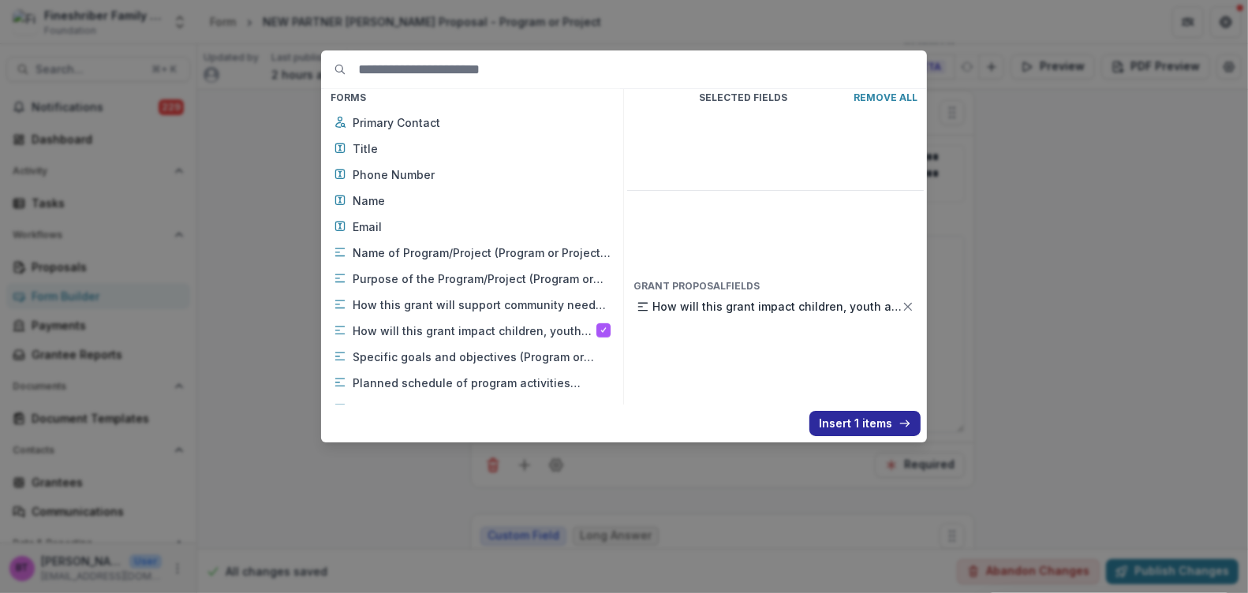
click at [860, 420] on button "Insert 1 items" at bounding box center [864, 423] width 111 height 25
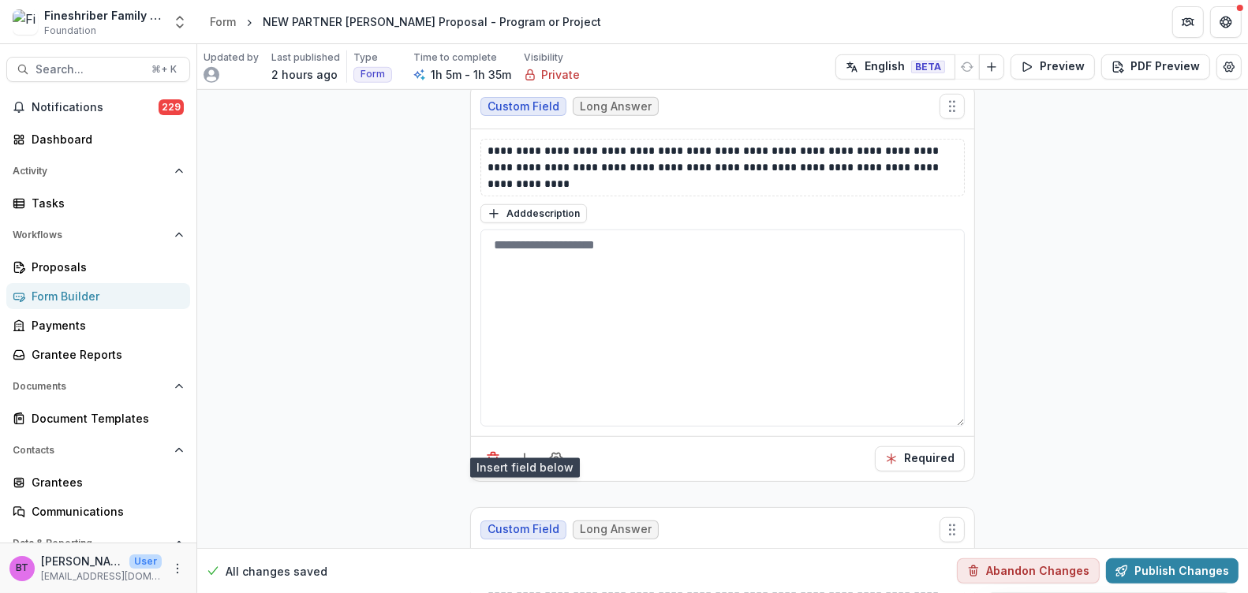
scroll to position [6598, 0]
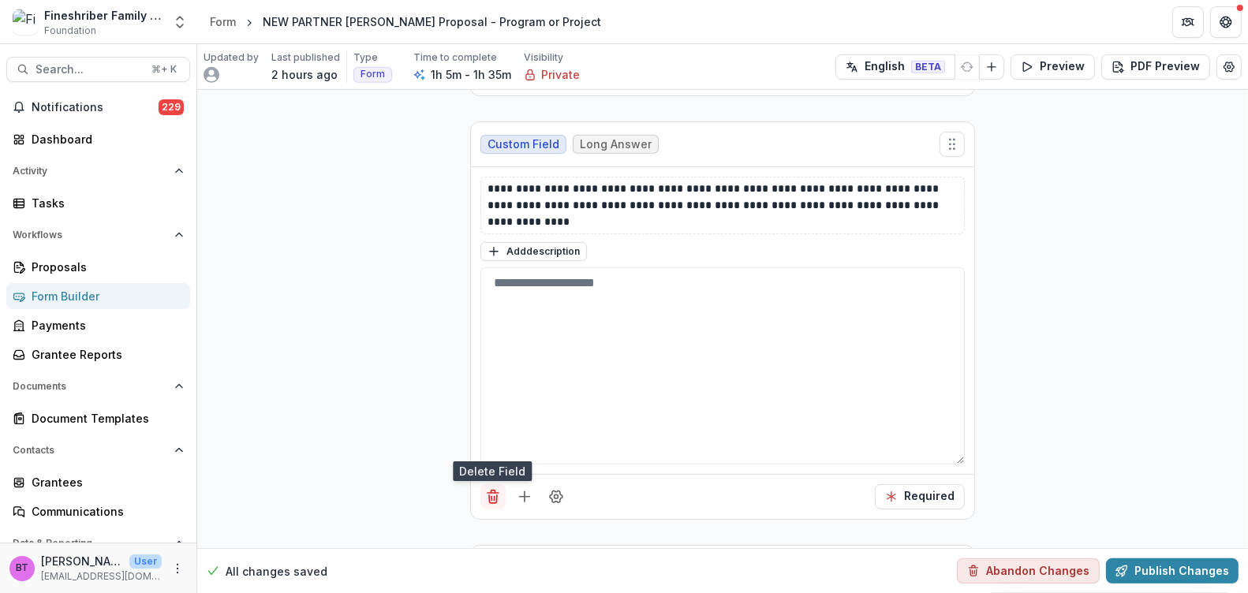
click at [487, 489] on icon "Delete field" at bounding box center [493, 497] width 16 height 16
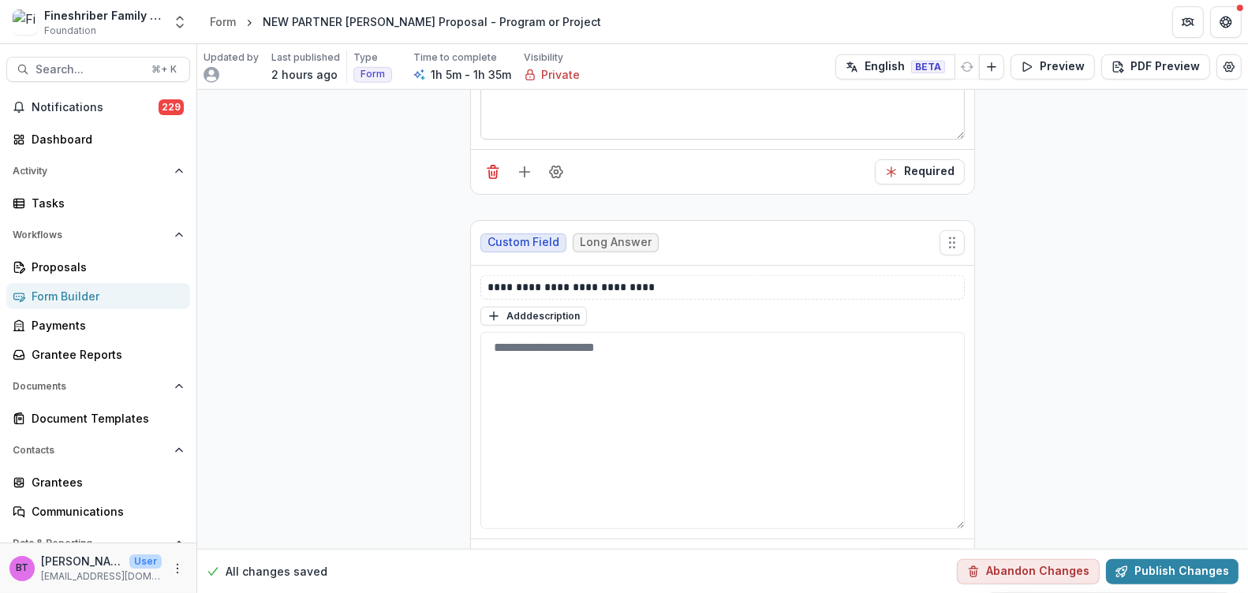
scroll to position [6930, 0]
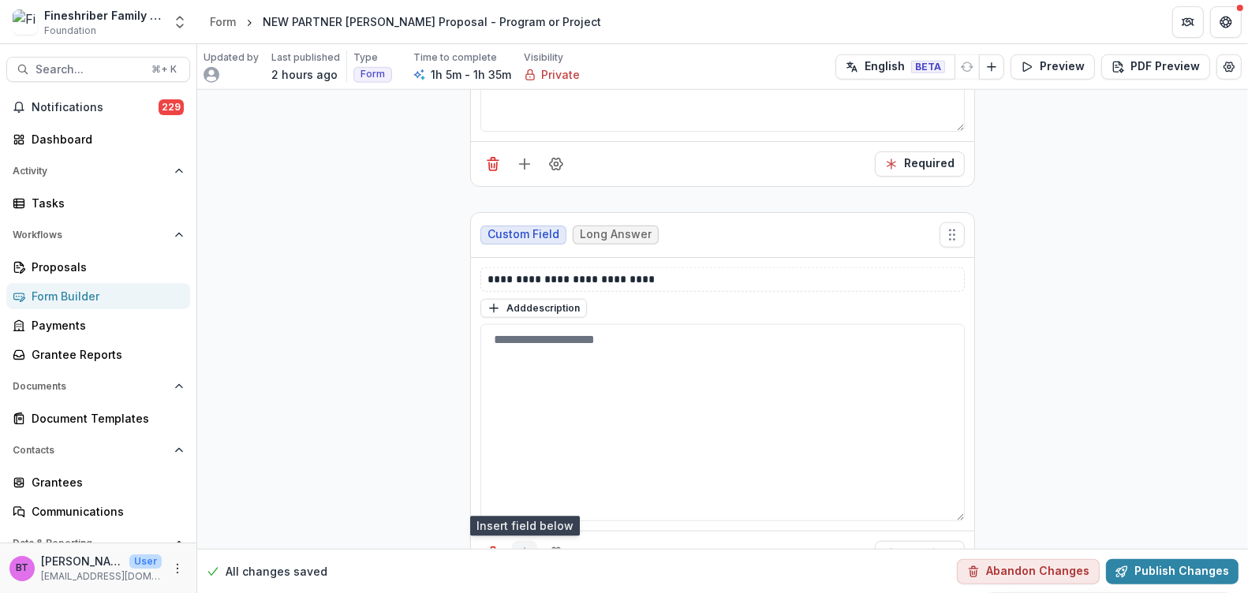
click at [524, 549] on line "Add field" at bounding box center [524, 554] width 0 height 10
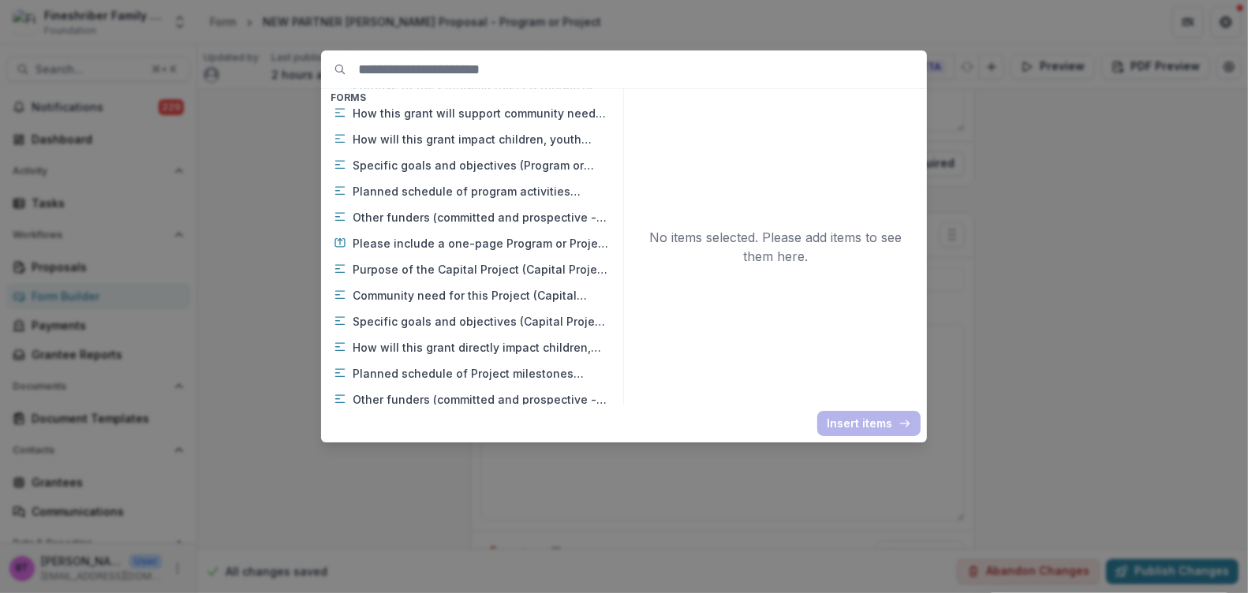
scroll to position [1124, 0]
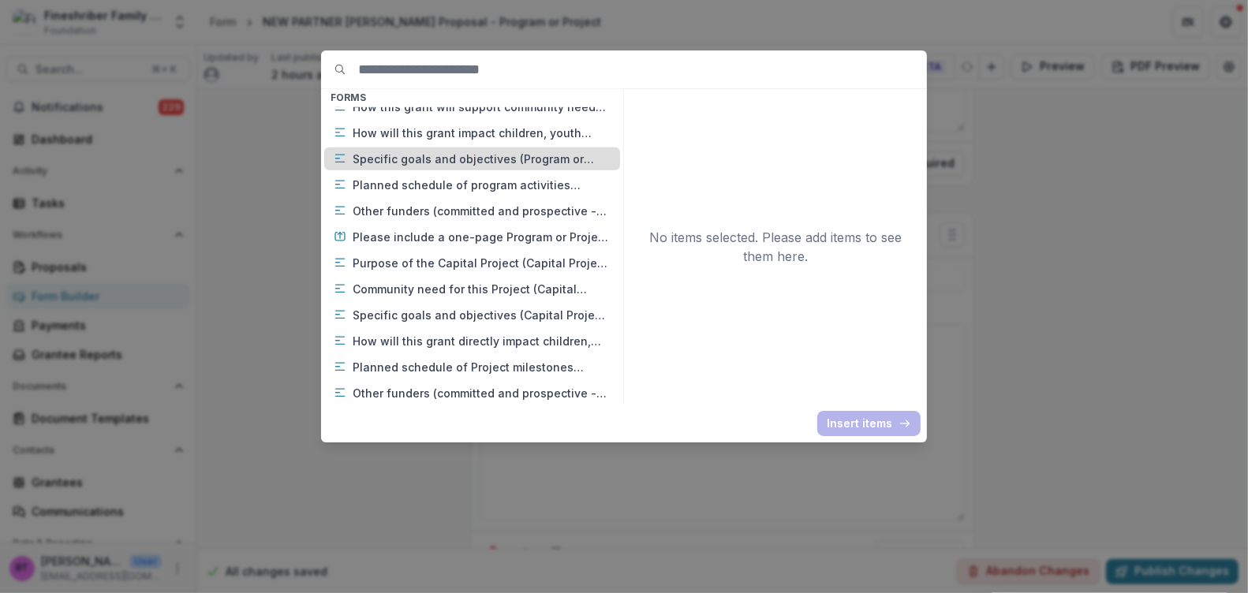
click at [342, 155] on line at bounding box center [339, 155] width 9 height 0
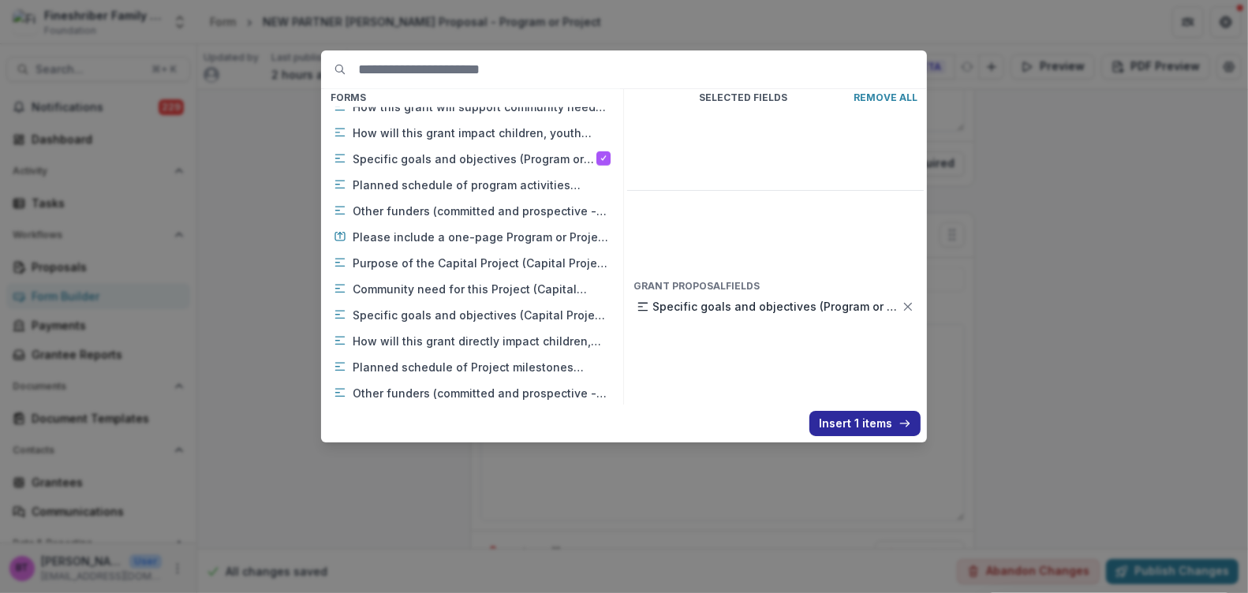
click at [860, 424] on button "Insert 1 items" at bounding box center [864, 423] width 111 height 25
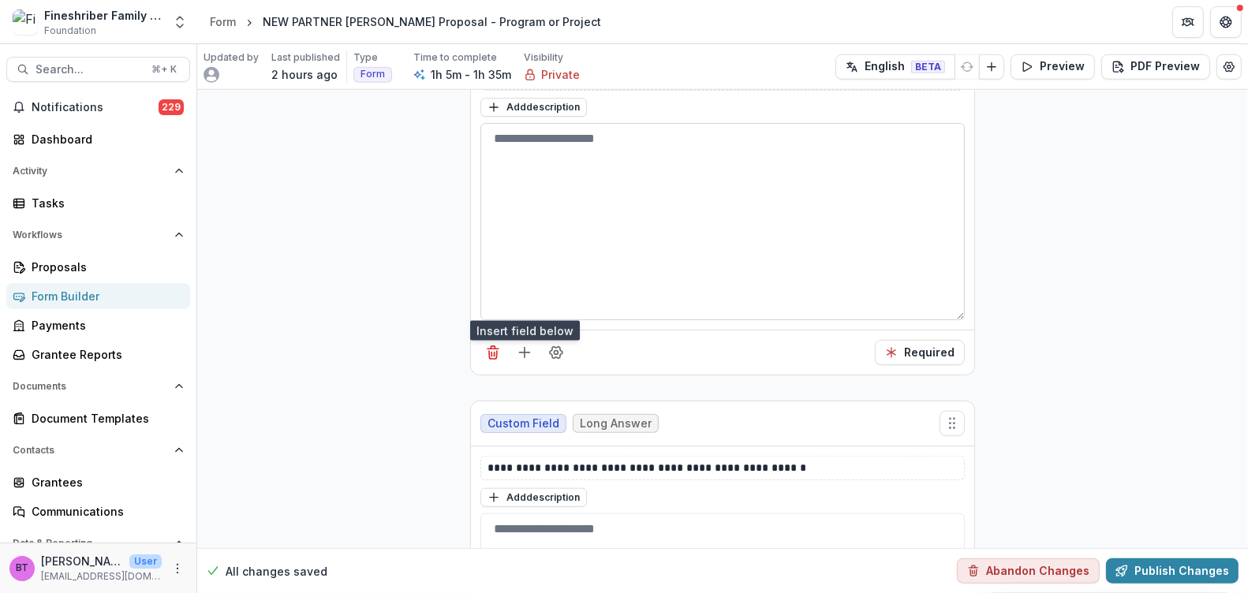
scroll to position [7124, 0]
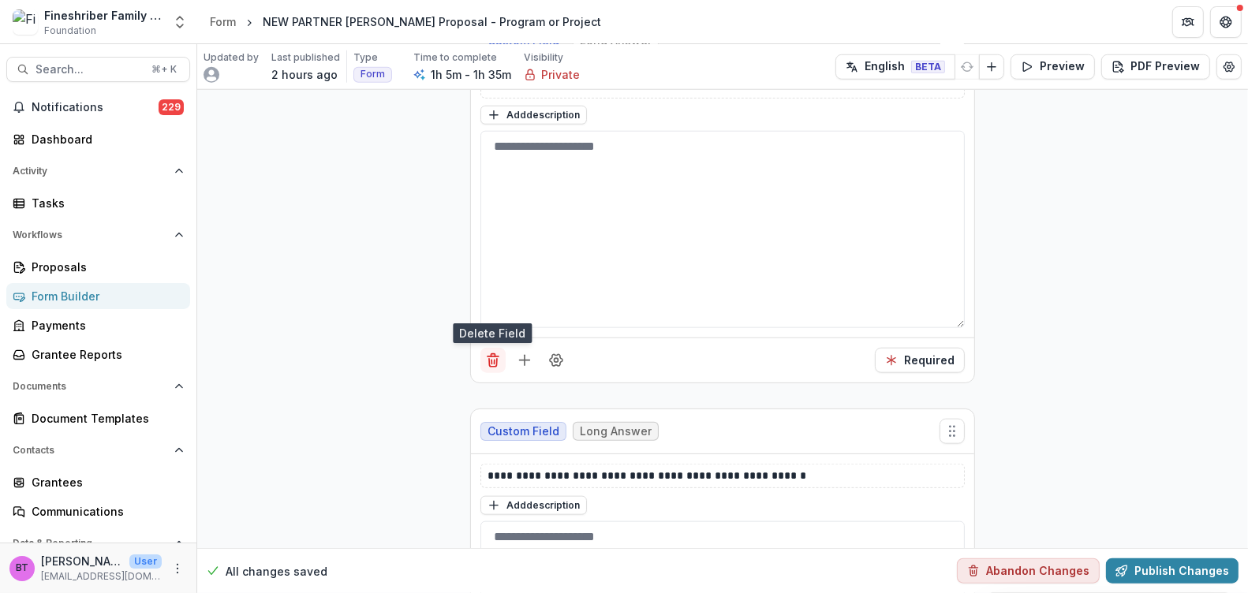
click at [491, 357] on line "Delete field" at bounding box center [492, 357] width 11 height 0
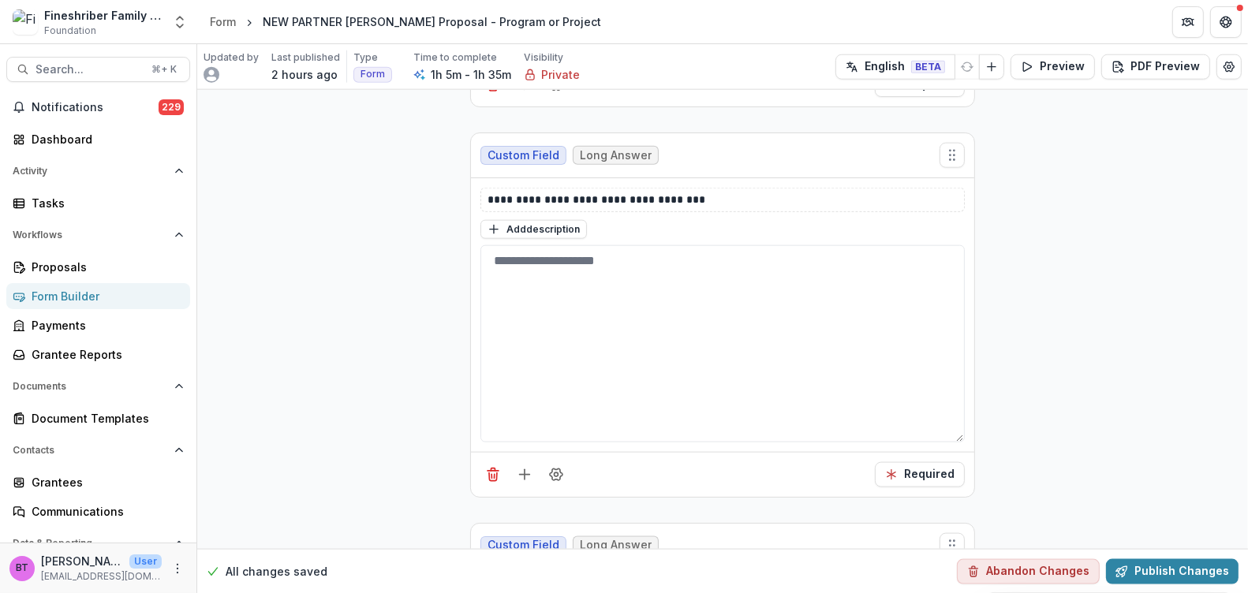
scroll to position [7407, 0]
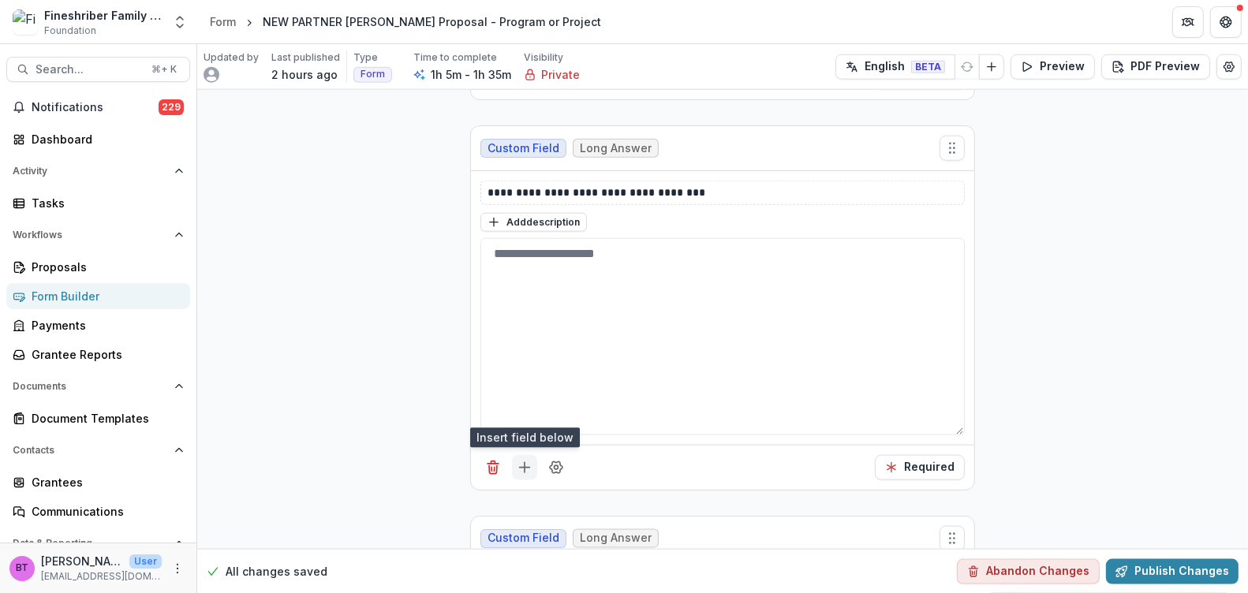
click at [517, 460] on icon "Add field" at bounding box center [525, 468] width 16 height 16
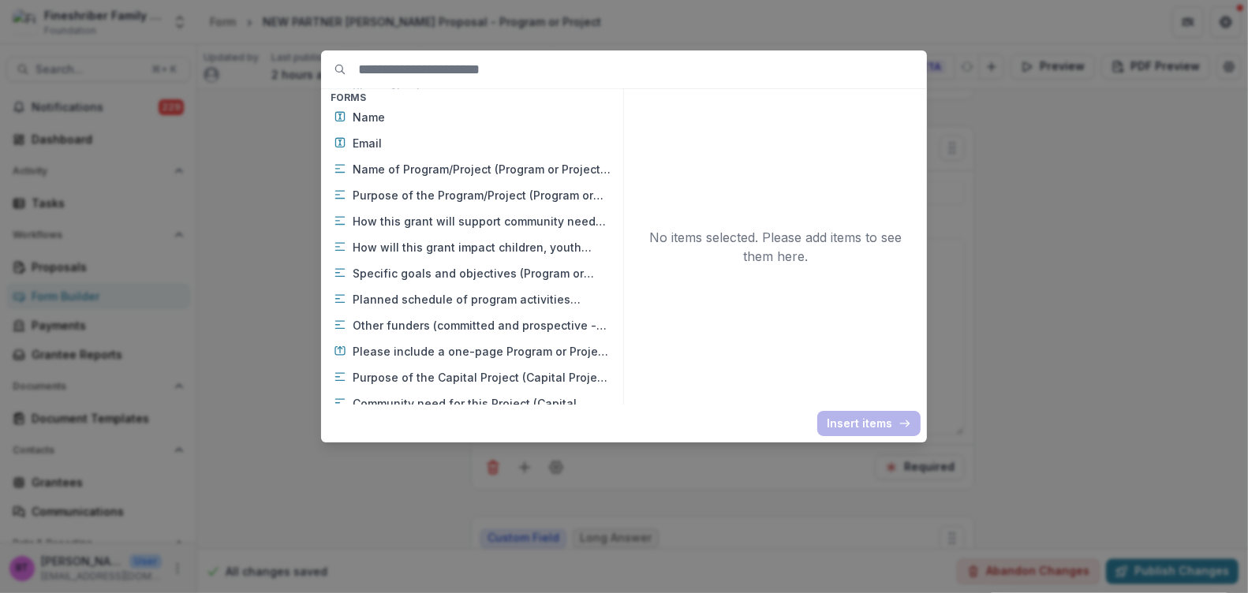
scroll to position [1014, 0]
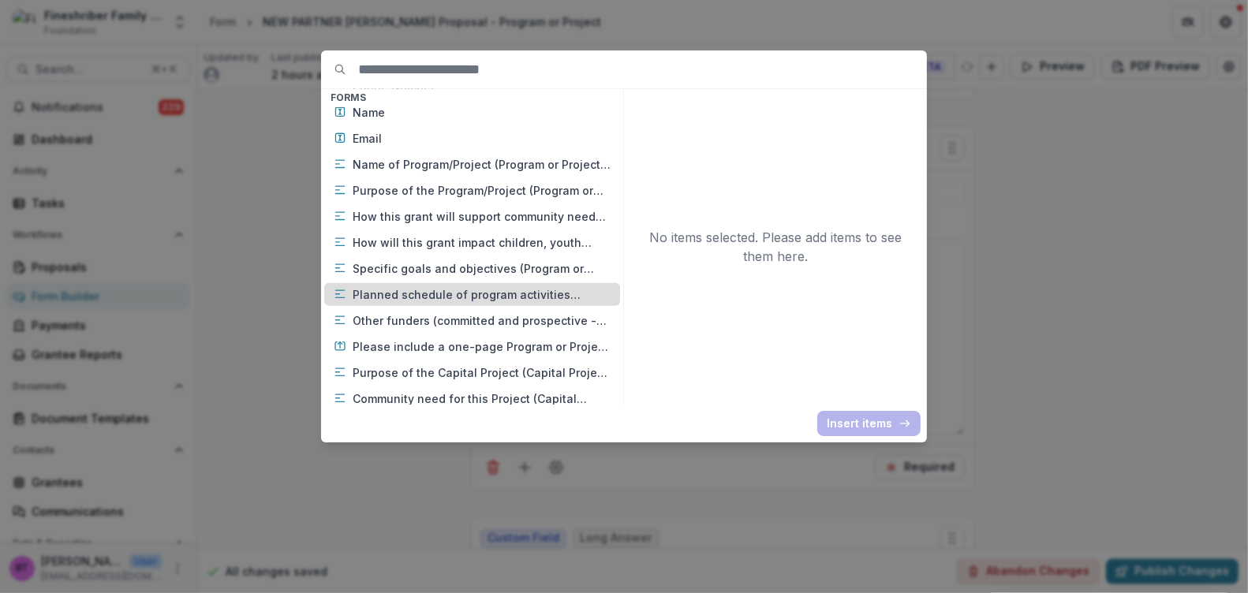
click at [341, 289] on icon at bounding box center [340, 294] width 13 height 13
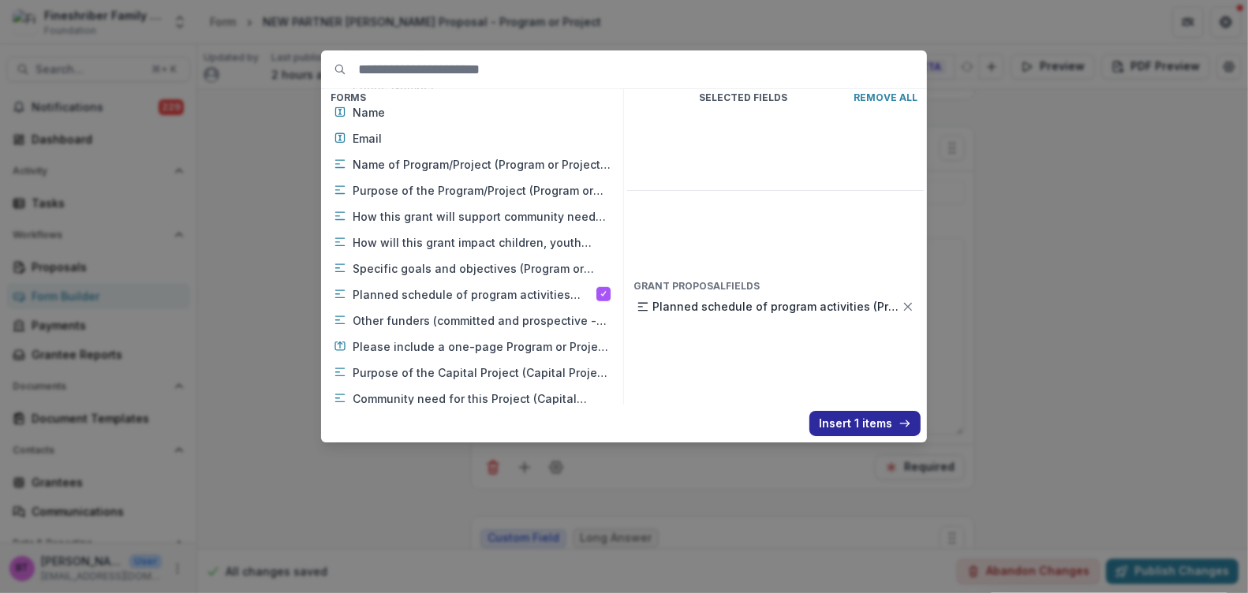
click at [846, 422] on button "Insert 1 items" at bounding box center [864, 423] width 111 height 25
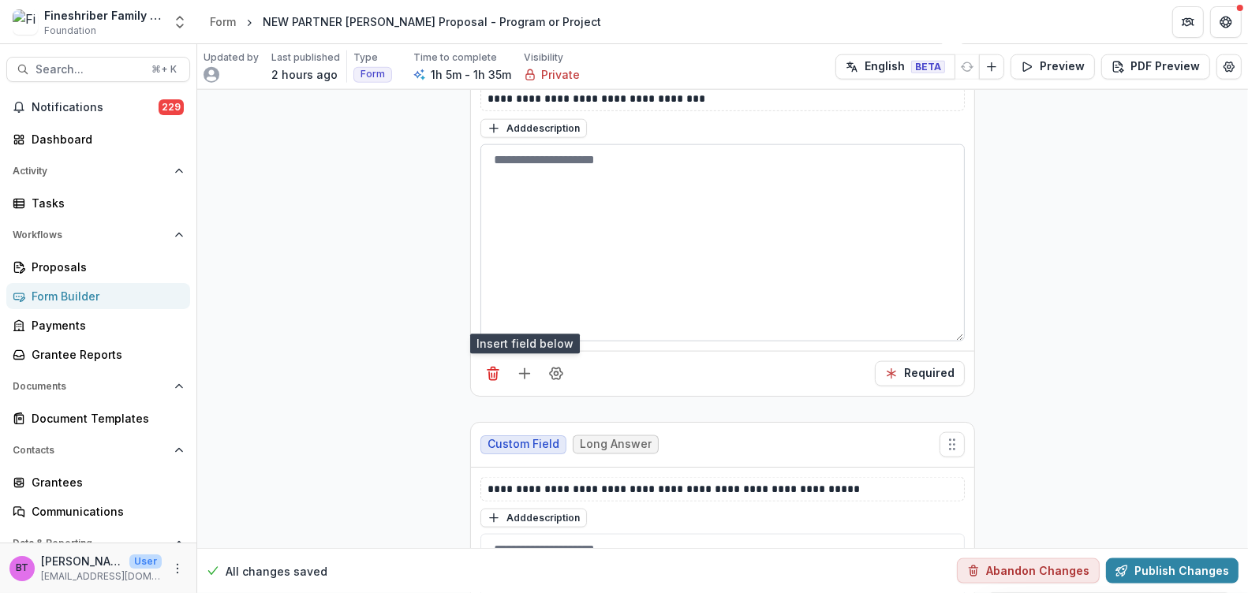
scroll to position [7491, 0]
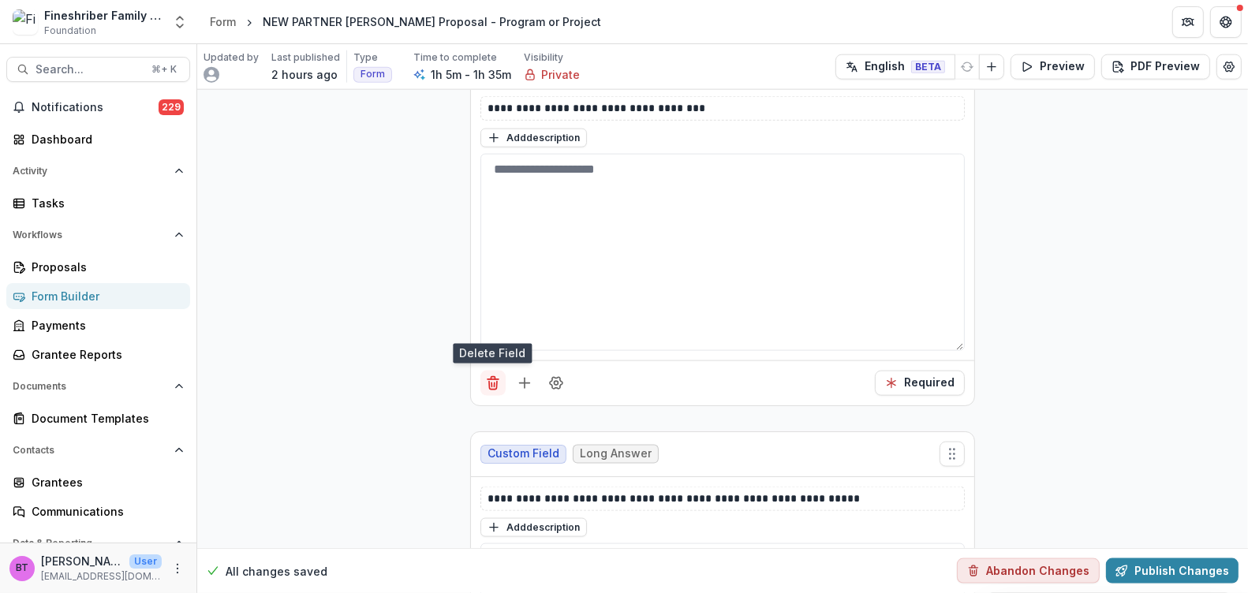
click at [491, 375] on icon "Delete field" at bounding box center [493, 383] width 16 height 16
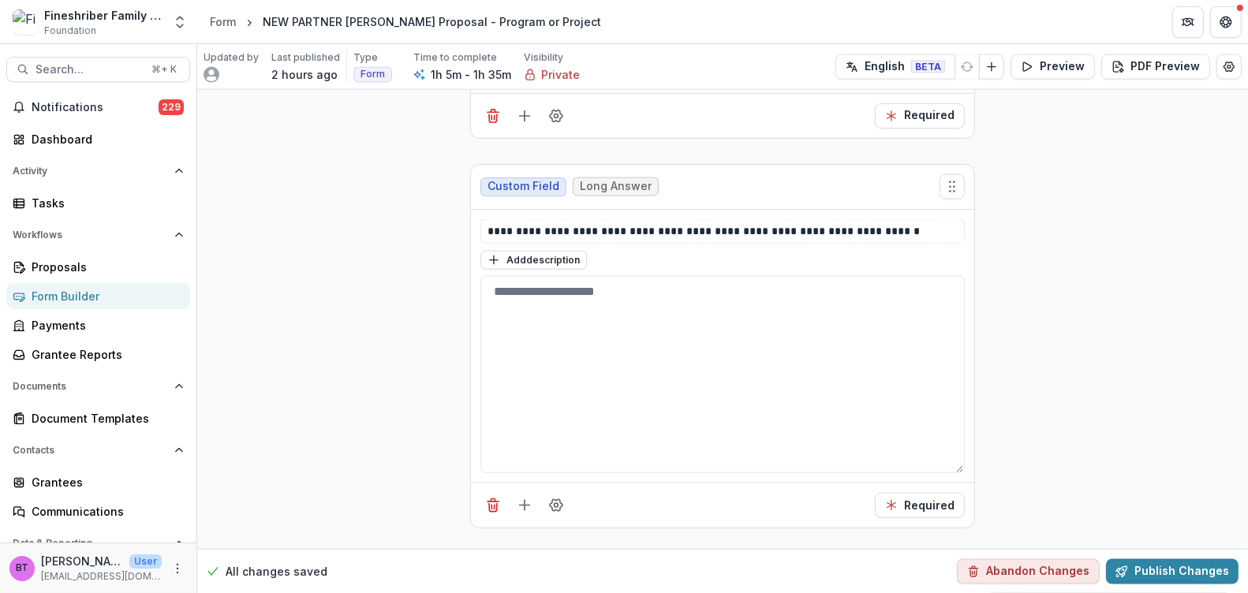
scroll to position [7746, 0]
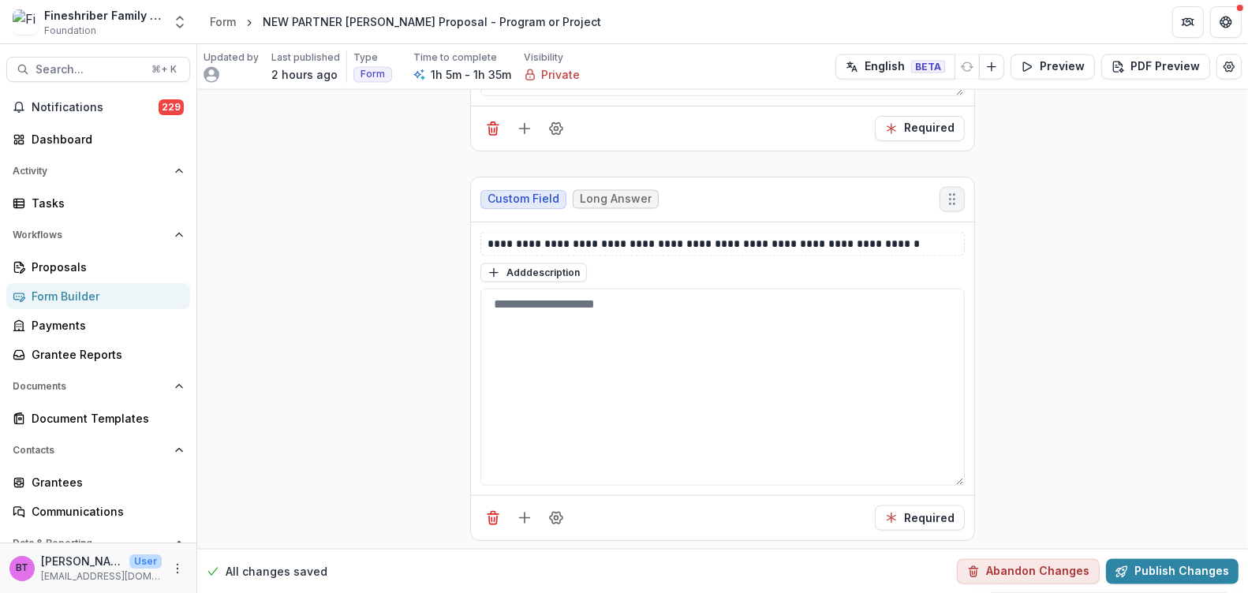
click at [950, 199] on circle "Move field" at bounding box center [950, 199] width 1 height 1
click at [524, 513] on line "Add field" at bounding box center [524, 518] width 0 height 10
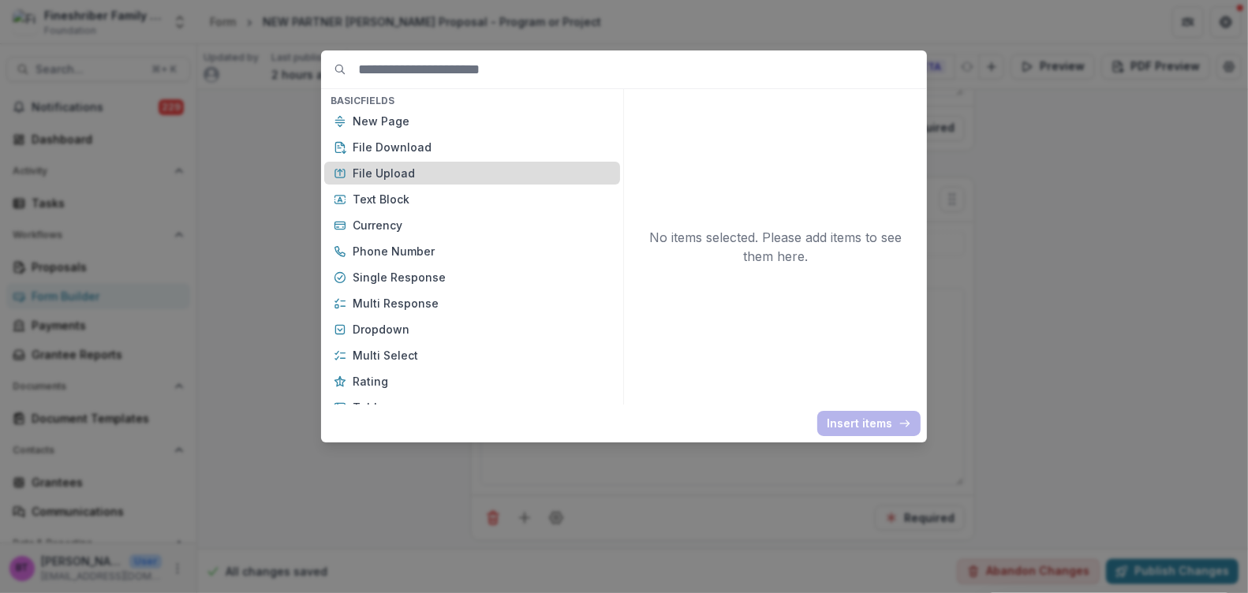
click at [366, 166] on p "File Upload" at bounding box center [482, 173] width 258 height 17
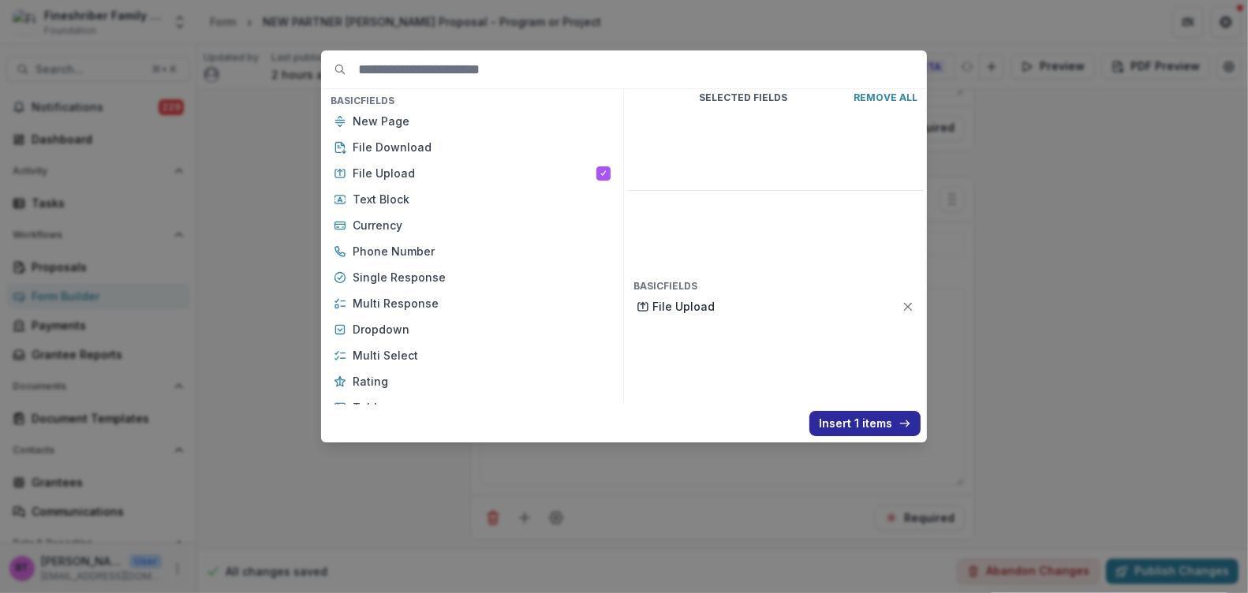
click at [862, 420] on button "Insert 1 items" at bounding box center [864, 423] width 111 height 25
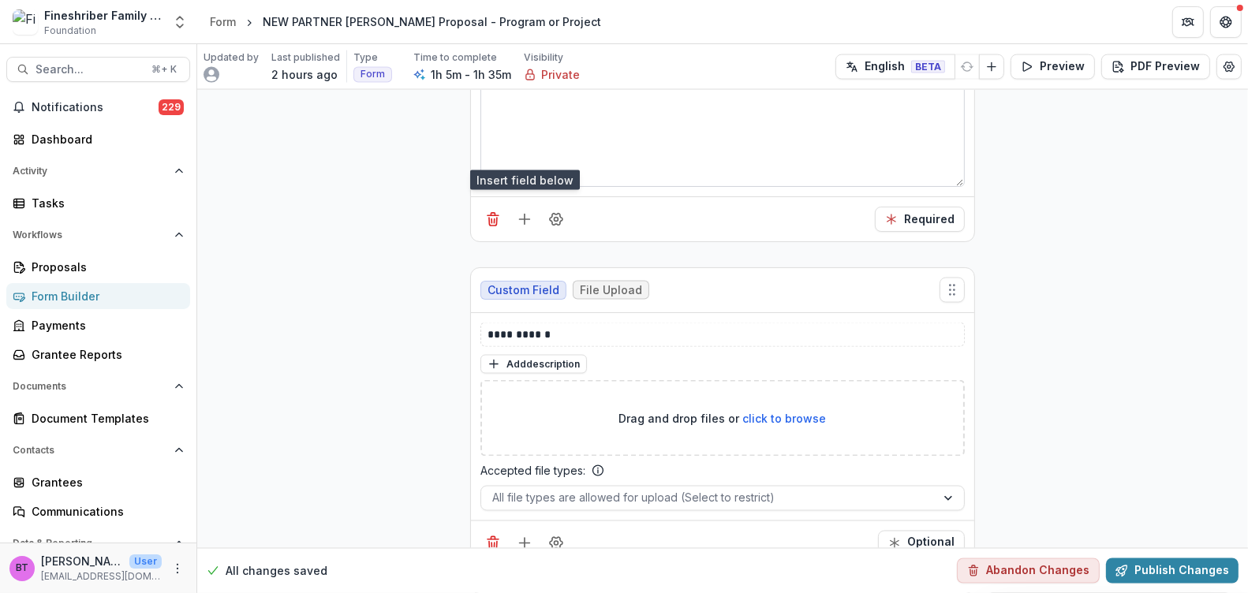
scroll to position [8054, 0]
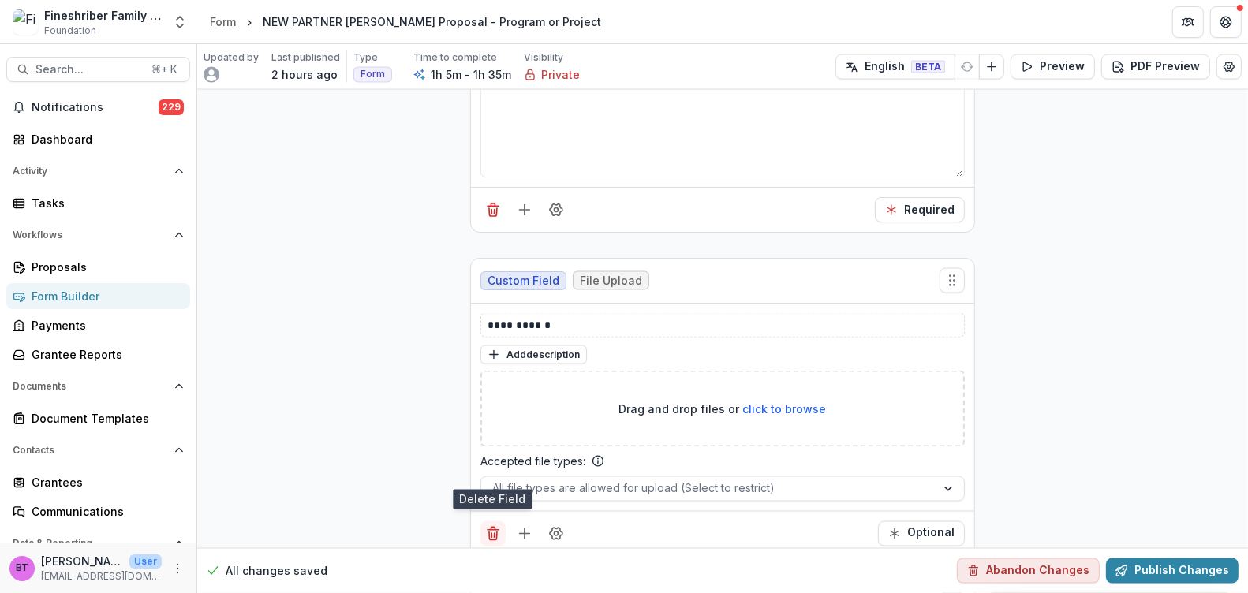
click at [487, 530] on line "Delete field" at bounding box center [492, 530] width 11 height 0
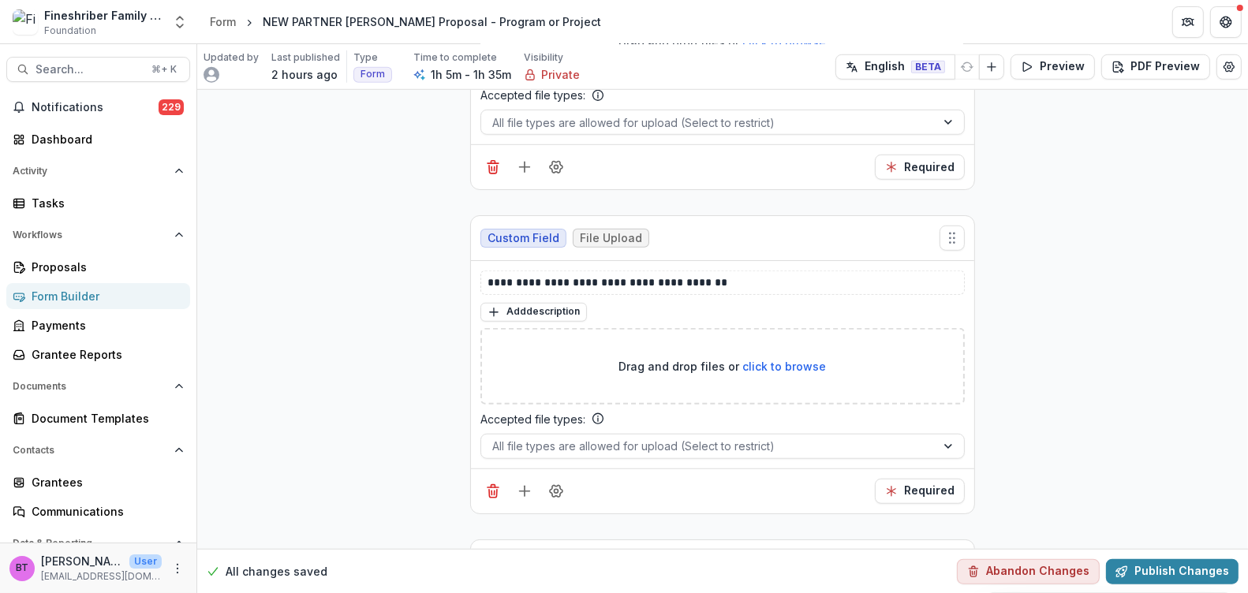
scroll to position [12340, 0]
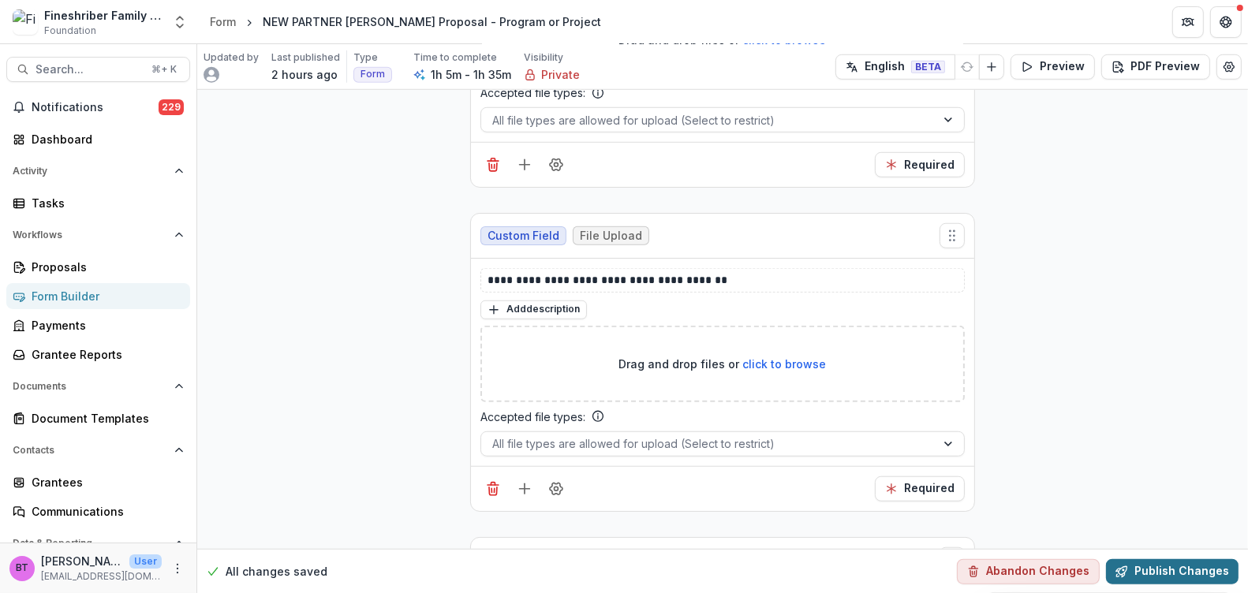
click at [1166, 565] on button "Publish Changes" at bounding box center [1172, 570] width 133 height 25
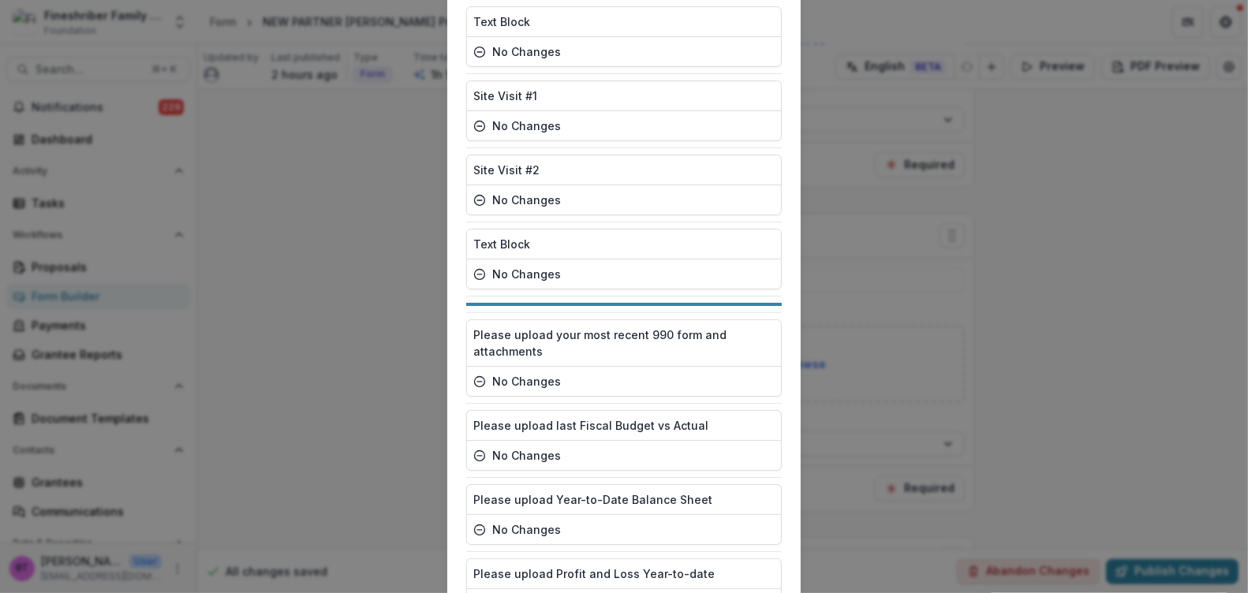
scroll to position [3020, 0]
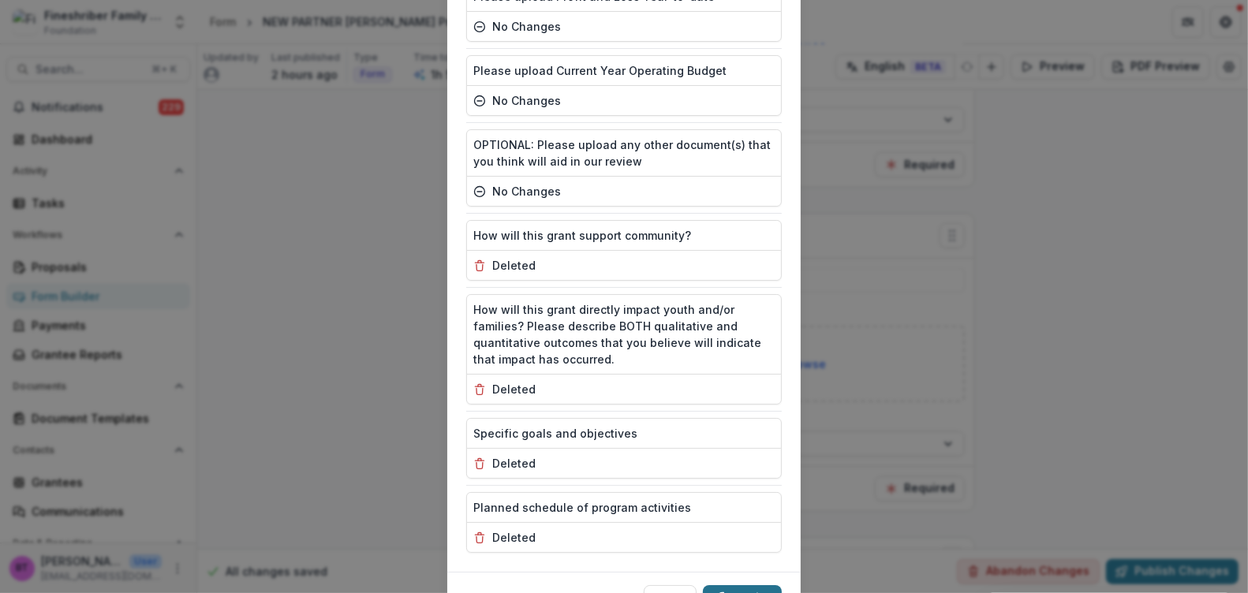
click at [734, 585] on button "Publish" at bounding box center [742, 597] width 79 height 25
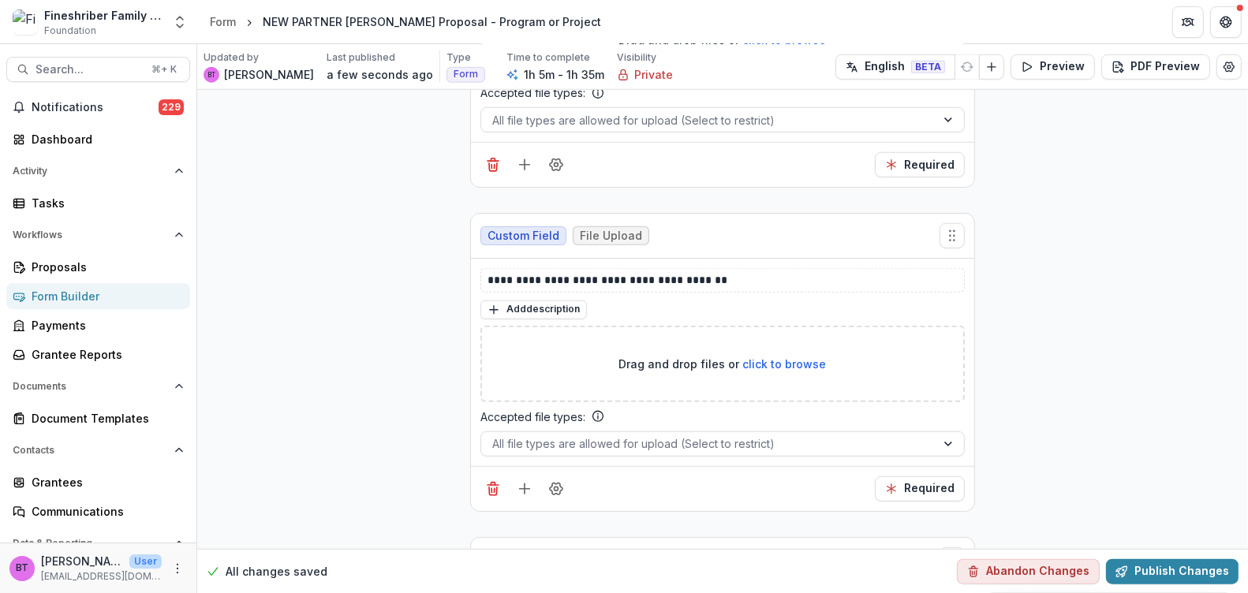
click at [62, 295] on div "Form Builder" at bounding box center [105, 296] width 146 height 17
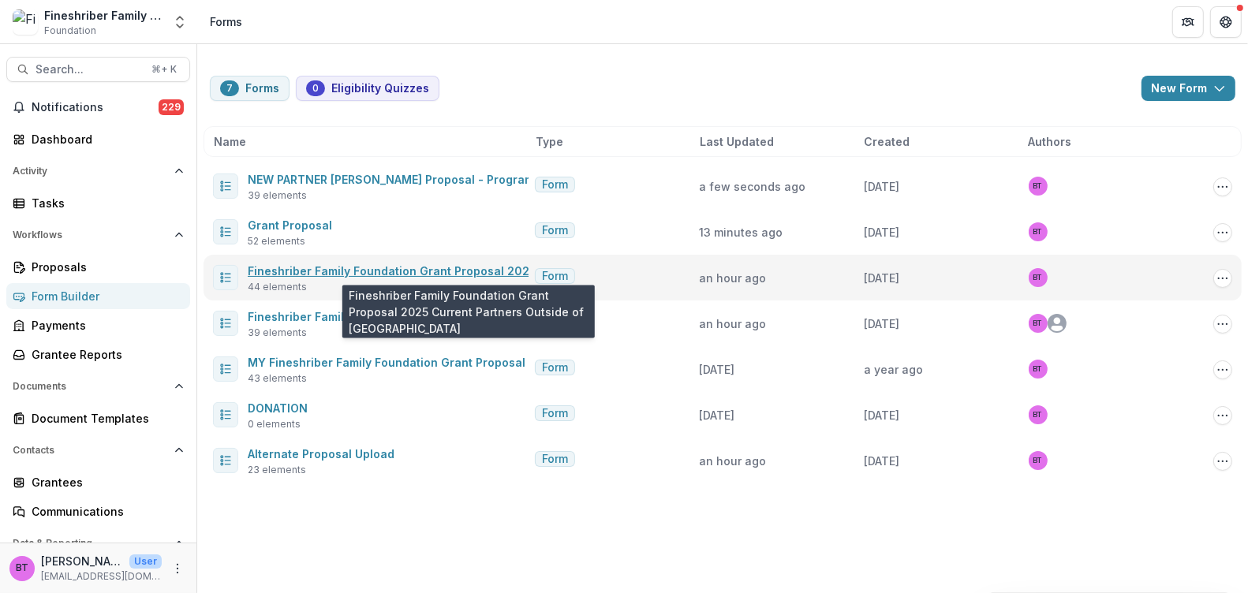
click at [320, 265] on link "Fineshriber Family Foundation Grant Proposal 2025 Current Partners Outside of US" at bounding box center [530, 270] width 565 height 13
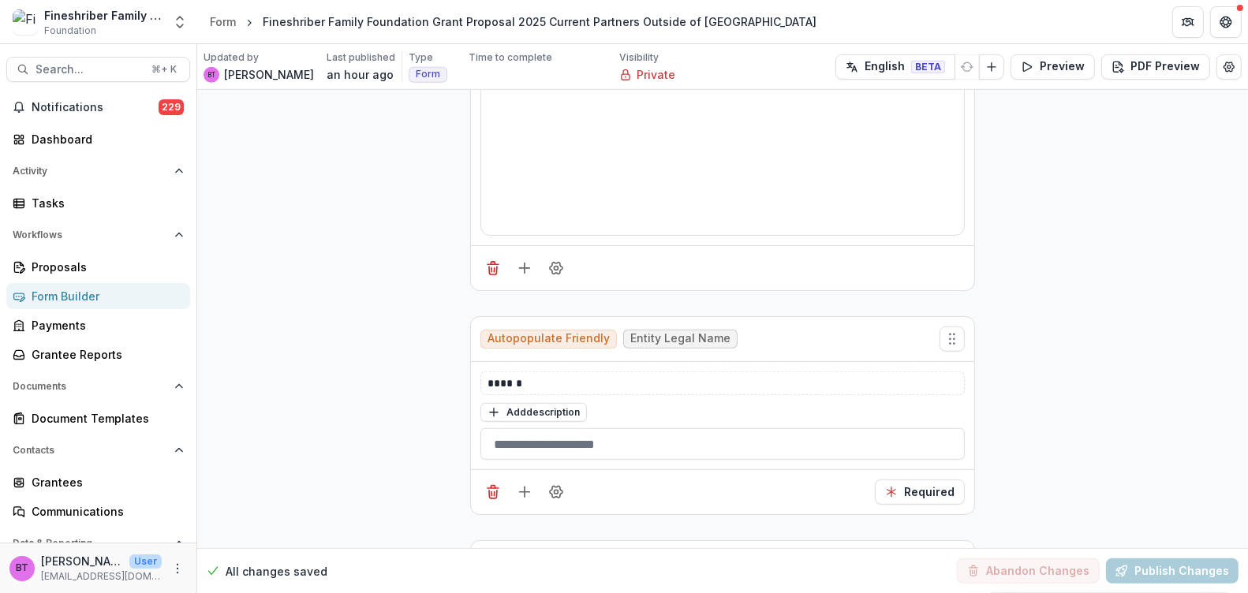
scroll to position [1071, 0]
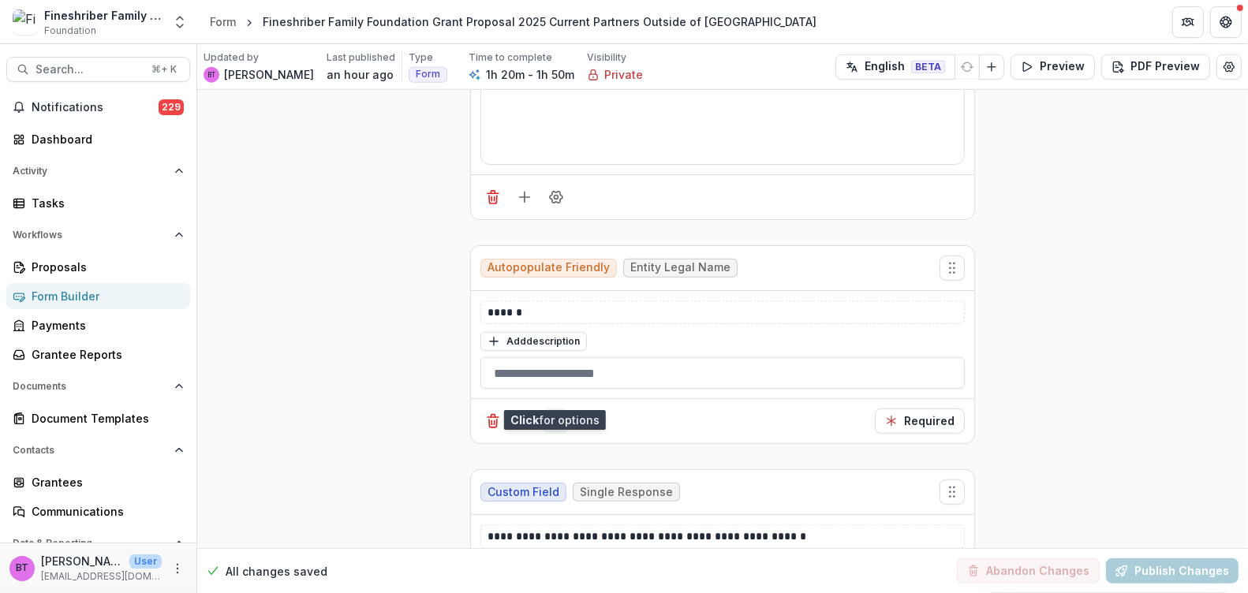
click at [553, 413] on icon "Field Settings" at bounding box center [556, 421] width 16 height 16
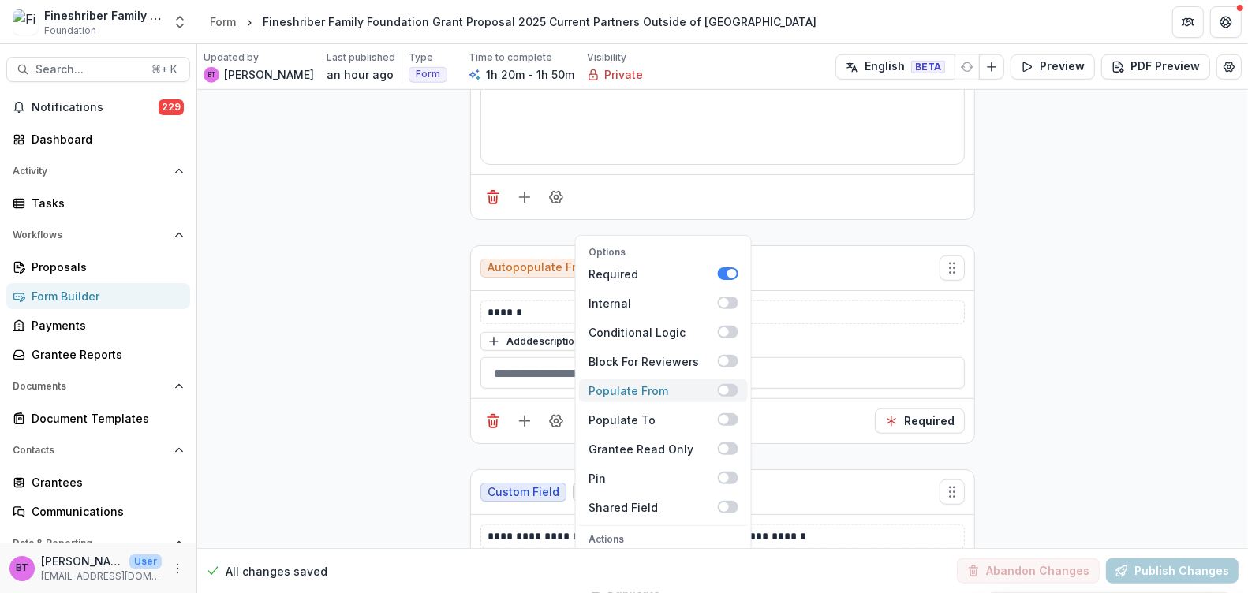
click at [724, 384] on span at bounding box center [728, 390] width 21 height 13
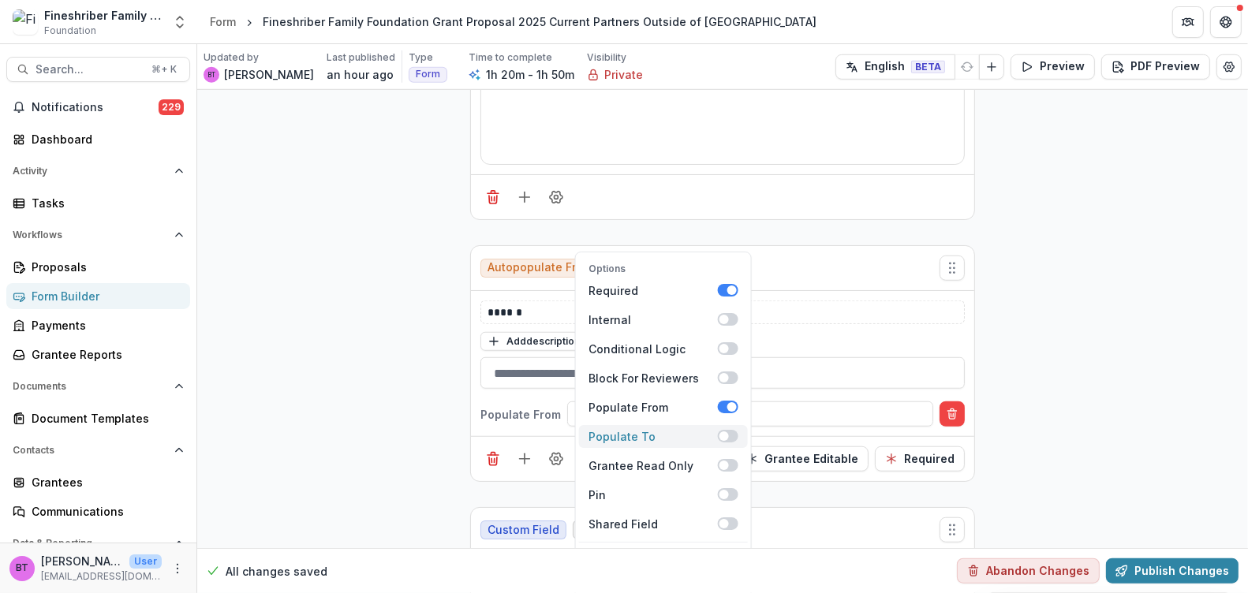
click at [726, 430] on span at bounding box center [728, 436] width 21 height 13
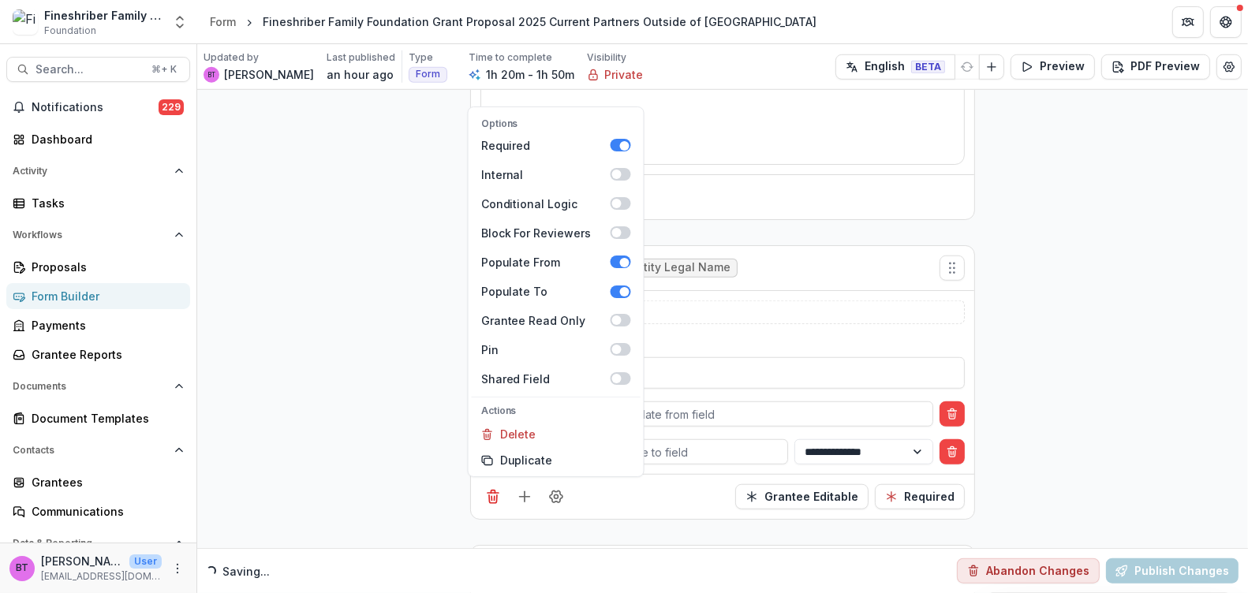
click at [719, 330] on div "Add description" at bounding box center [722, 340] width 484 height 21
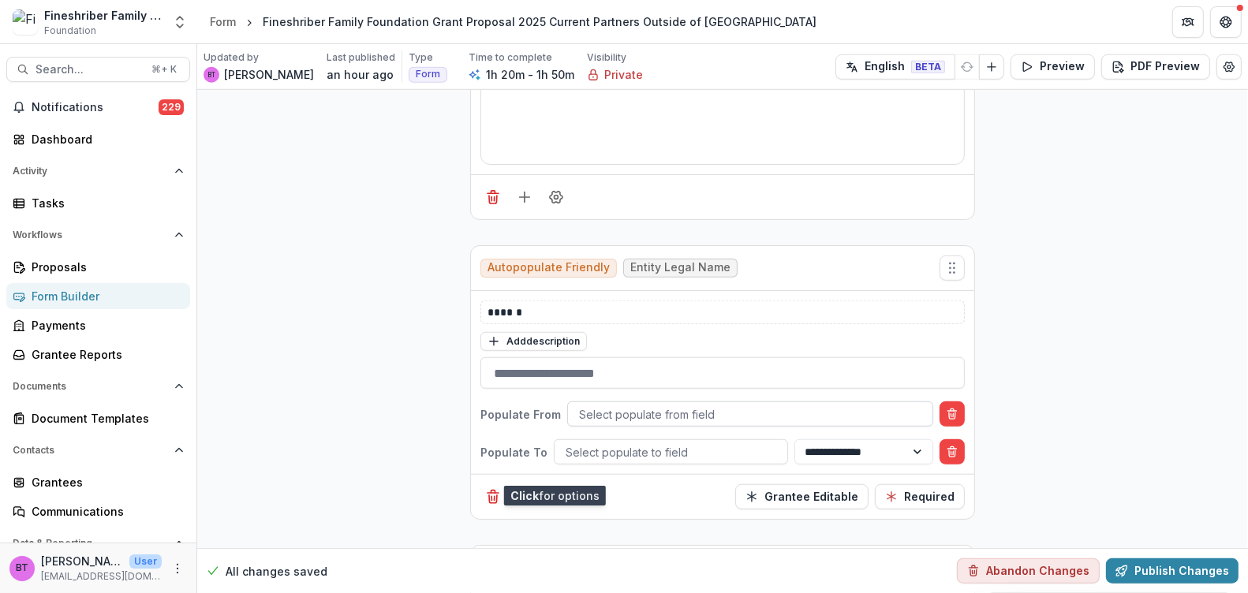
click at [591, 405] on div at bounding box center [750, 415] width 342 height 20
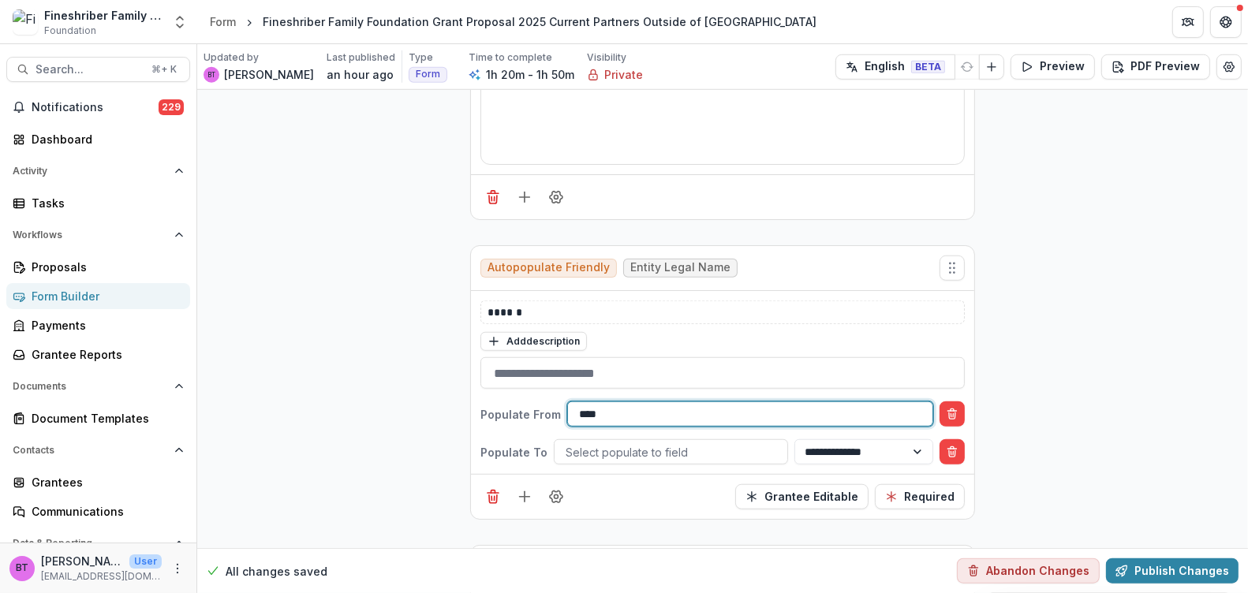
scroll to position [0, 0]
type input "*"
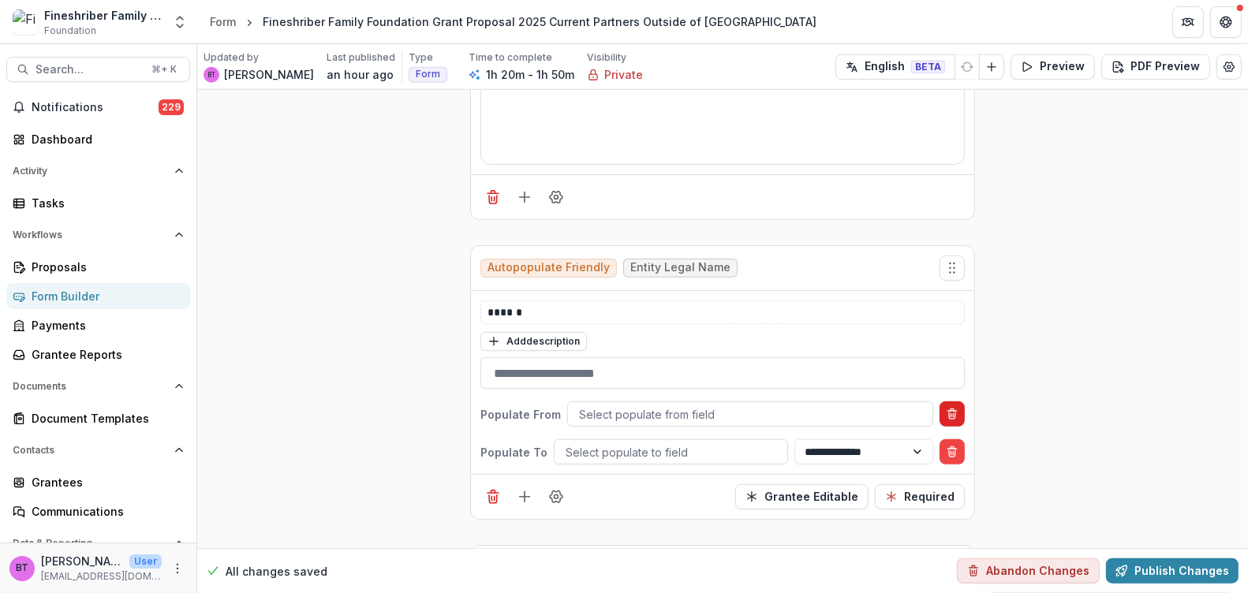
click at [950, 409] on icon "Delete condition" at bounding box center [951, 410] width 3 height 2
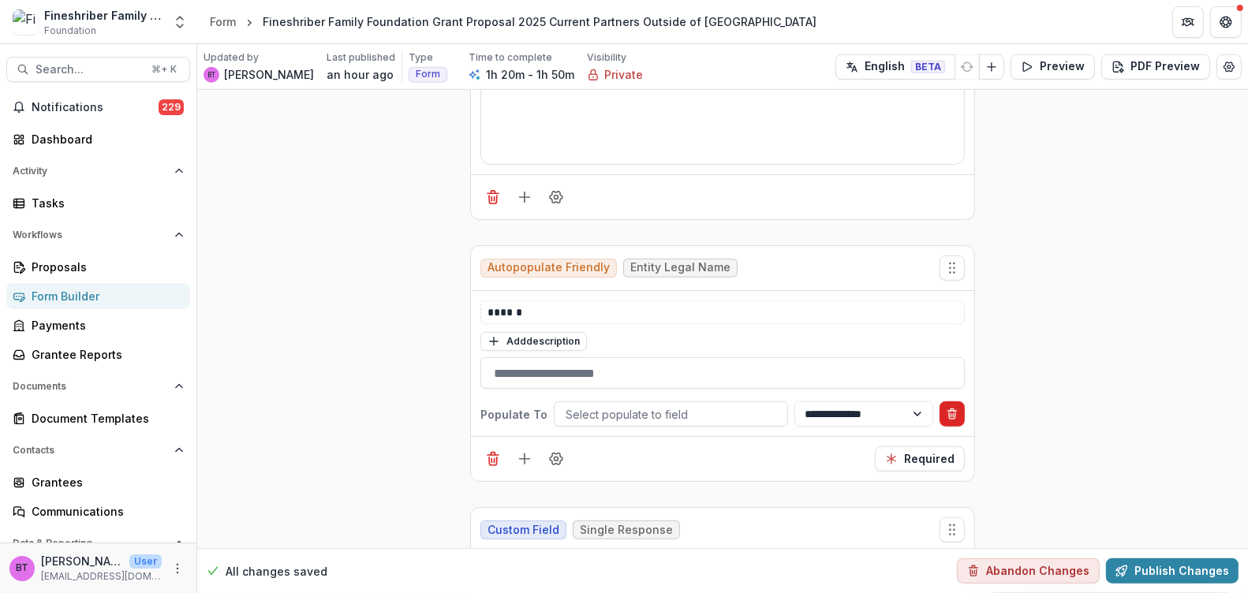
click at [950, 409] on icon "Delete condition" at bounding box center [951, 410] width 3 height 2
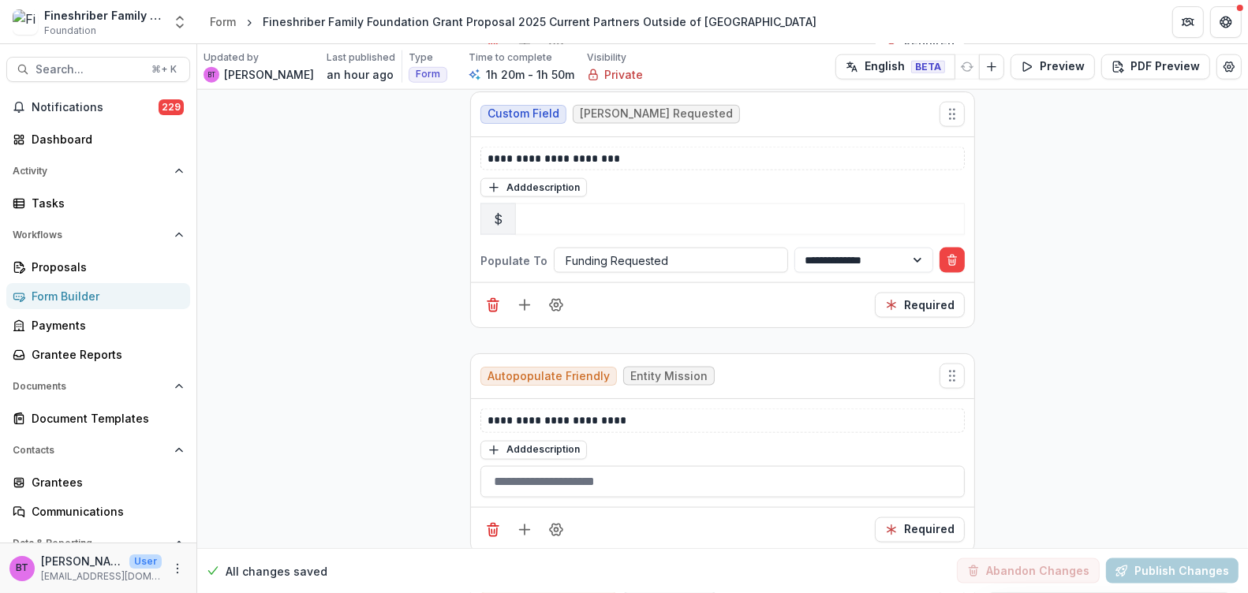
scroll to position [2070, 0]
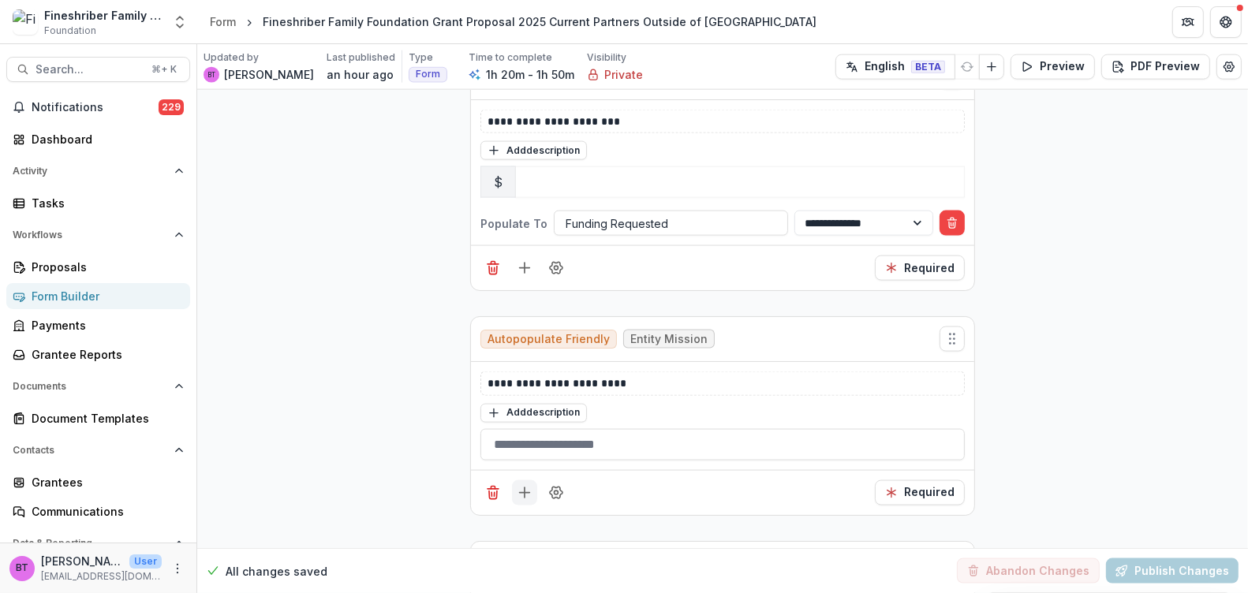
click at [524, 487] on line "Add field" at bounding box center [524, 492] width 0 height 10
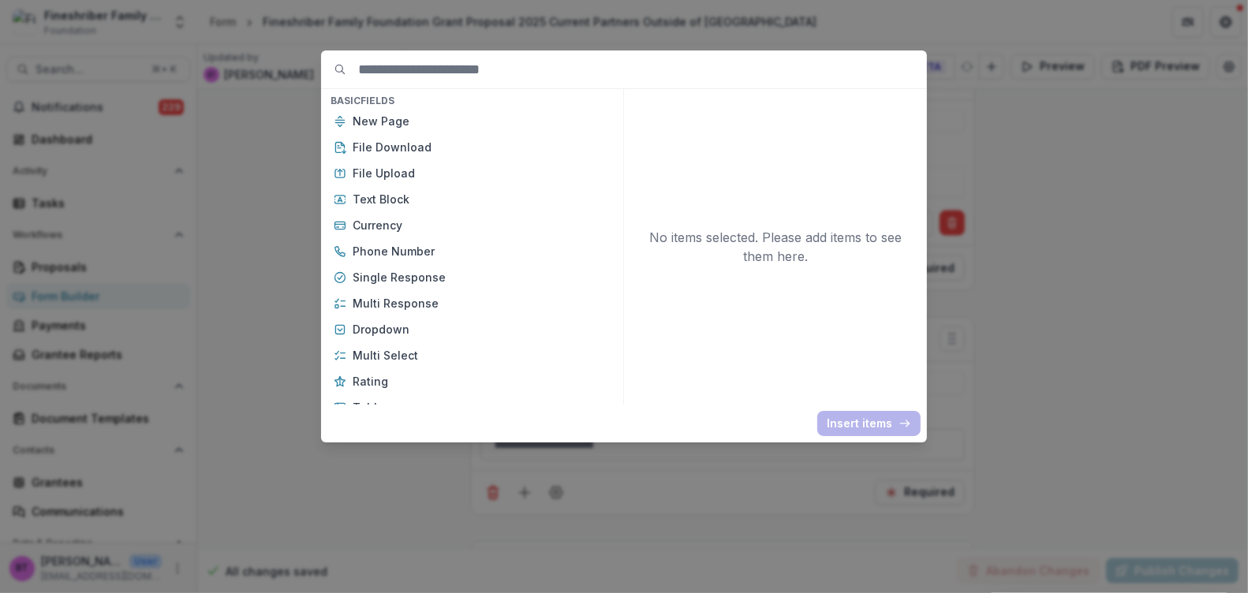
click at [265, 155] on div "Basic Fields New Page File Download File Upload Text Block Currency Phone Numbe…" at bounding box center [624, 296] width 1248 height 593
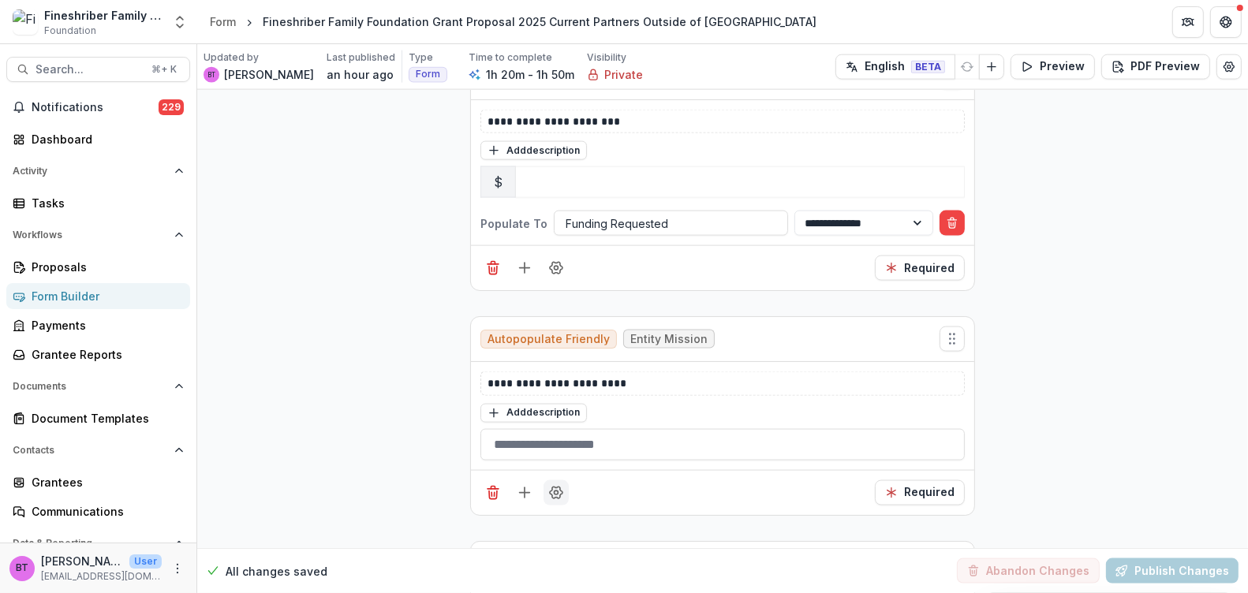
click at [548, 485] on icon "Field Settings" at bounding box center [556, 493] width 16 height 16
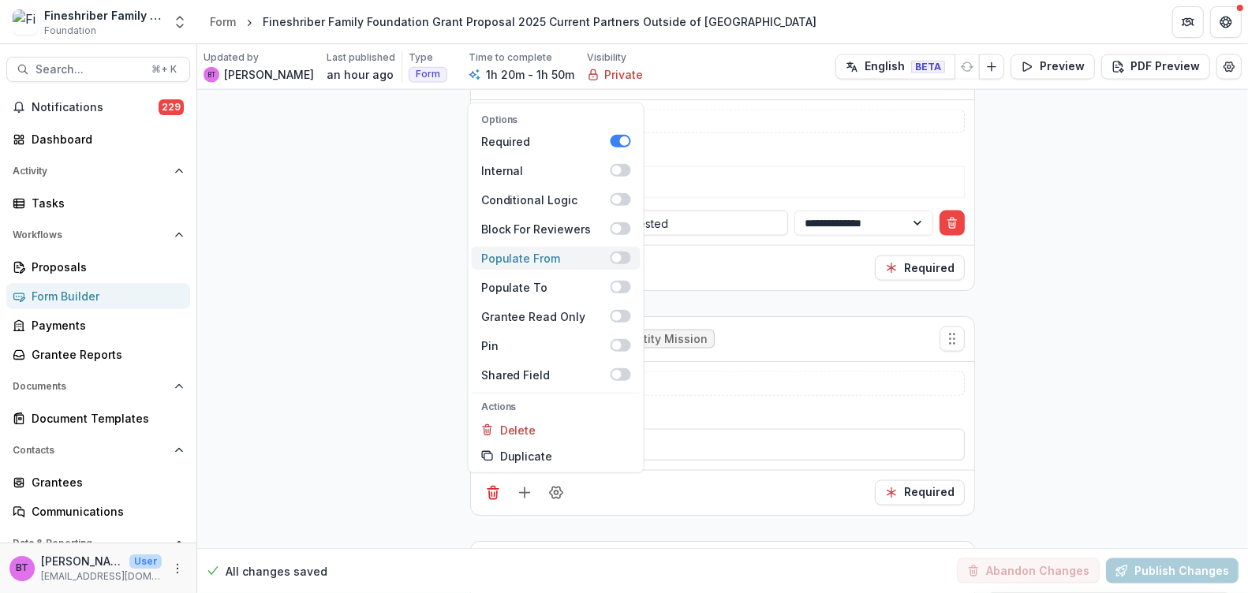
click at [617, 253] on span at bounding box center [616, 257] width 9 height 9
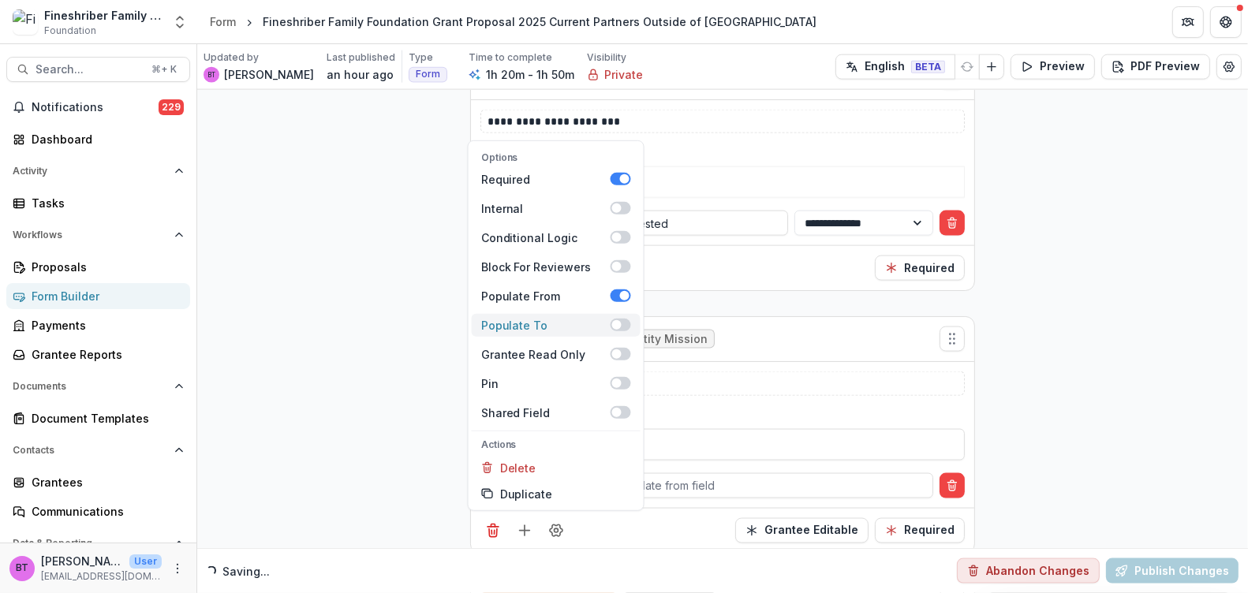
click at [619, 319] on span at bounding box center [620, 325] width 21 height 13
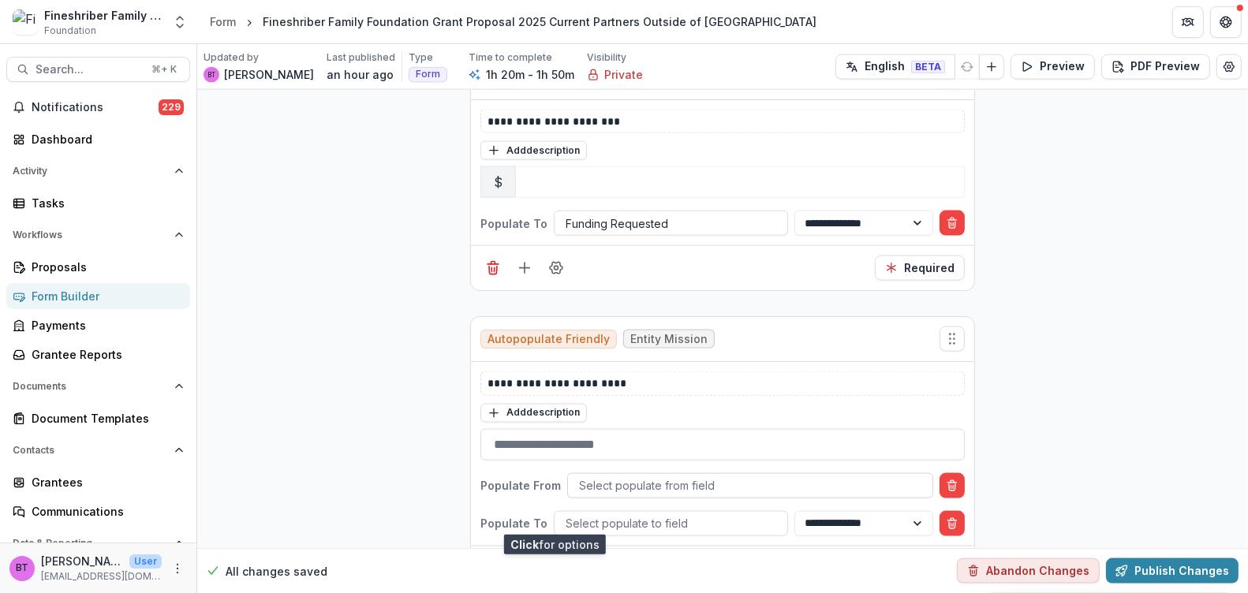
click at [587, 476] on div at bounding box center [750, 486] width 342 height 20
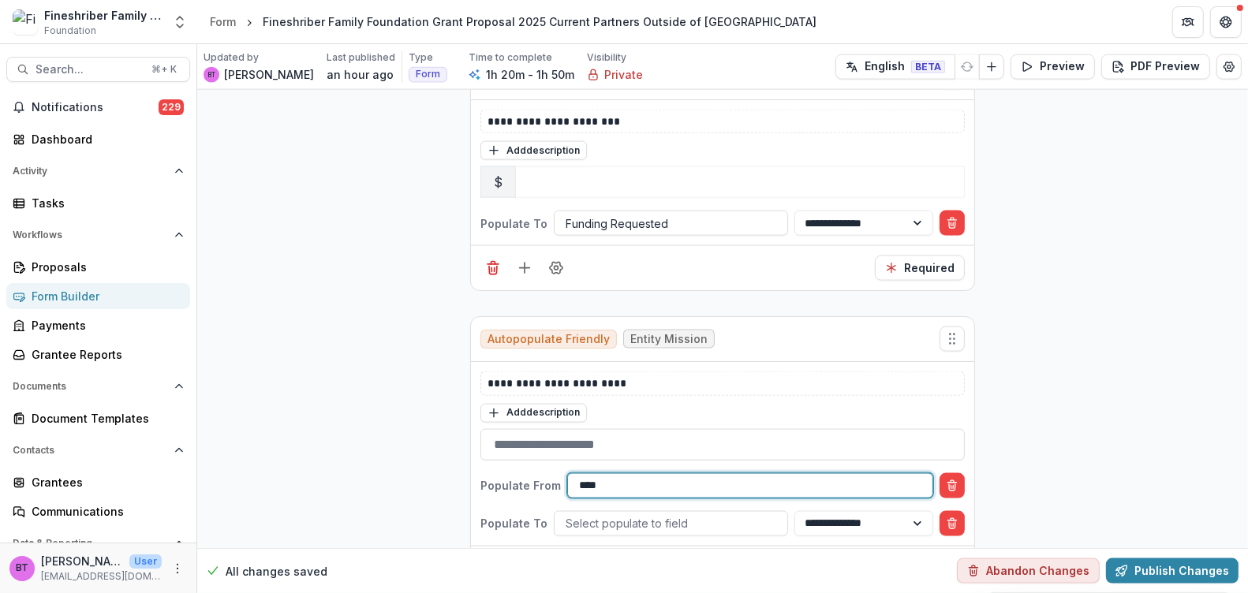
type input "*****"
click at [595, 513] on div at bounding box center [671, 523] width 211 height 20
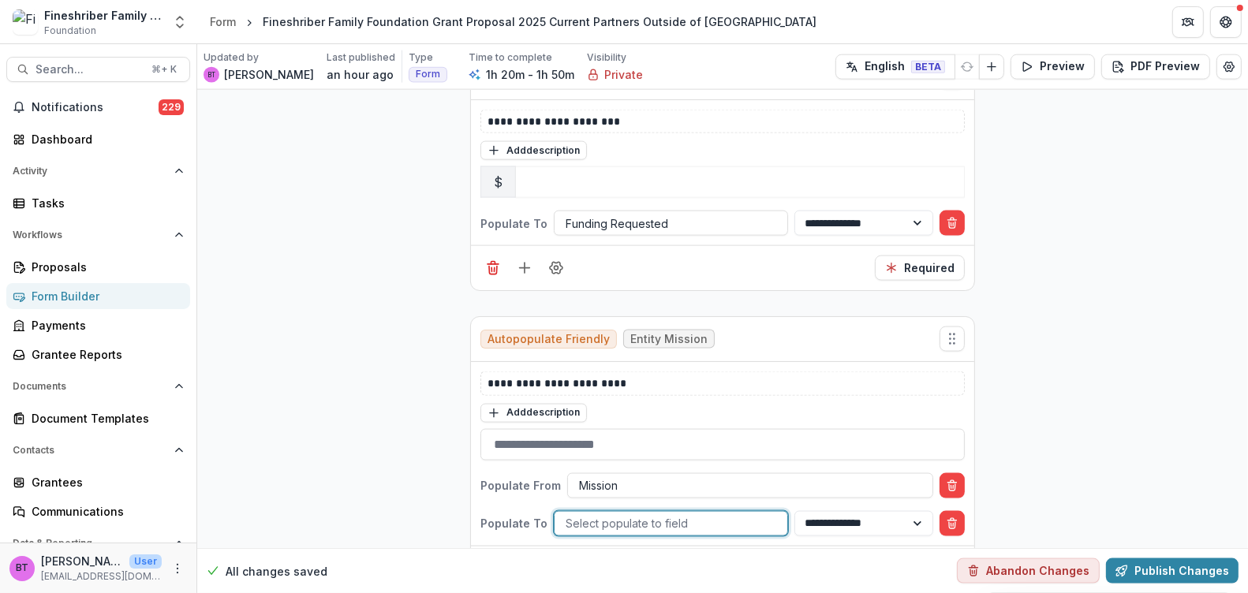
scroll to position [29, 0]
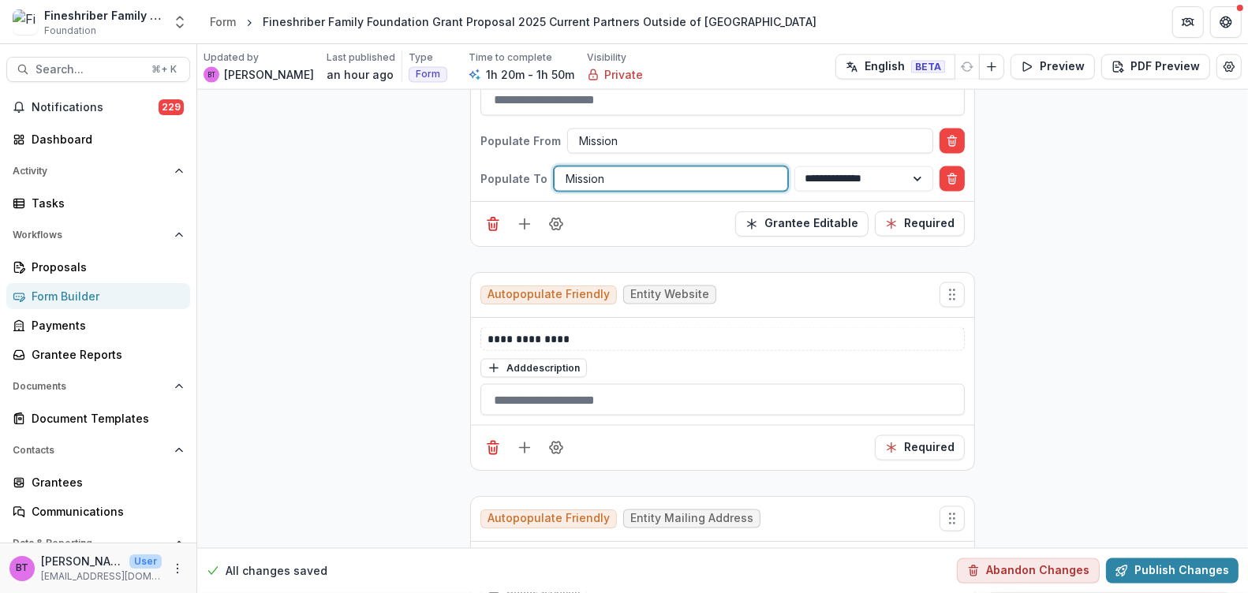
scroll to position [2432, 0]
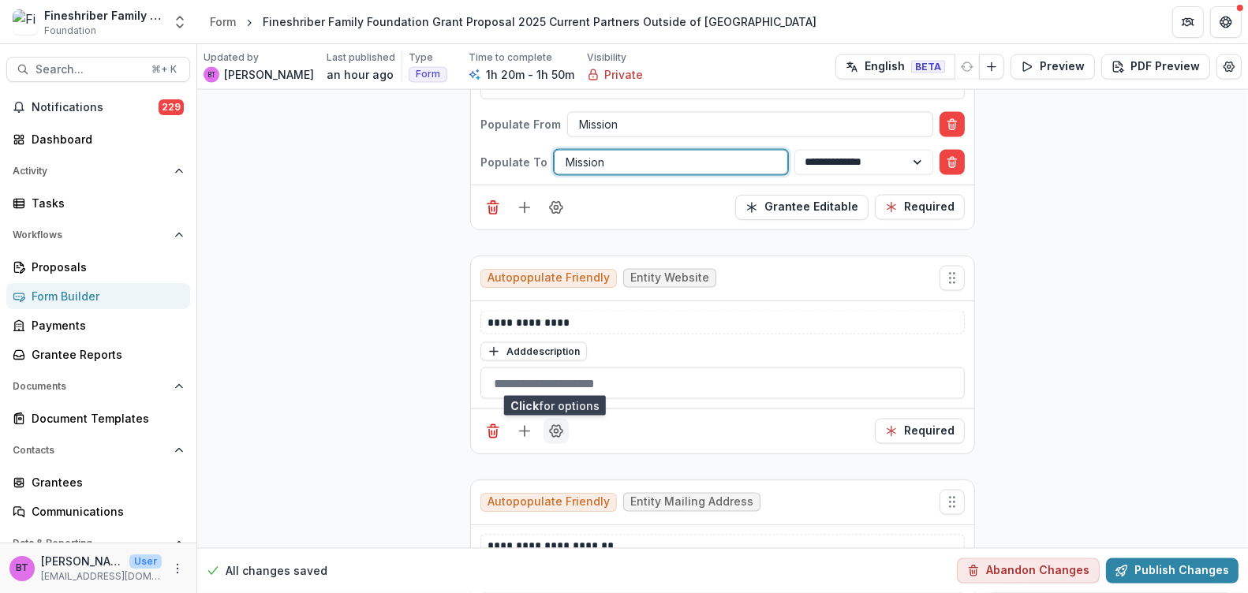
click at [554, 424] on icon "Field Settings" at bounding box center [556, 432] width 16 height 16
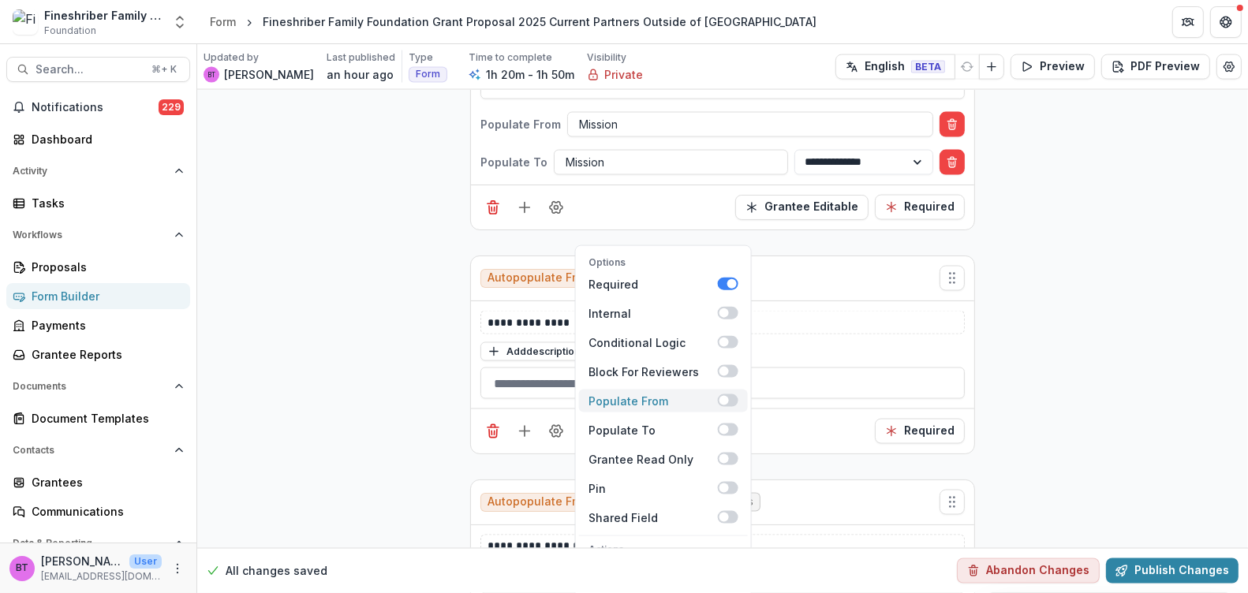
click at [621, 393] on div "Populate From" at bounding box center [652, 401] width 129 height 17
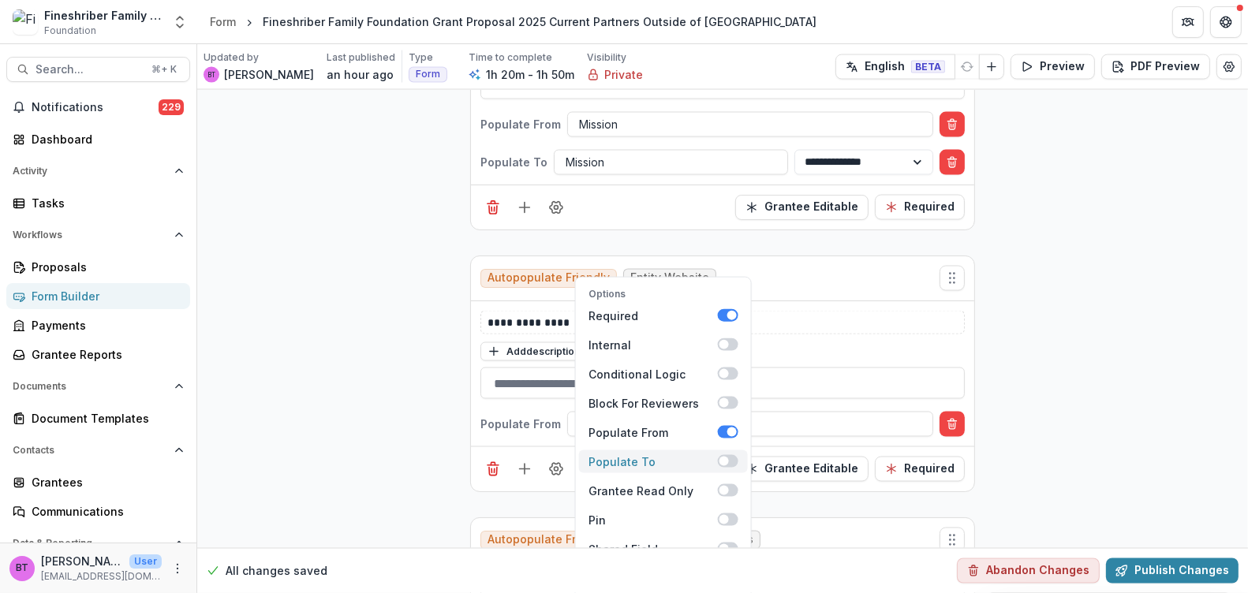
click at [727, 455] on span at bounding box center [728, 461] width 21 height 13
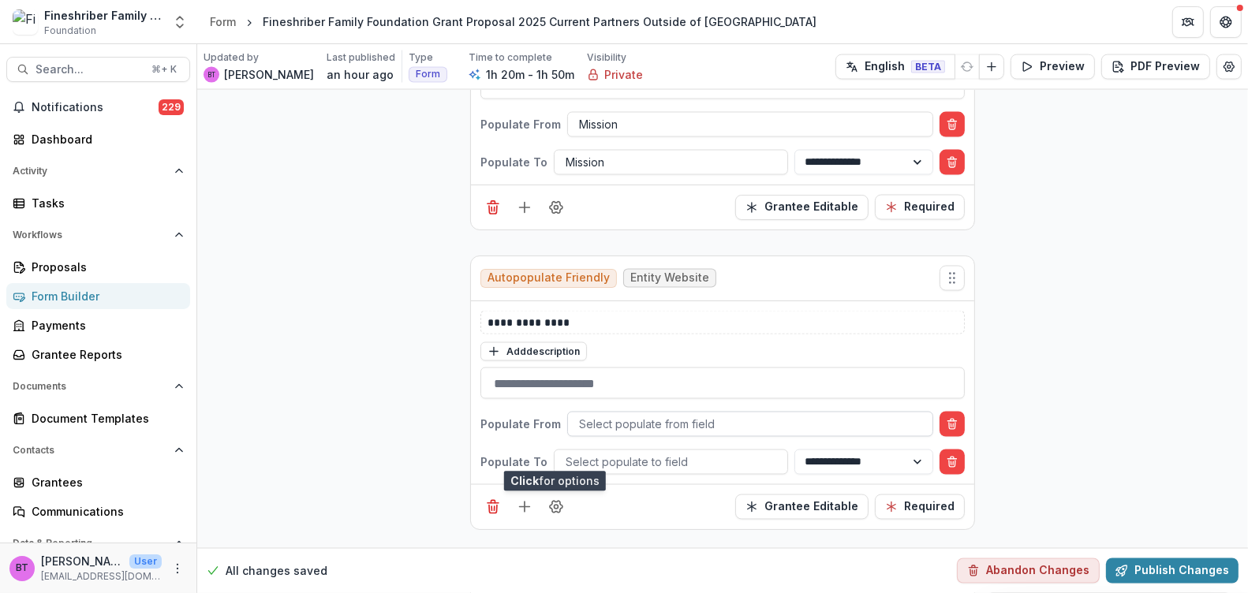
click at [595, 415] on div at bounding box center [750, 425] width 342 height 20
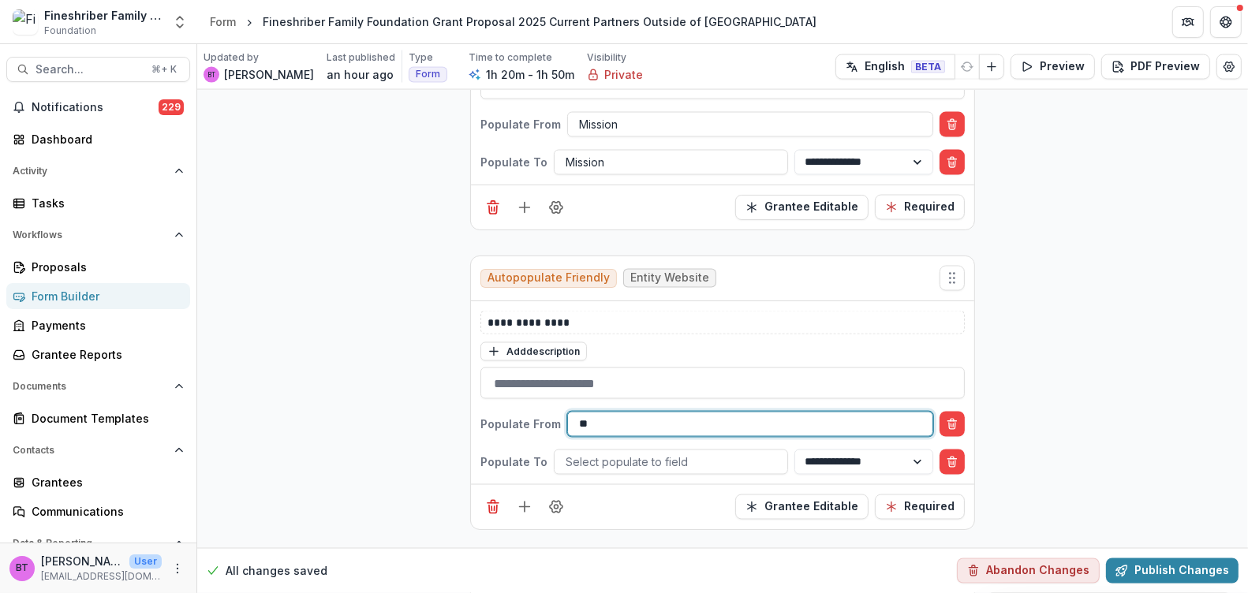
type input "***"
click at [612, 453] on div at bounding box center [671, 463] width 211 height 20
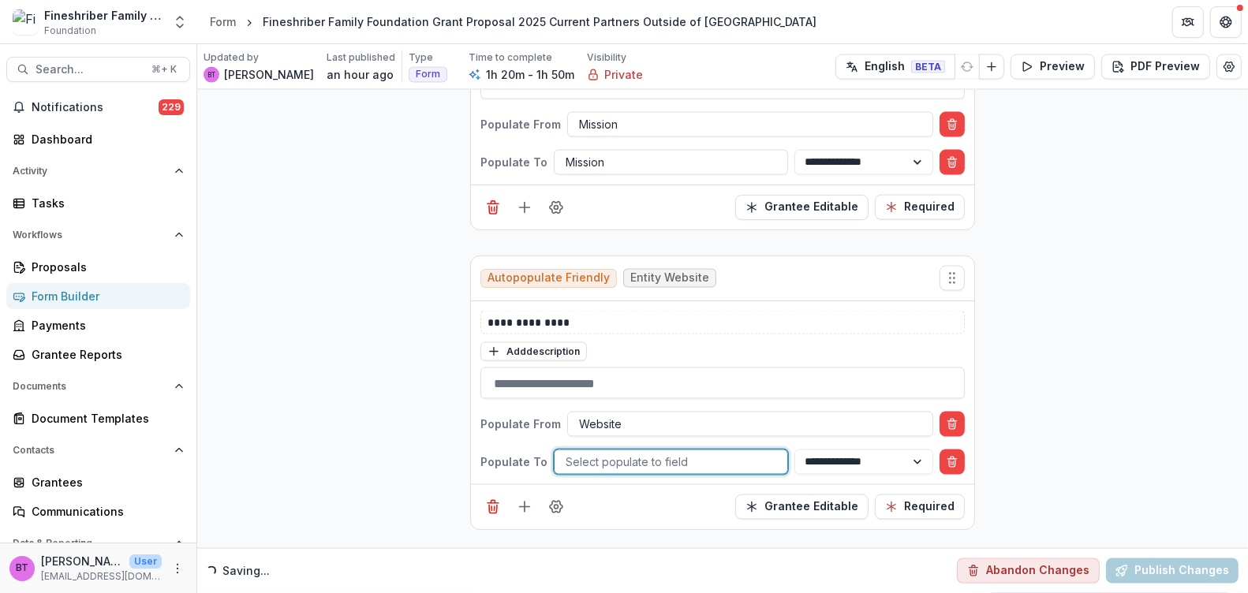
type input "*"
type input "***"
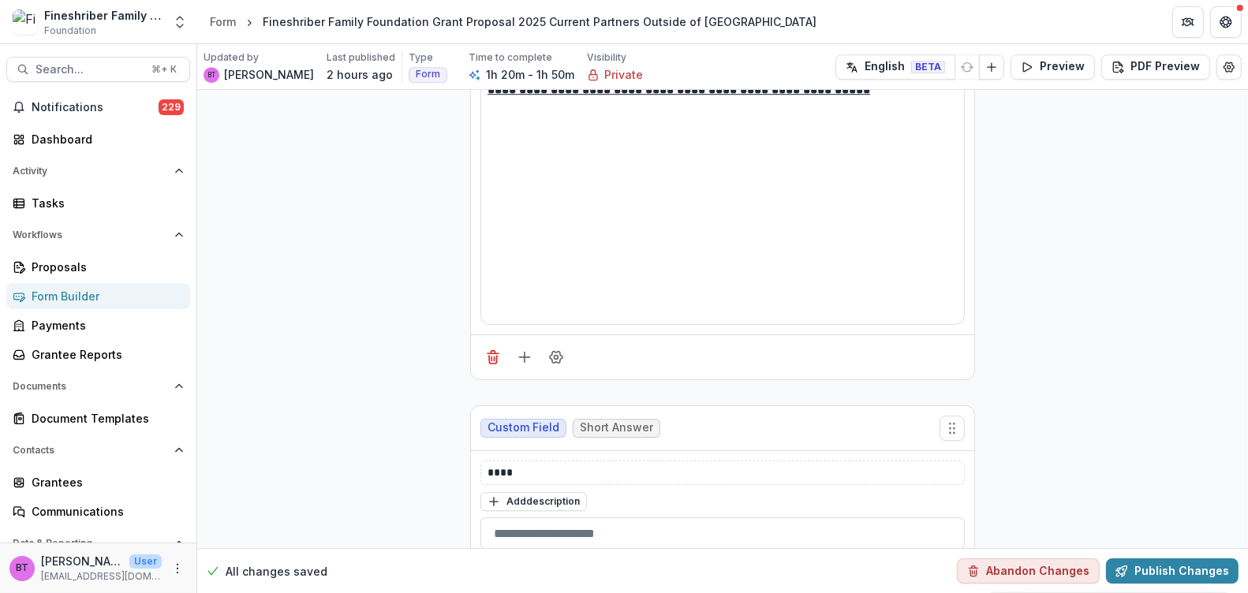
scroll to position [4693, 0]
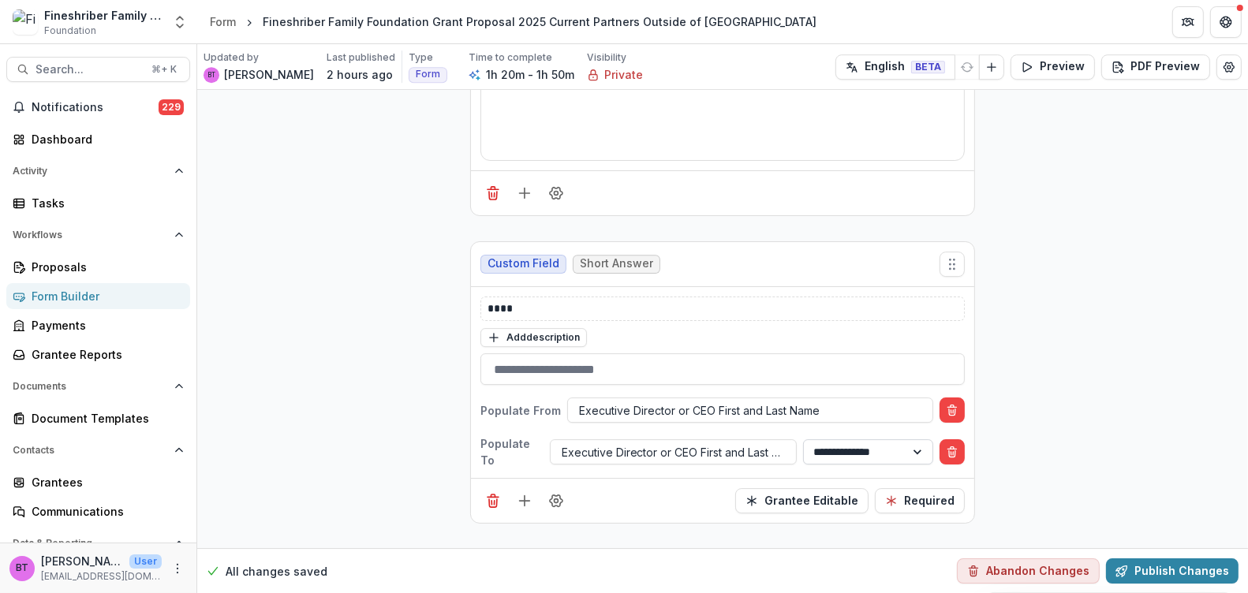
click at [881, 439] on select "**********" at bounding box center [868, 451] width 130 height 25
click at [803, 439] on select "**********" at bounding box center [868, 451] width 130 height 25
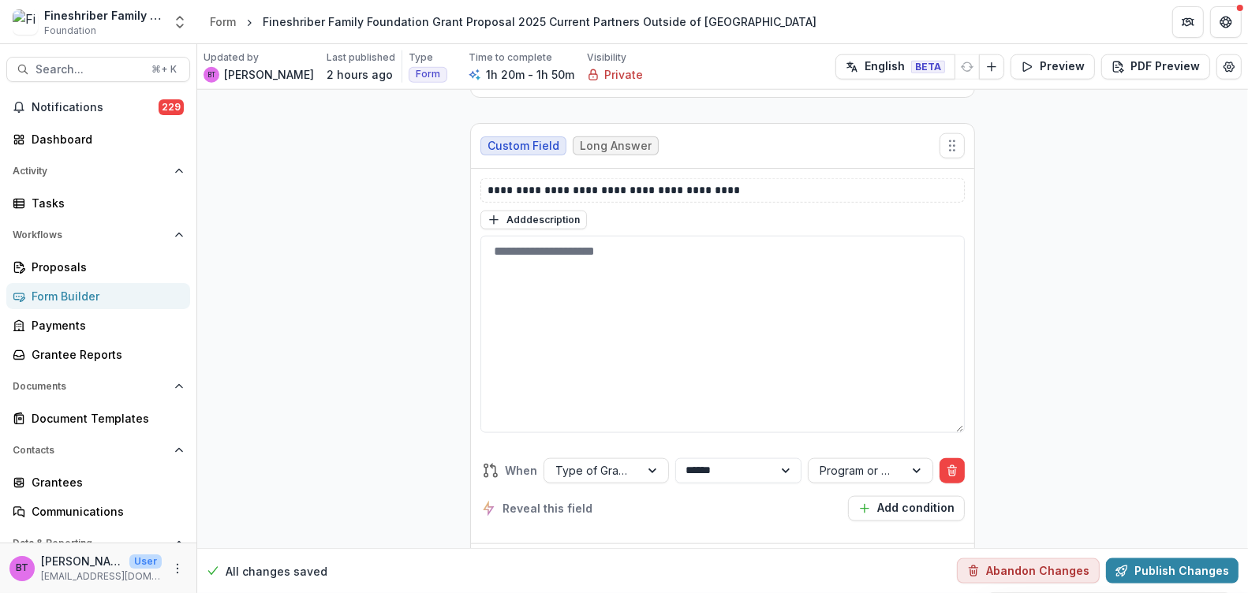
scroll to position [7281, 0]
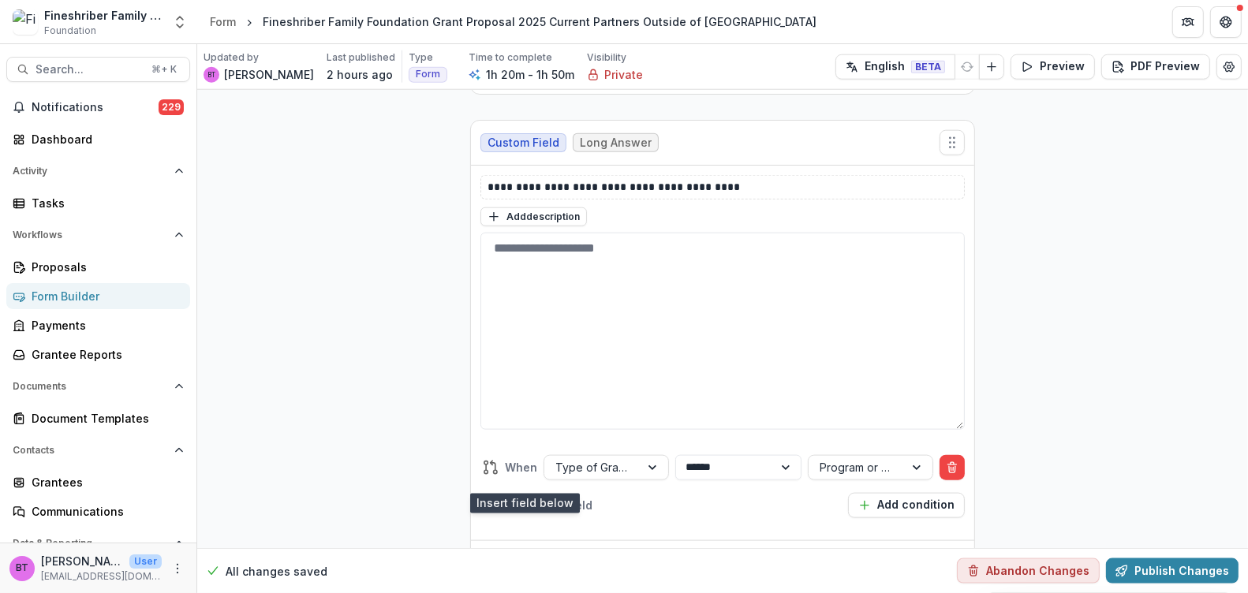
click at [521, 555] on icon "Add field" at bounding box center [525, 563] width 16 height 16
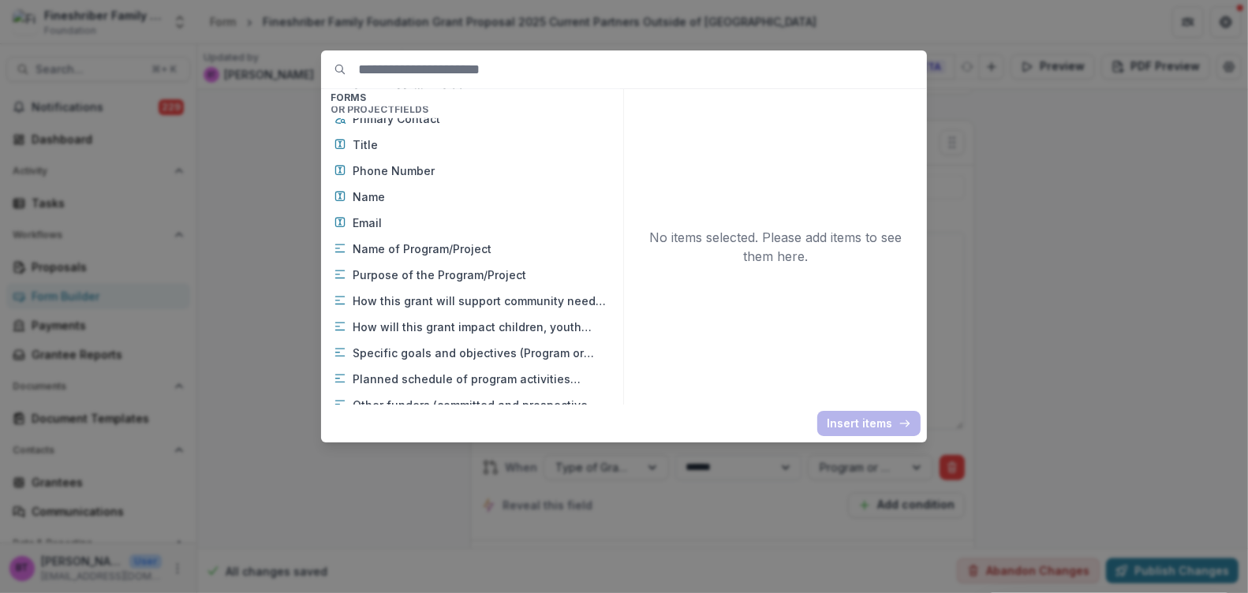
scroll to position [935, 0]
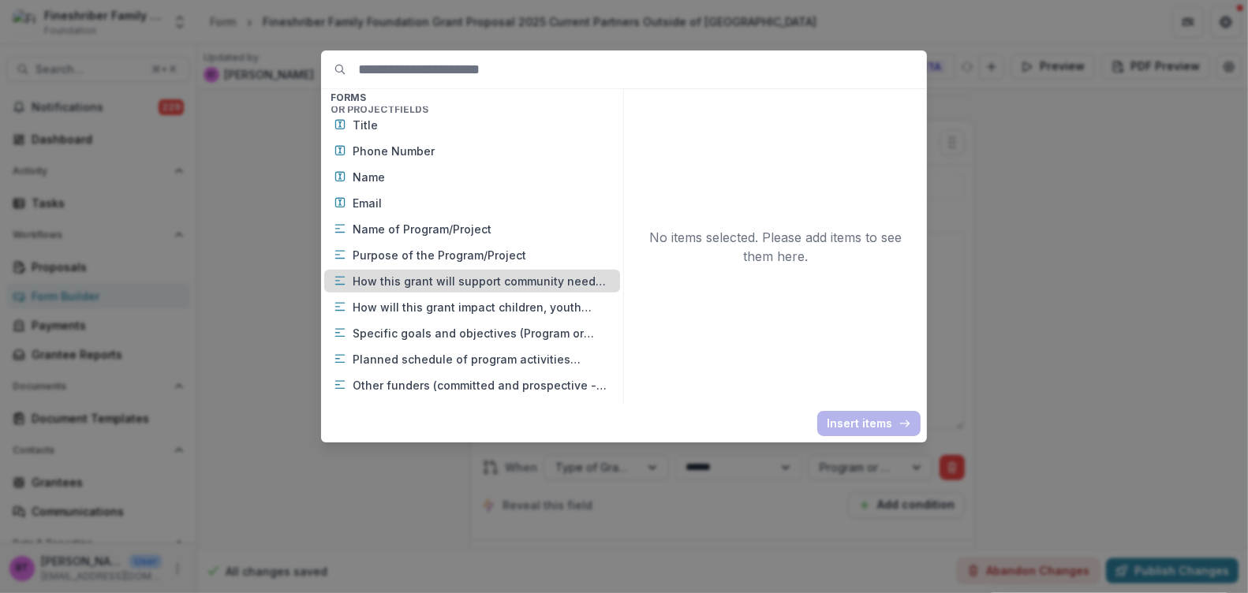
click at [344, 278] on icon at bounding box center [340, 280] width 13 height 13
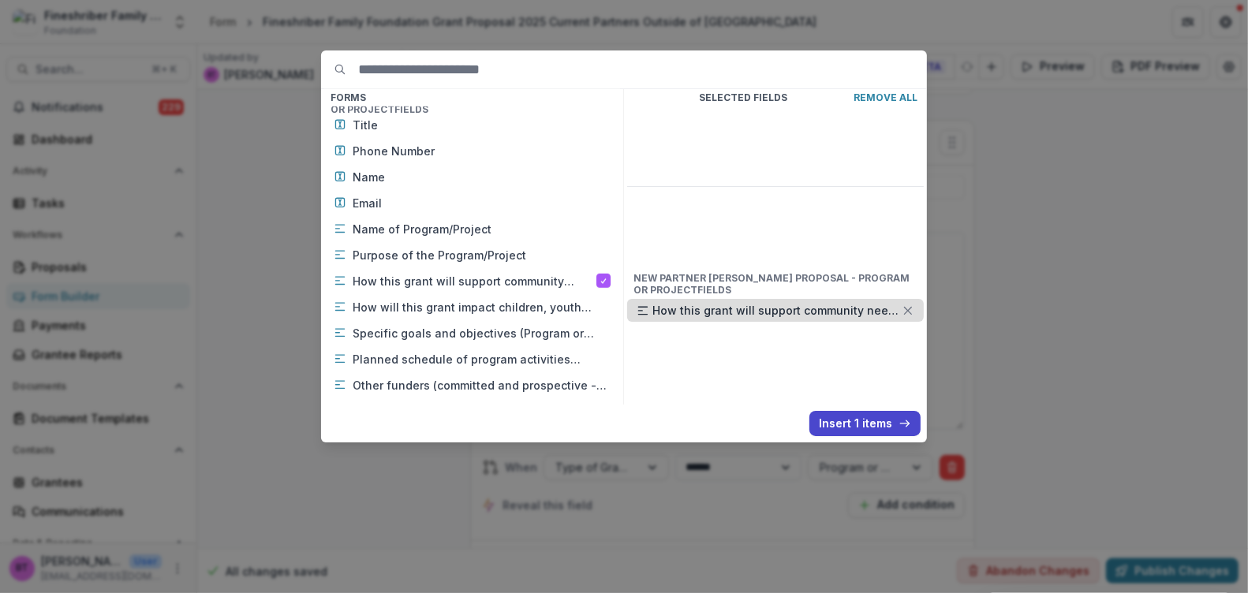
click at [863, 302] on p "How this grant will support community needs? (Program or Project Grant)" at bounding box center [776, 310] width 249 height 17
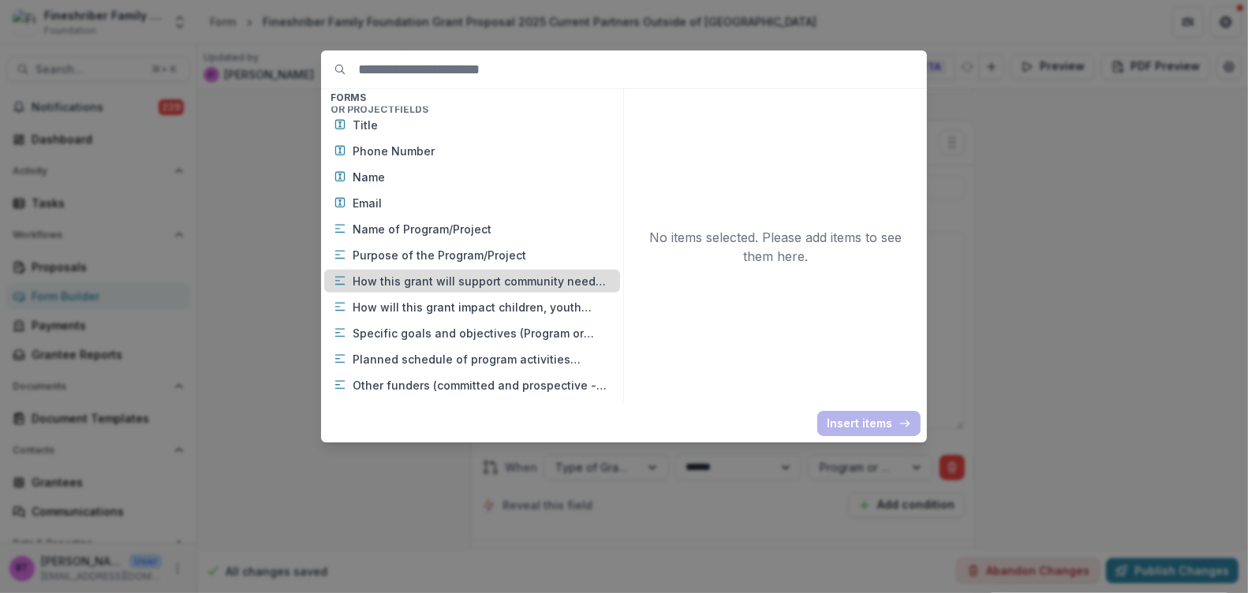
click at [338, 276] on icon at bounding box center [340, 280] width 13 height 13
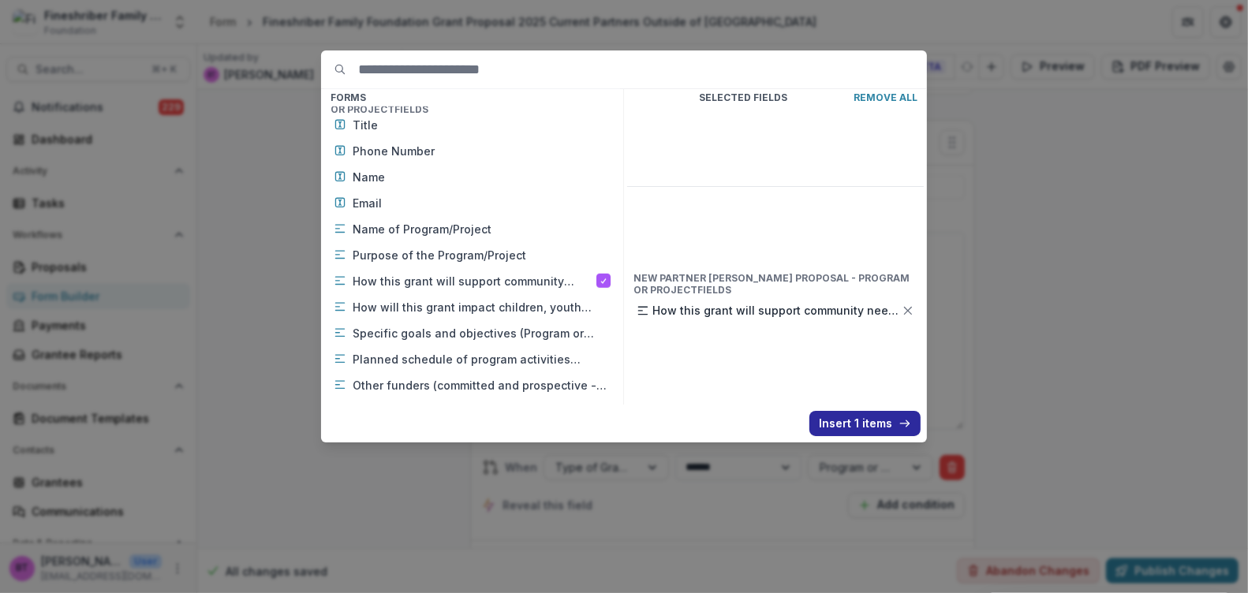
click at [869, 422] on button "Insert 1 items" at bounding box center [864, 423] width 111 height 25
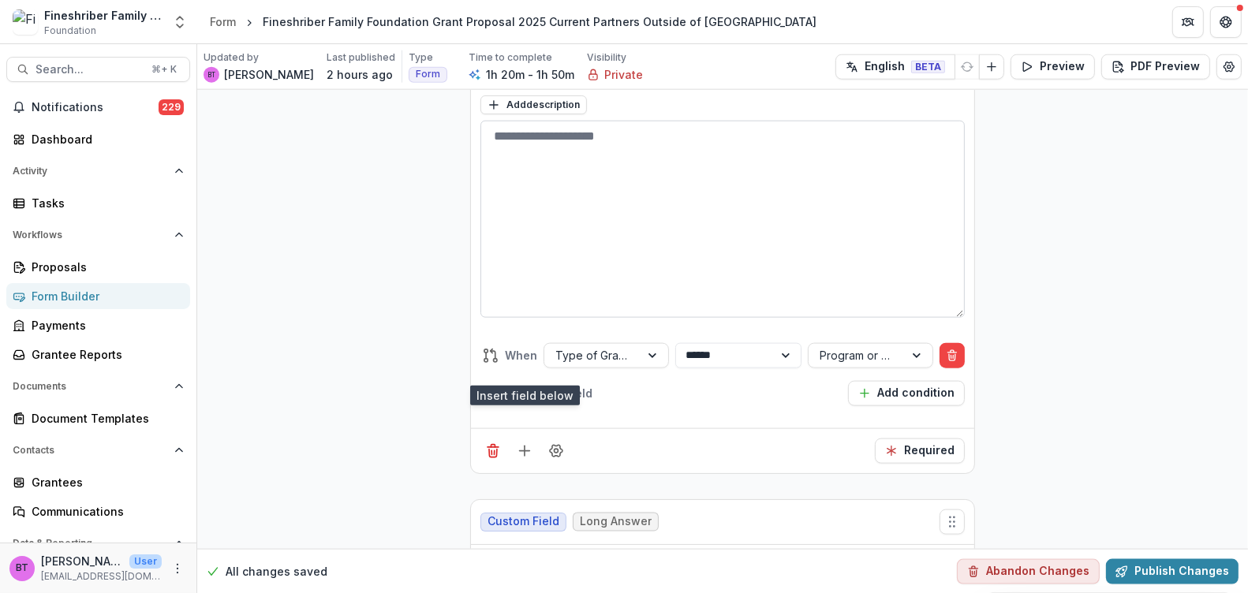
scroll to position [7400, 0]
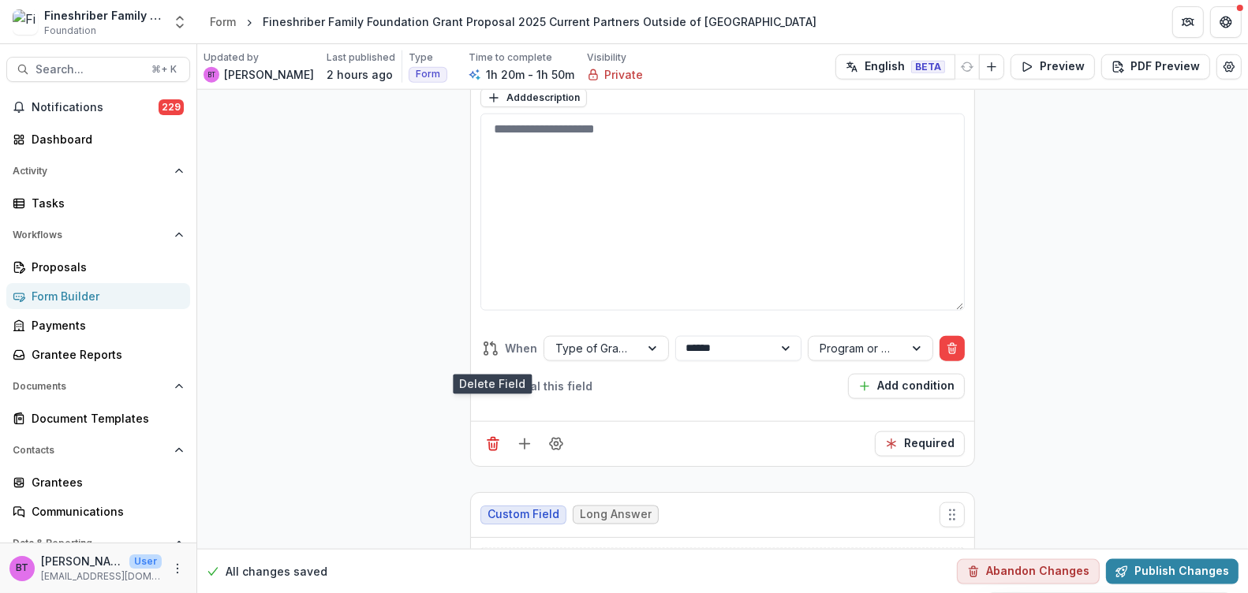
click at [491, 436] on icon "Delete field" at bounding box center [493, 444] width 16 height 16
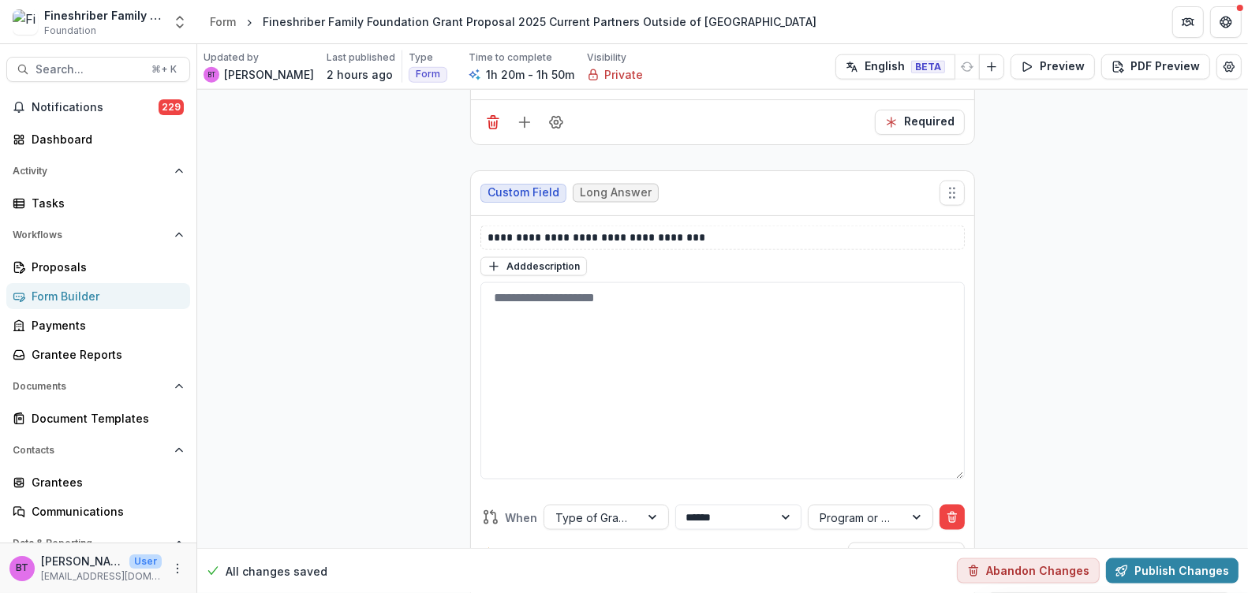
scroll to position [7607, 0]
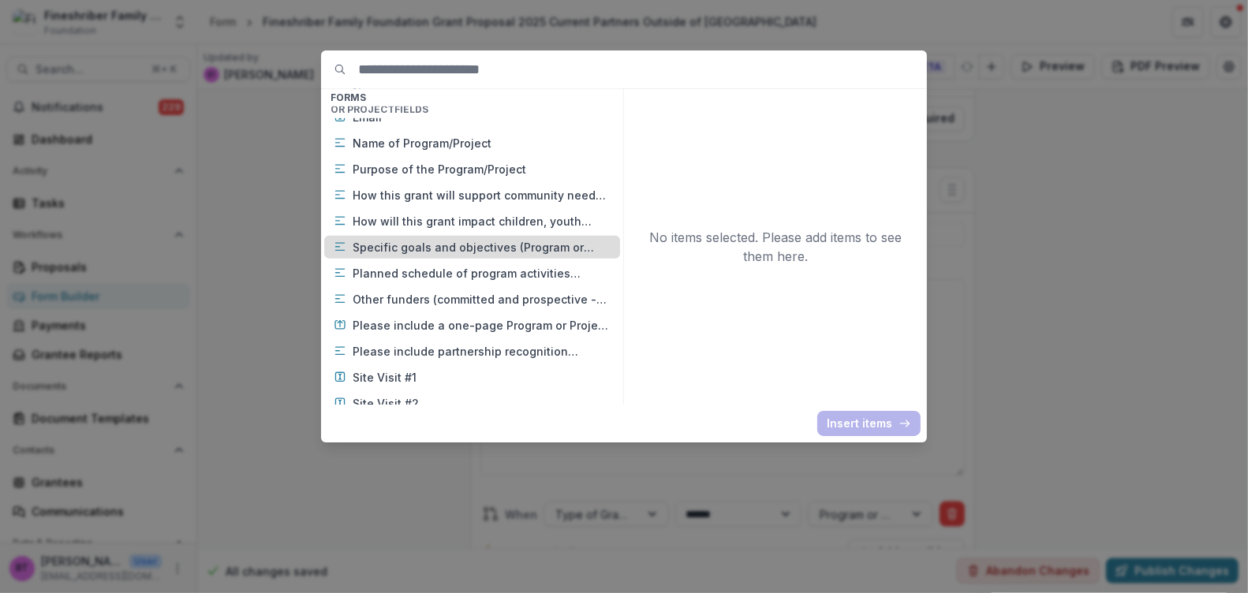
scroll to position [1025, 0]
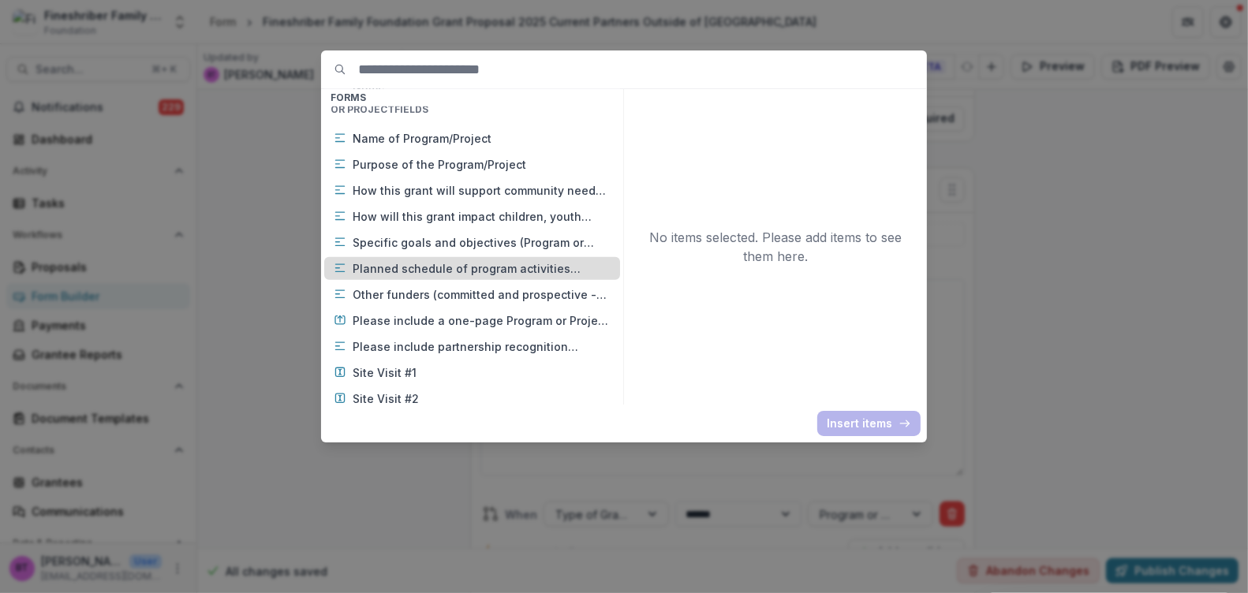
click at [338, 263] on icon at bounding box center [340, 268] width 13 height 13
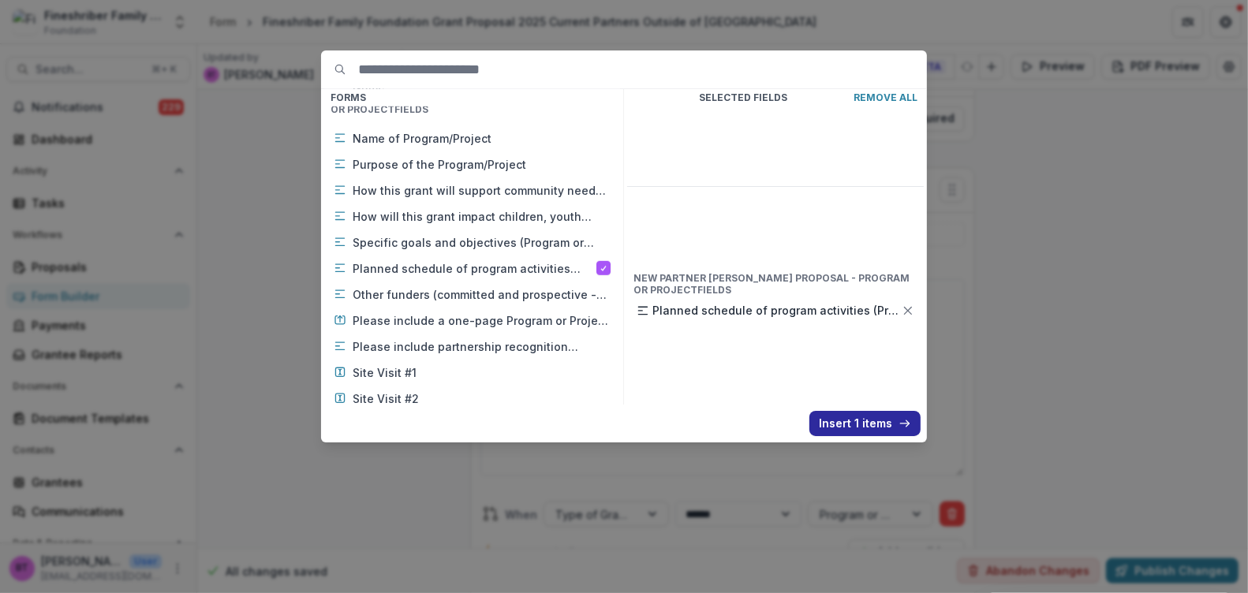
click at [867, 422] on button "Insert 1 items" at bounding box center [864, 423] width 111 height 25
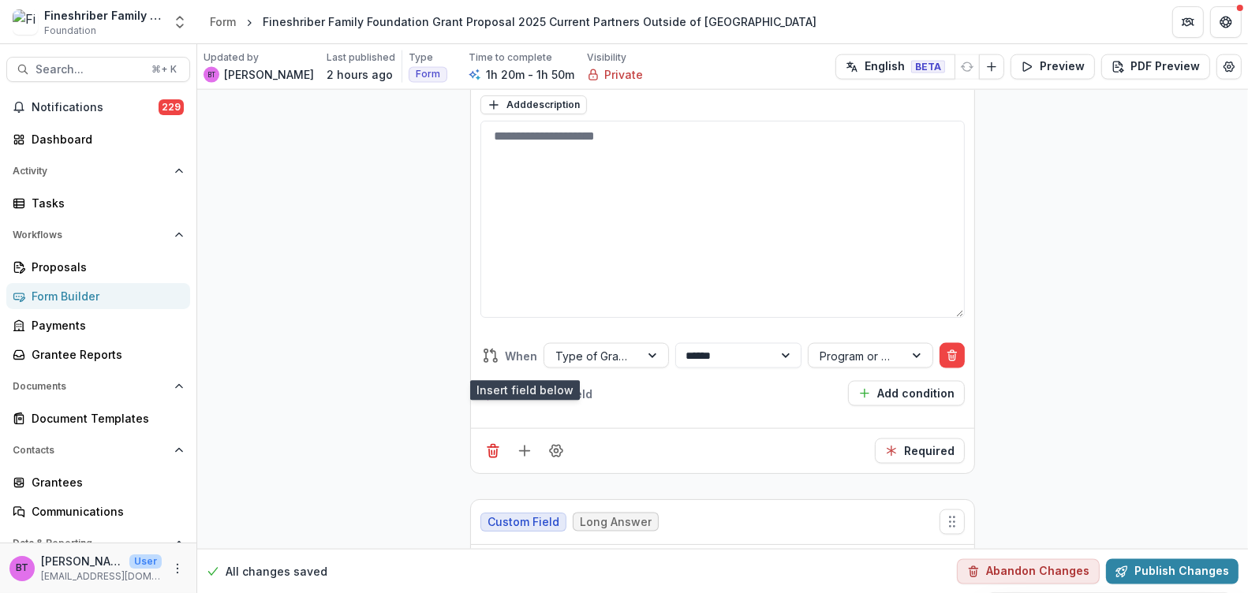
scroll to position [7765, 0]
click at [485, 444] on icon "Delete field" at bounding box center [493, 452] width 16 height 16
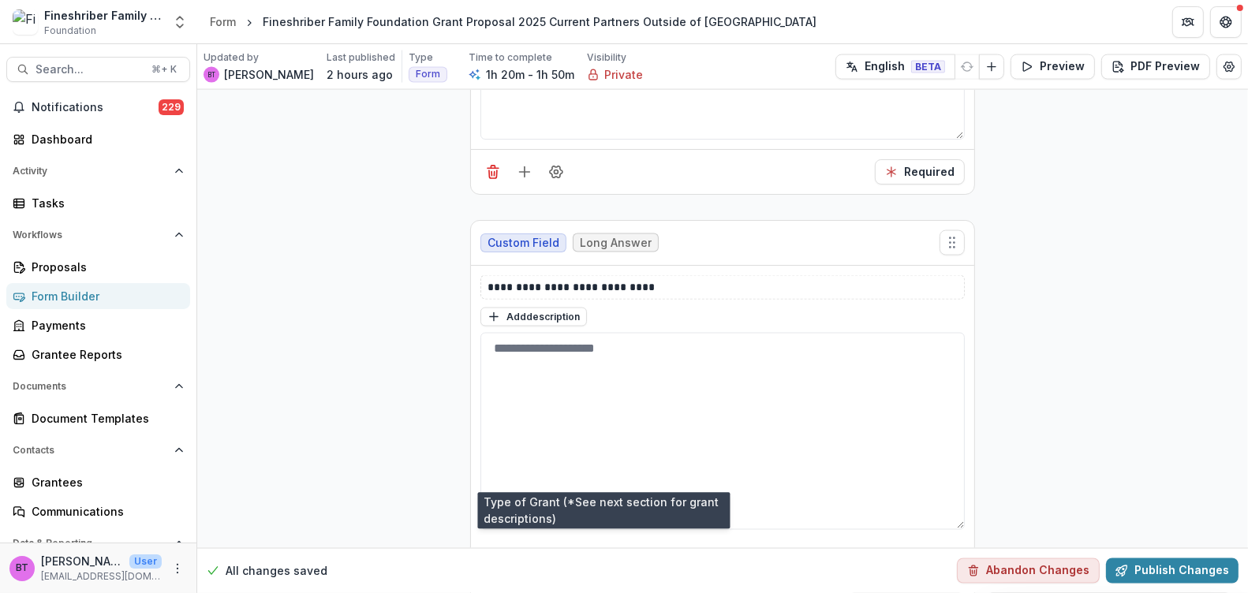
scroll to position [8035, 0]
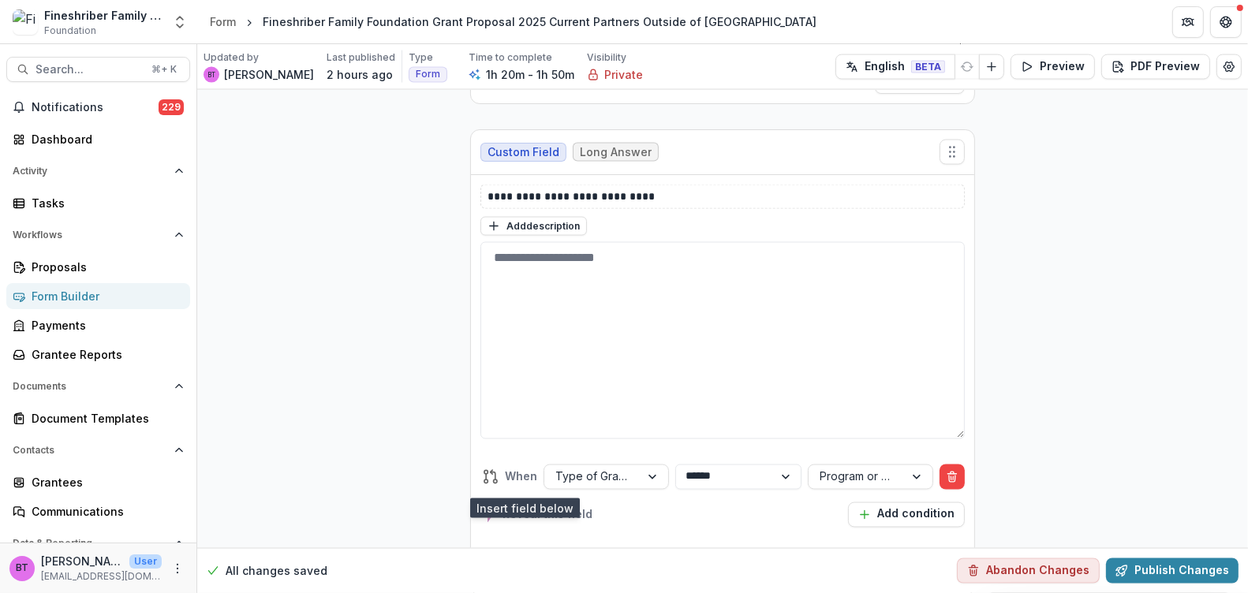
click at [520, 573] on line "Add field" at bounding box center [525, 573] width 10 height 0
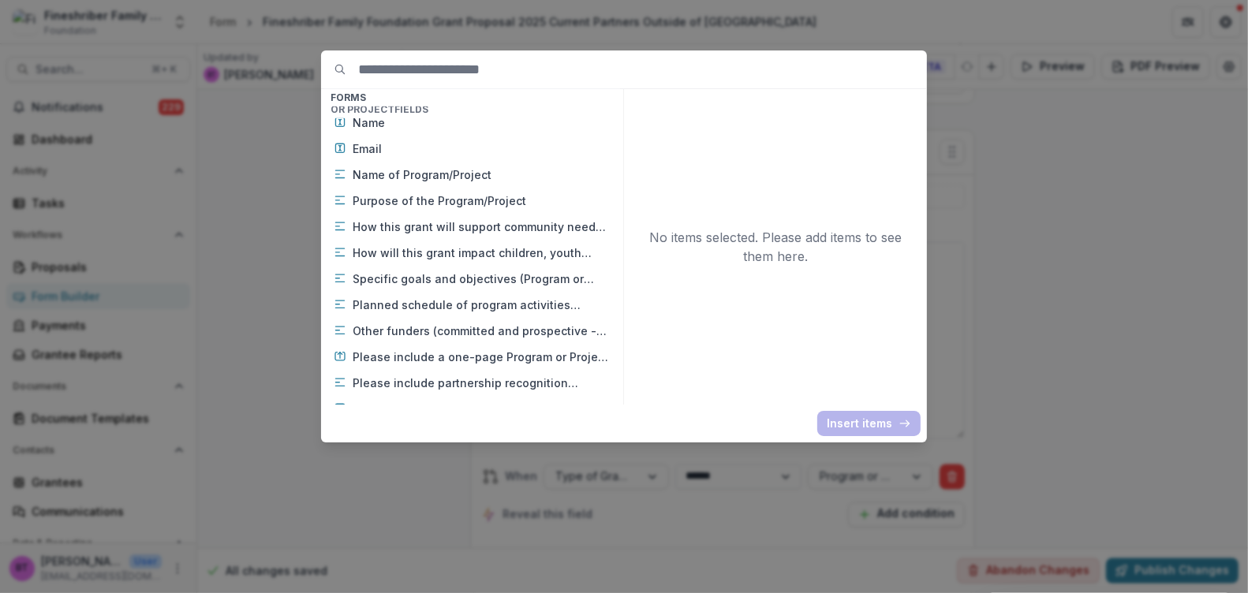
scroll to position [991, 0]
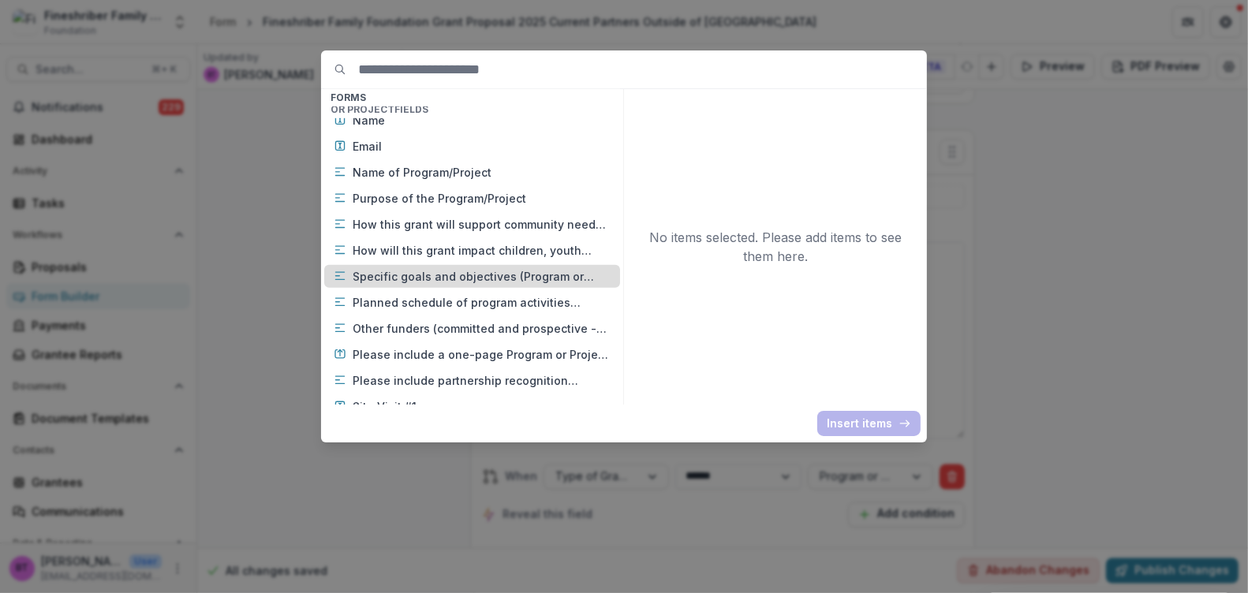
click at [398, 276] on p "Specific goals and objectives (Program or Project Grant)" at bounding box center [482, 276] width 258 height 17
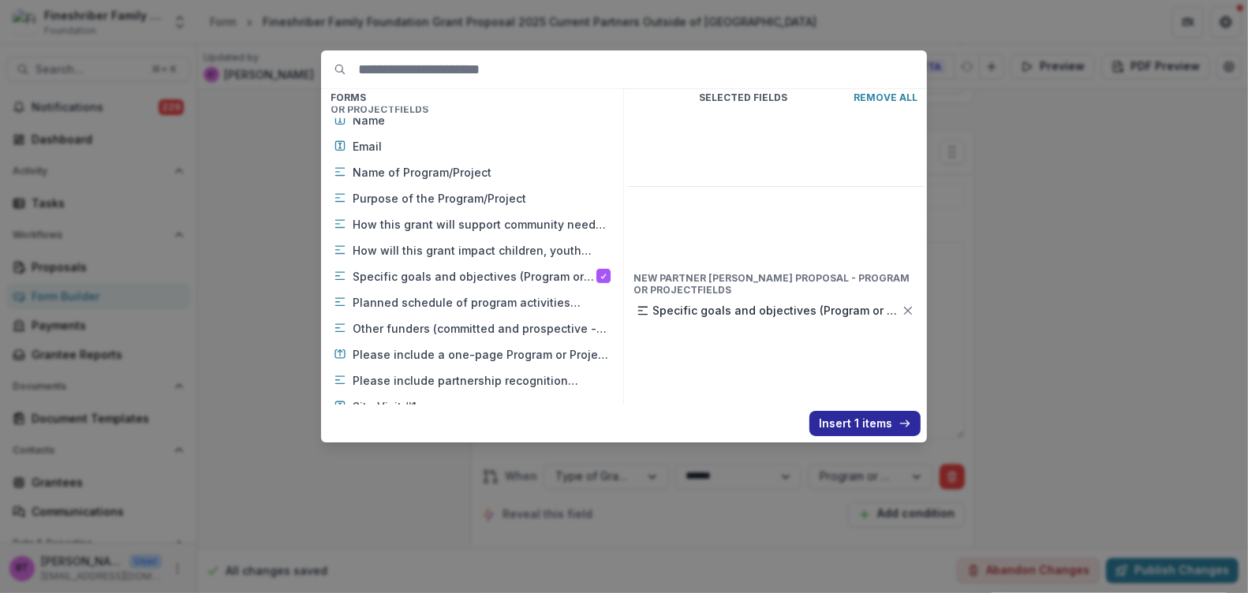
click at [856, 420] on button "Insert 1 items" at bounding box center [864, 423] width 111 height 25
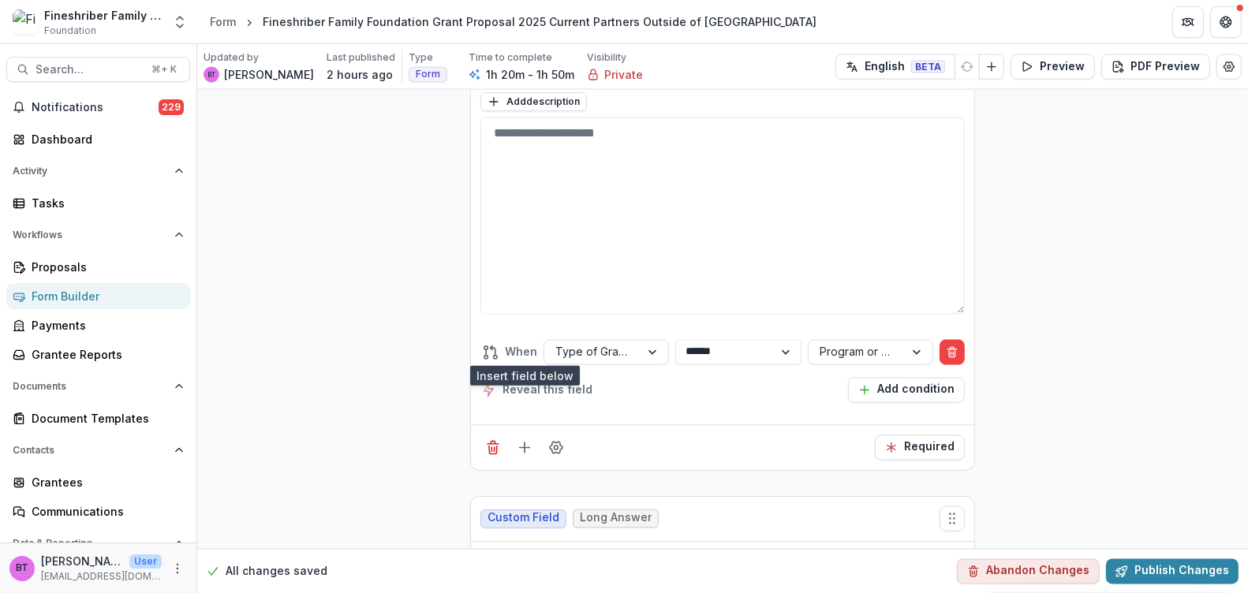
scroll to position [8167, 0]
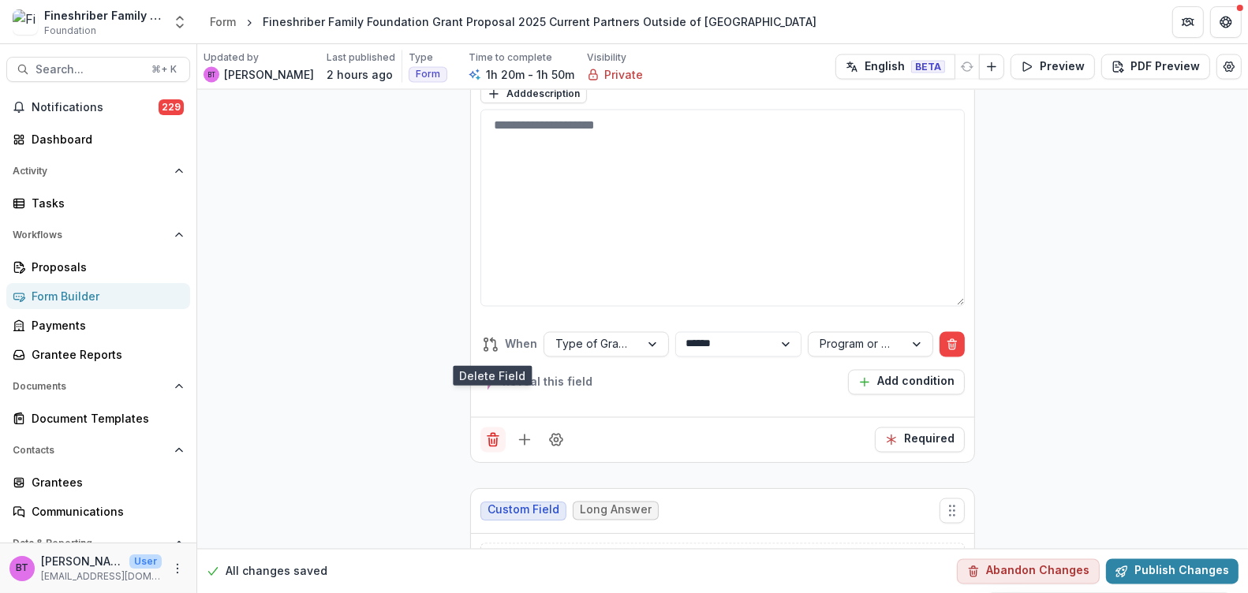
click at [489, 436] on line "Delete field" at bounding box center [492, 436] width 11 height 0
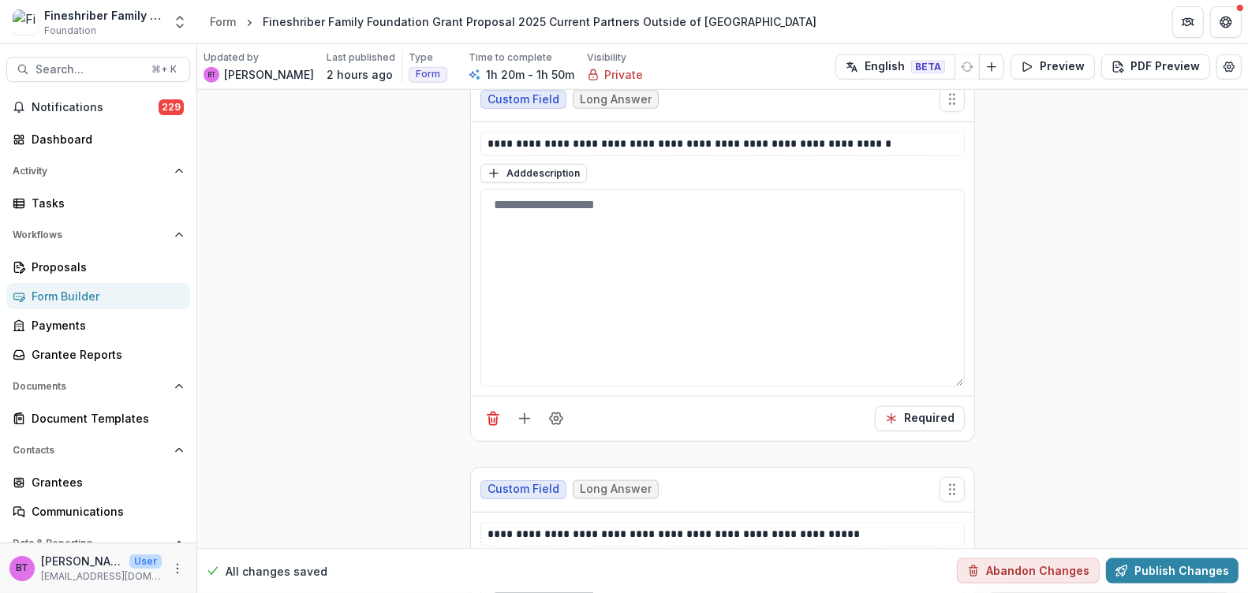
scroll to position [7180, 0]
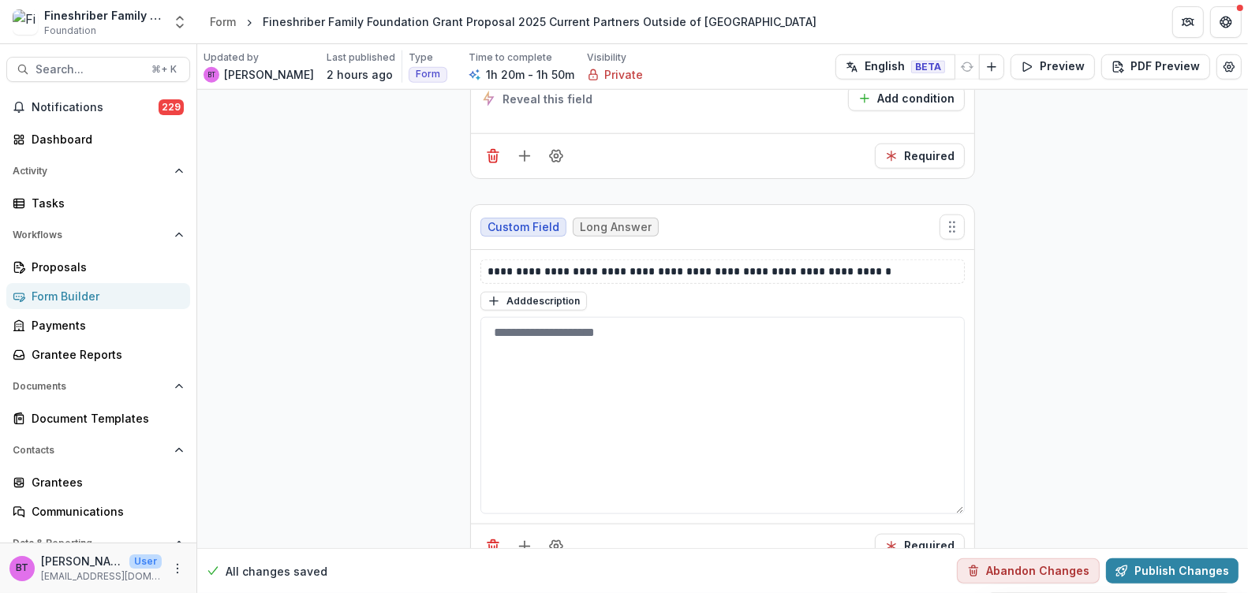
click at [54, 288] on div "Form Builder" at bounding box center [105, 296] width 146 height 17
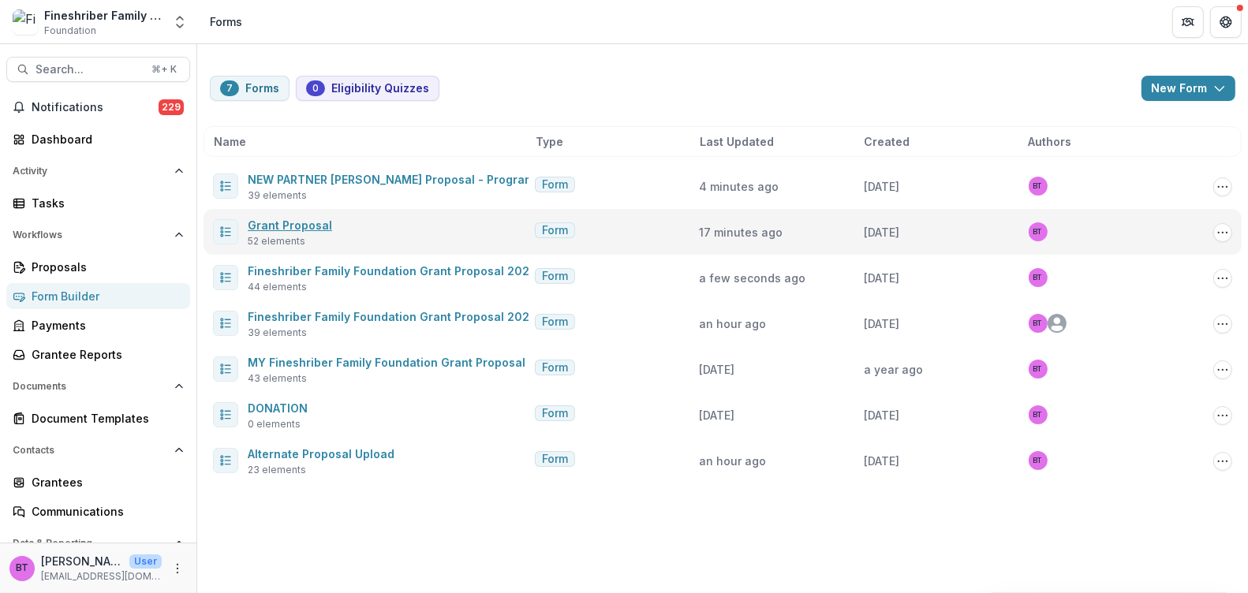
click at [281, 226] on link "Grant Proposal" at bounding box center [290, 224] width 84 height 13
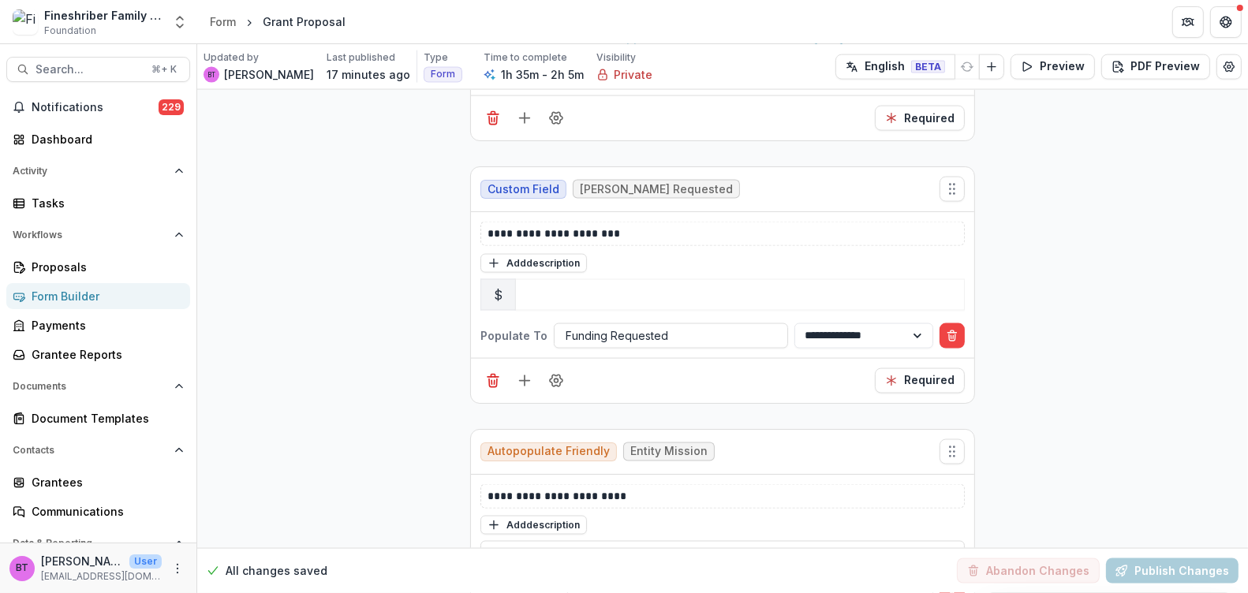
scroll to position [2226, 0]
click at [61, 289] on div "Form Builder" at bounding box center [105, 296] width 146 height 17
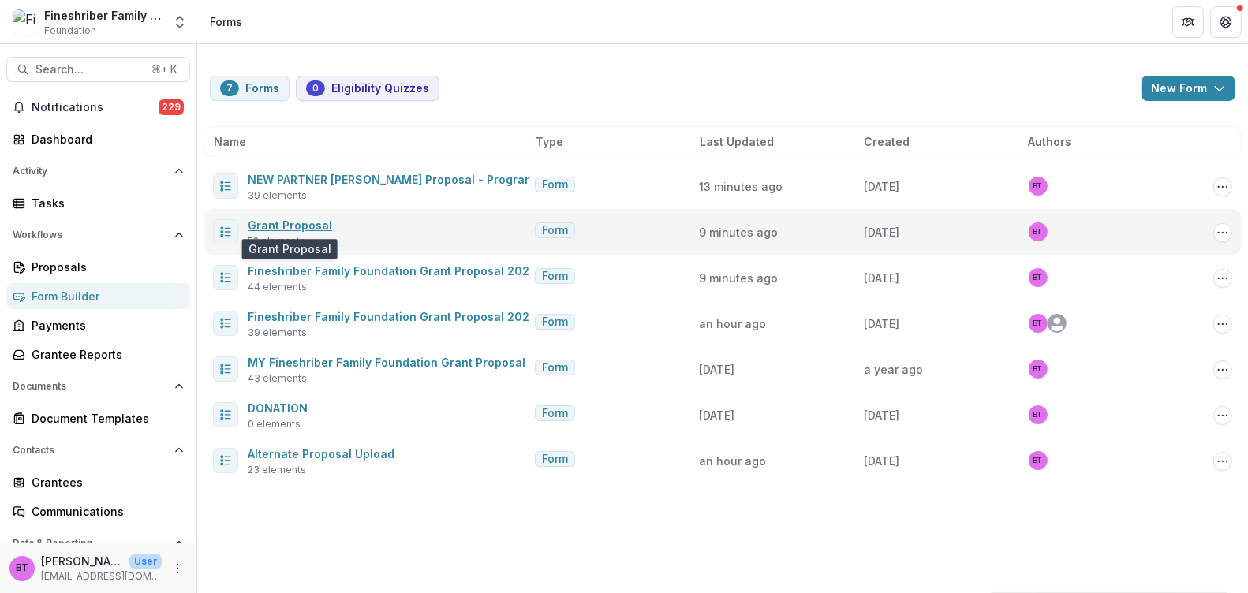
click at [279, 221] on link "Grant Proposal" at bounding box center [290, 224] width 84 height 13
